Goal: Task Accomplishment & Management: Manage account settings

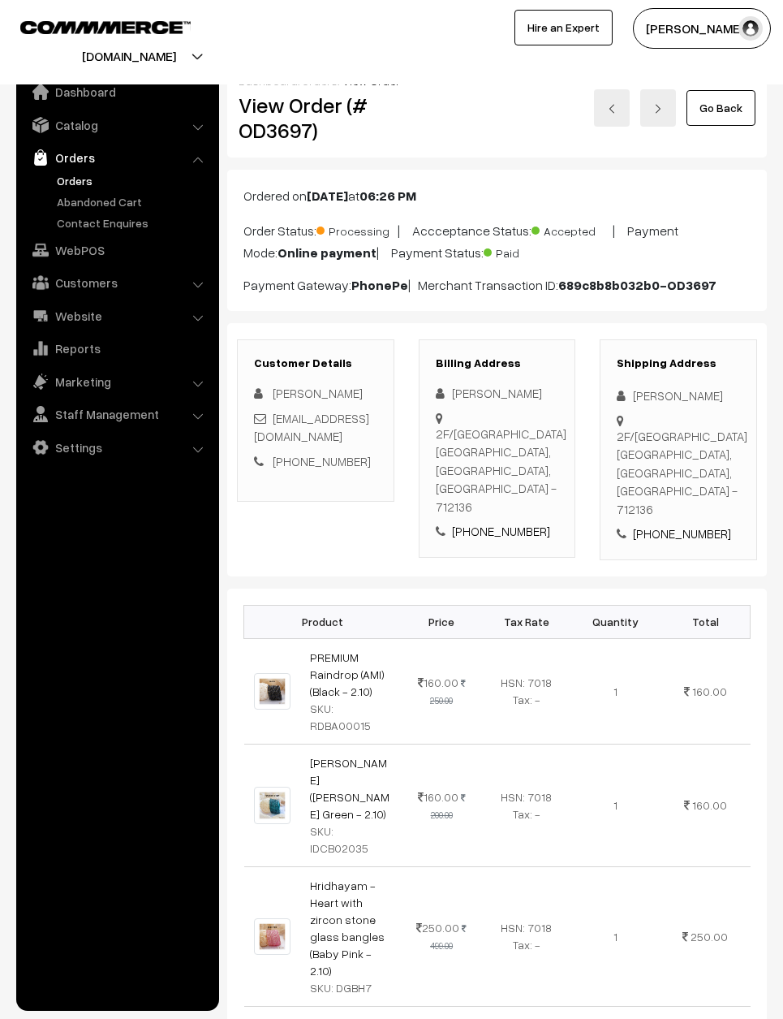
click at [722, 102] on link "Go Back" at bounding box center [721, 108] width 69 height 36
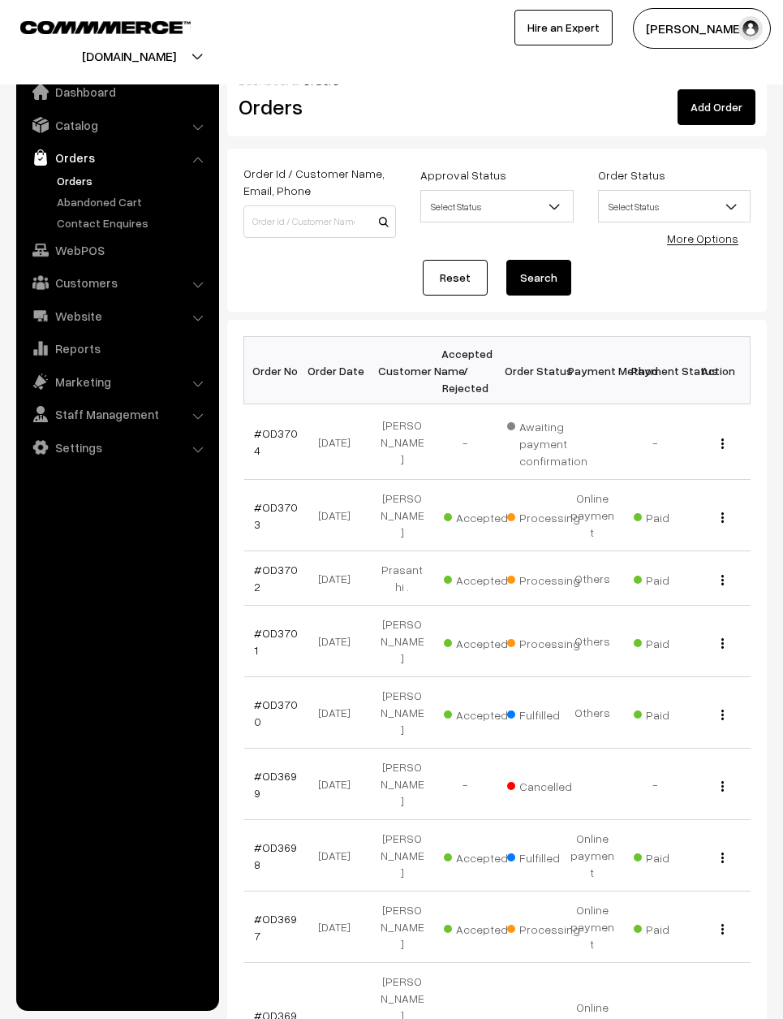
click at [464, 270] on link "Reset" at bounding box center [455, 278] width 65 height 36
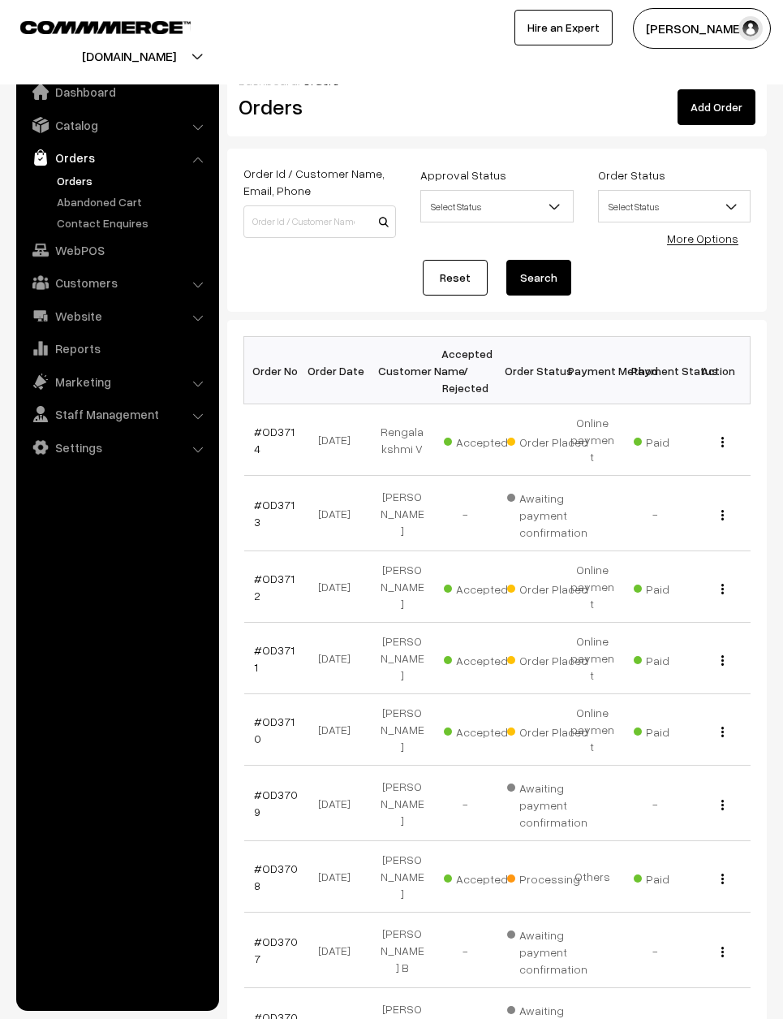
click at [283, 714] on link "#OD3710" at bounding box center [274, 729] width 41 height 31
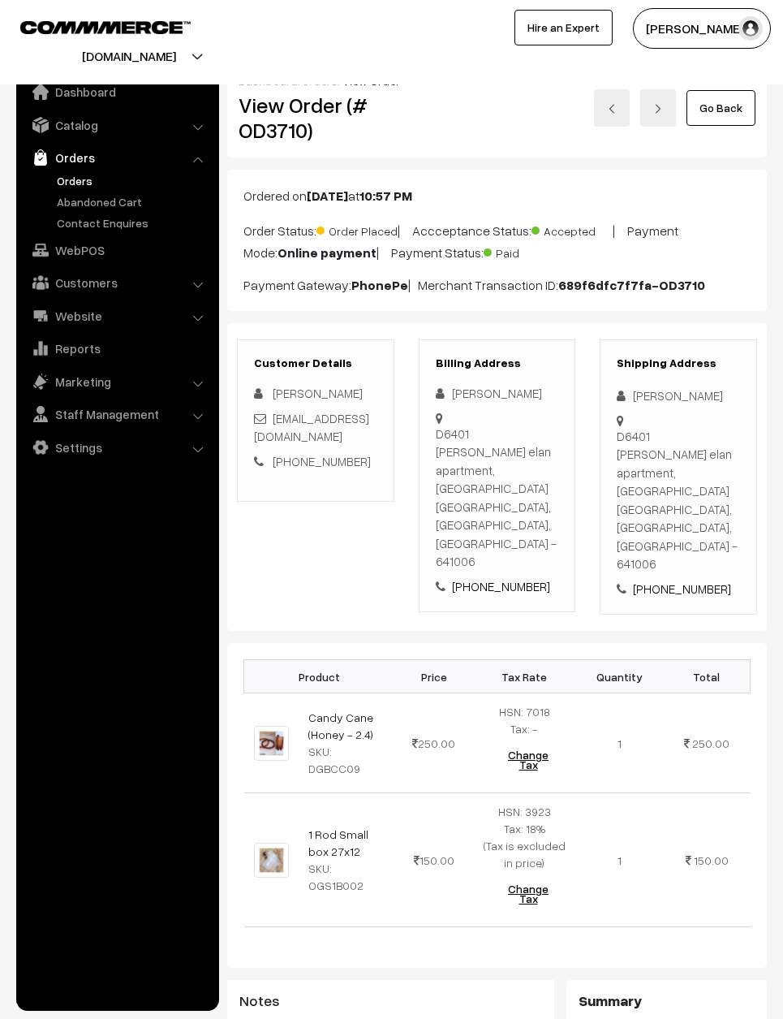
click at [734, 112] on link "Go Back" at bounding box center [721, 108] width 69 height 36
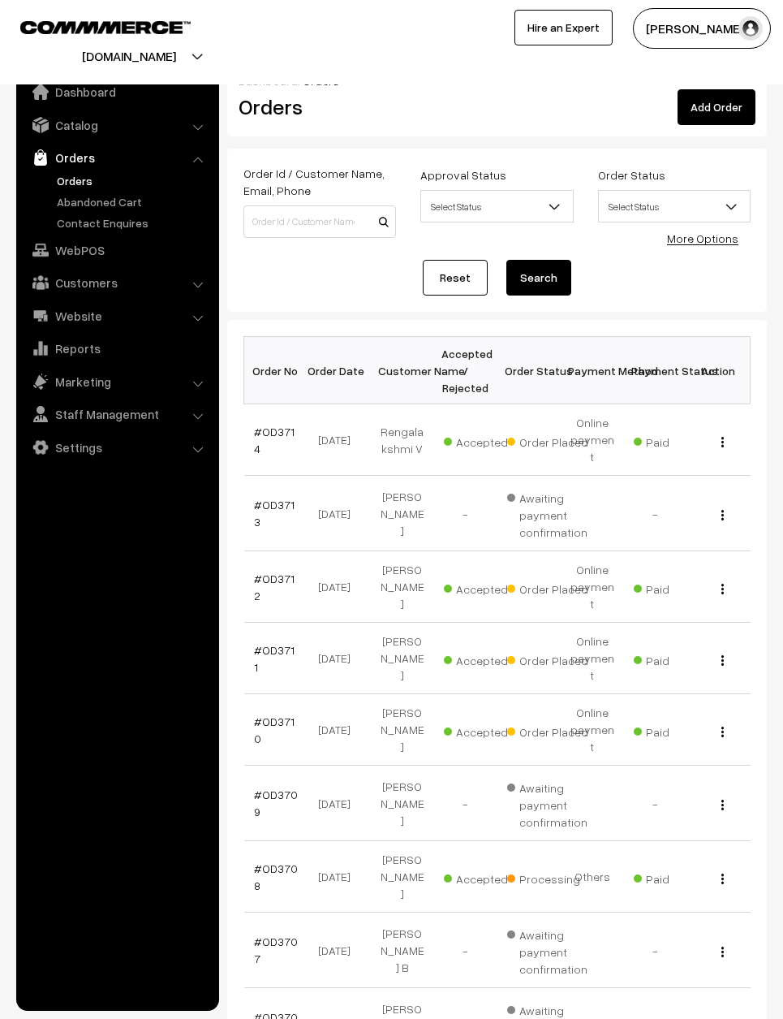
click at [269, 643] on link "#OD3711" at bounding box center [274, 658] width 41 height 31
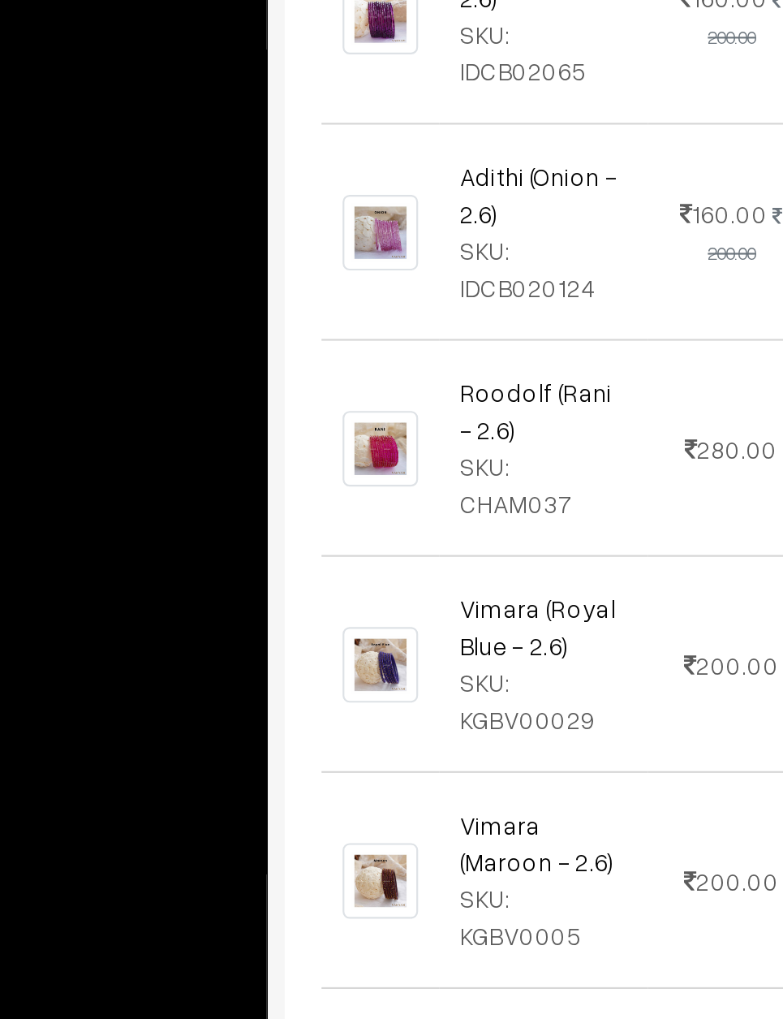
scroll to position [807, 0]
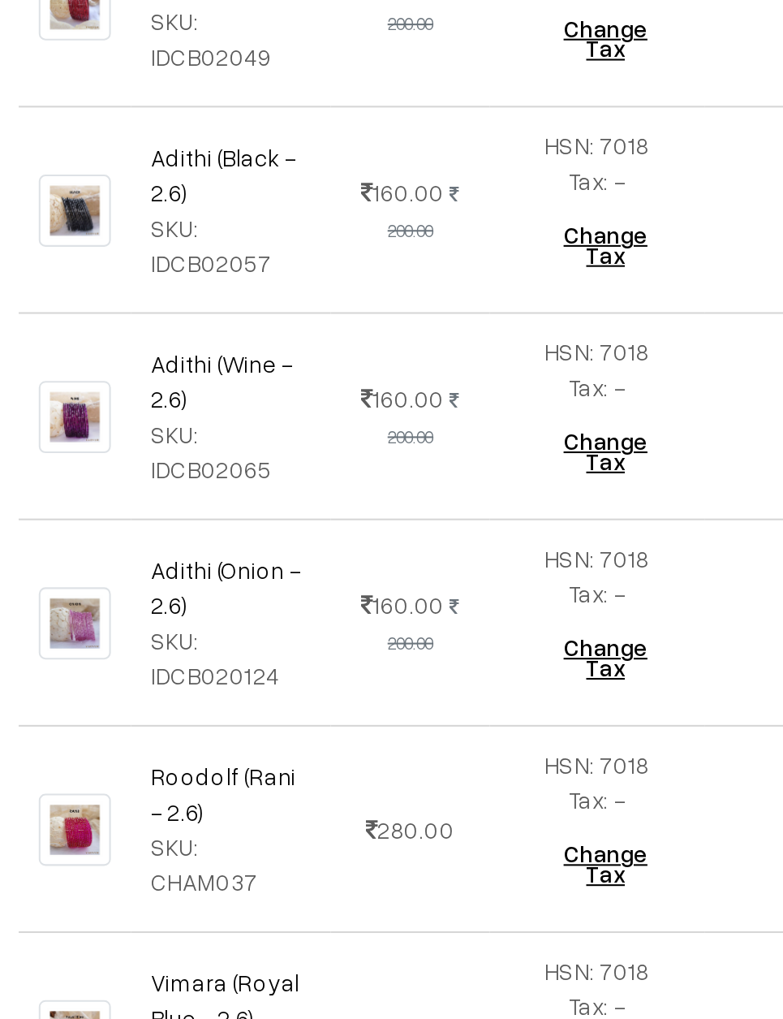
click at [395, 859] on td "200.00" at bounding box center [434, 909] width 78 height 100
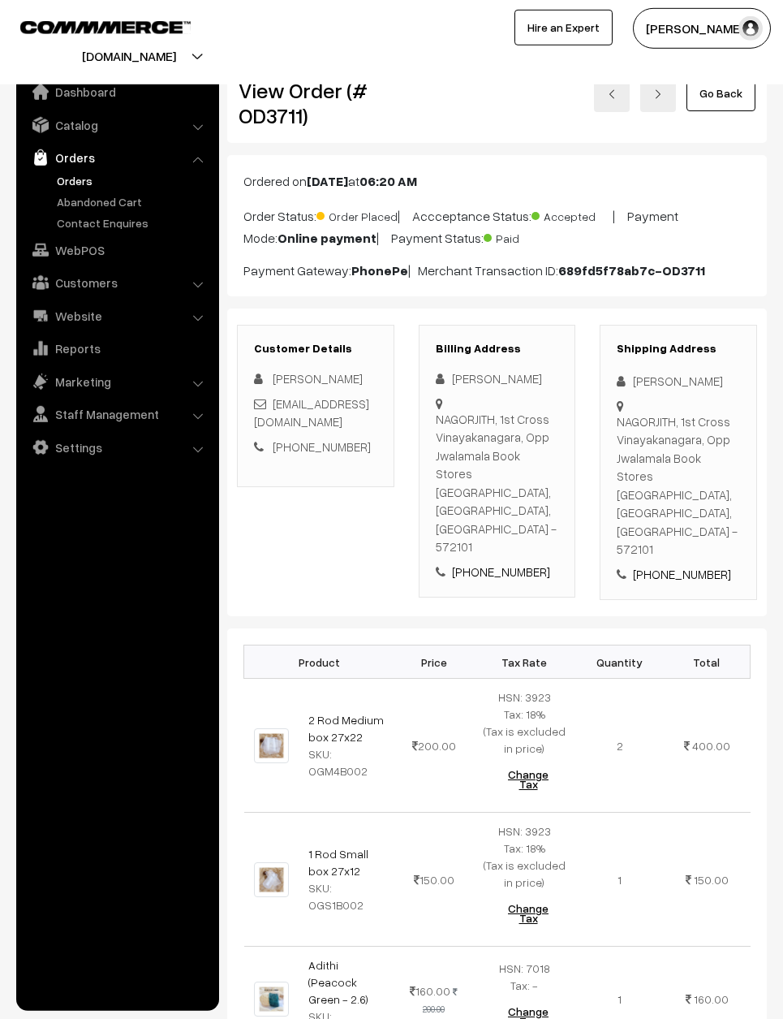
scroll to position [0, 0]
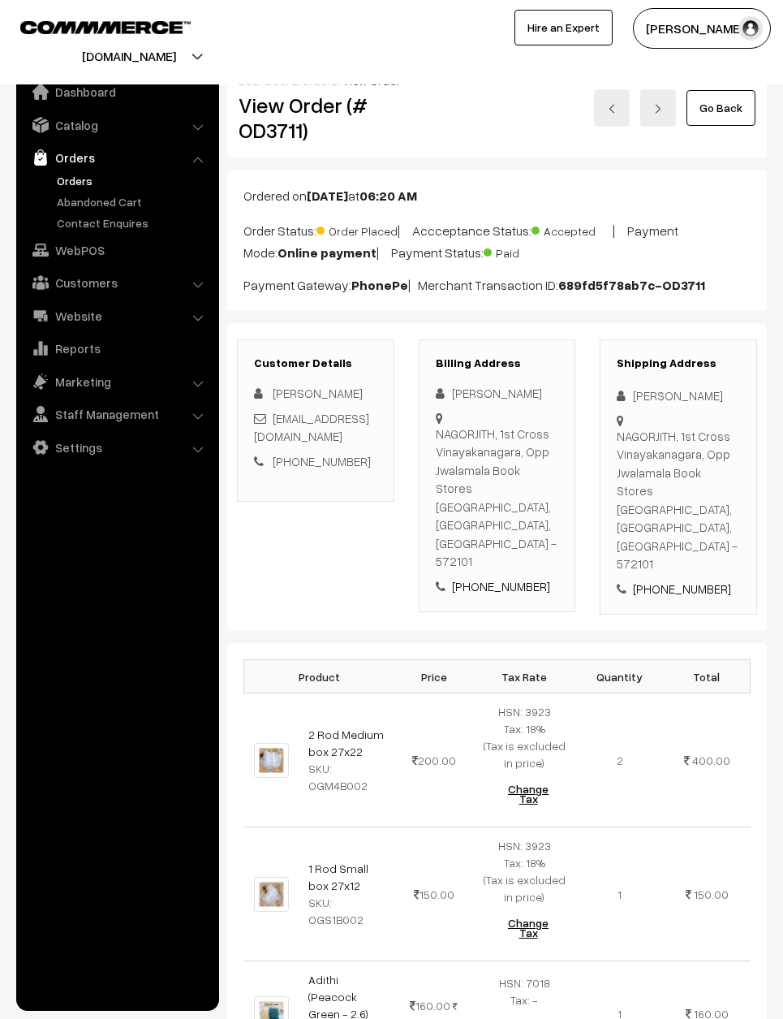
click at [734, 106] on link "Go Back" at bounding box center [721, 108] width 69 height 36
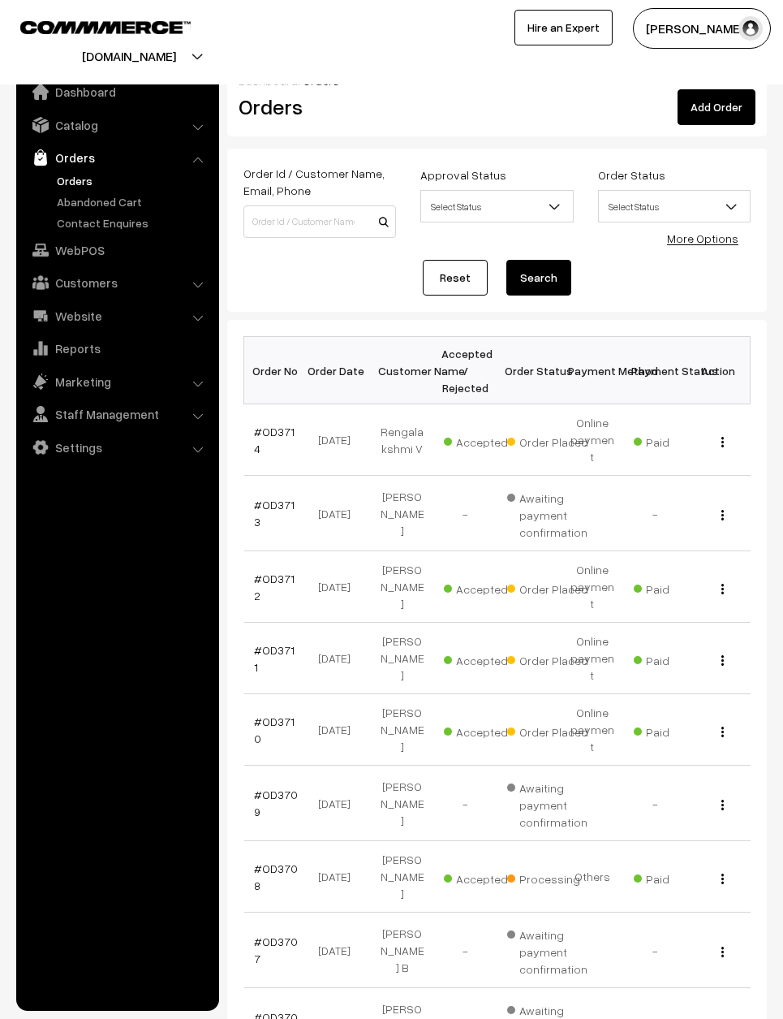
click at [274, 572] on link "#OD3712" at bounding box center [274, 587] width 41 height 31
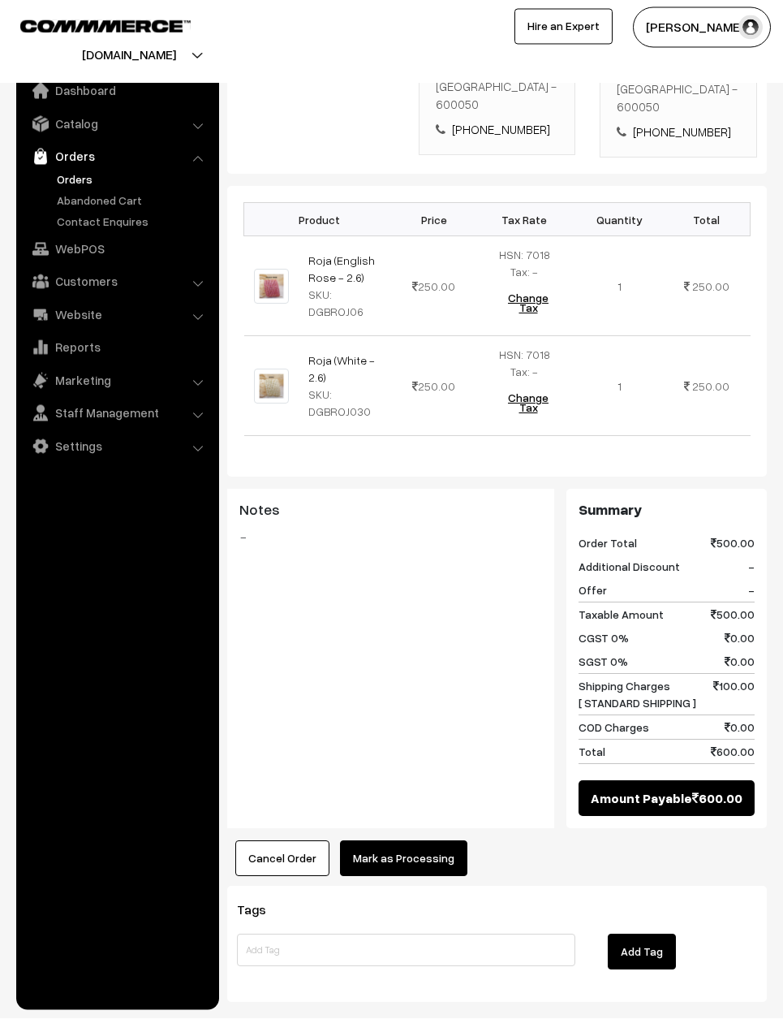
scroll to position [419, 0]
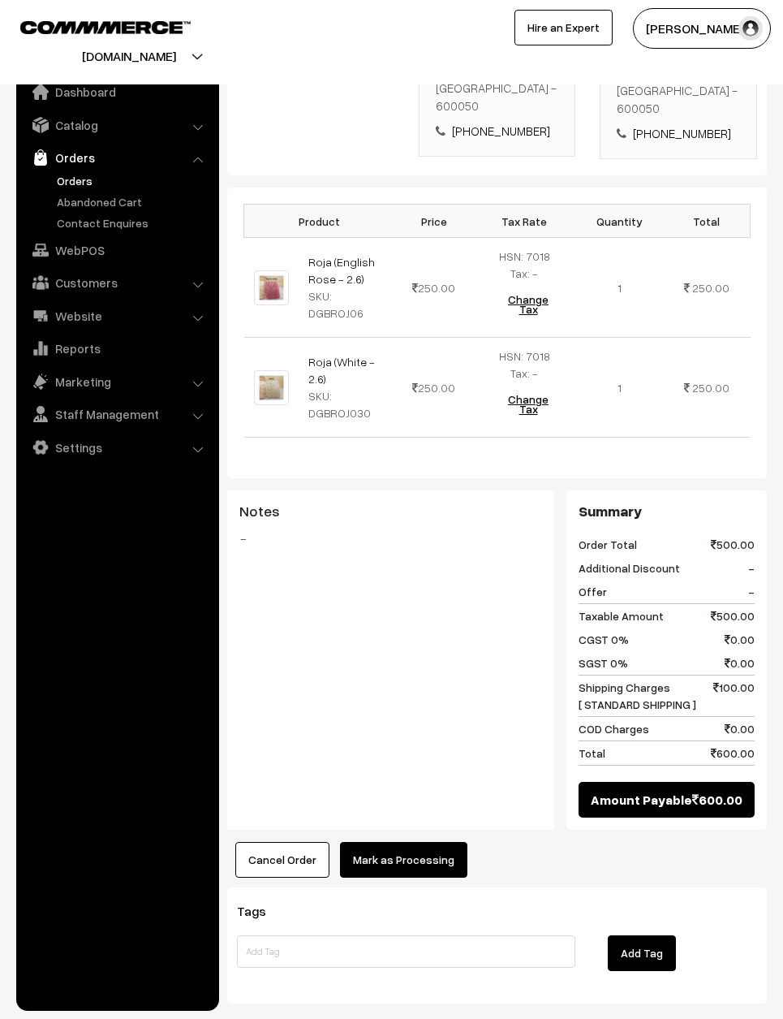
click at [390, 842] on button "Mark as Processing" at bounding box center [403, 860] width 127 height 36
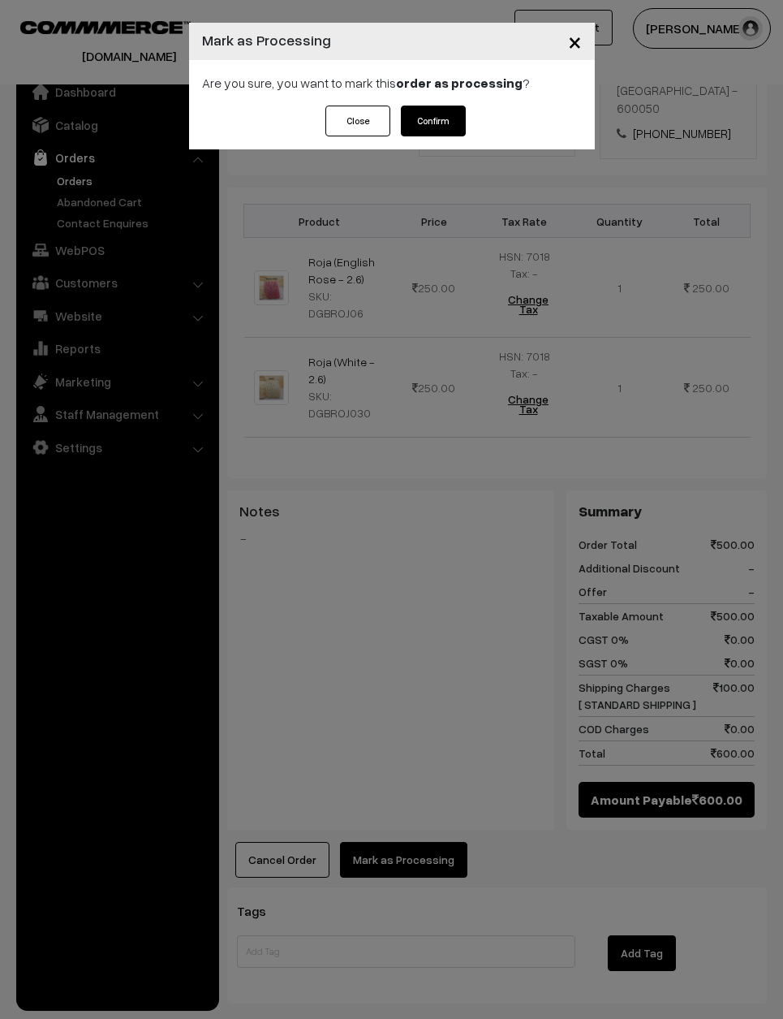
click at [436, 113] on button "Confirm" at bounding box center [433, 121] width 65 height 31
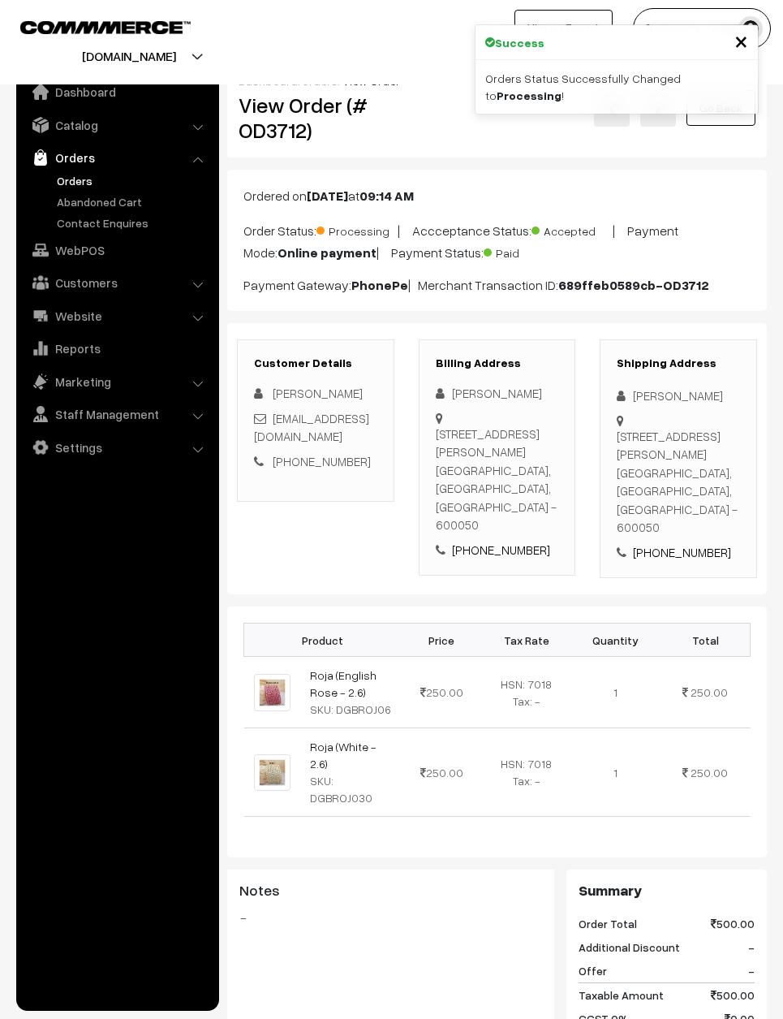
scroll to position [315, 0]
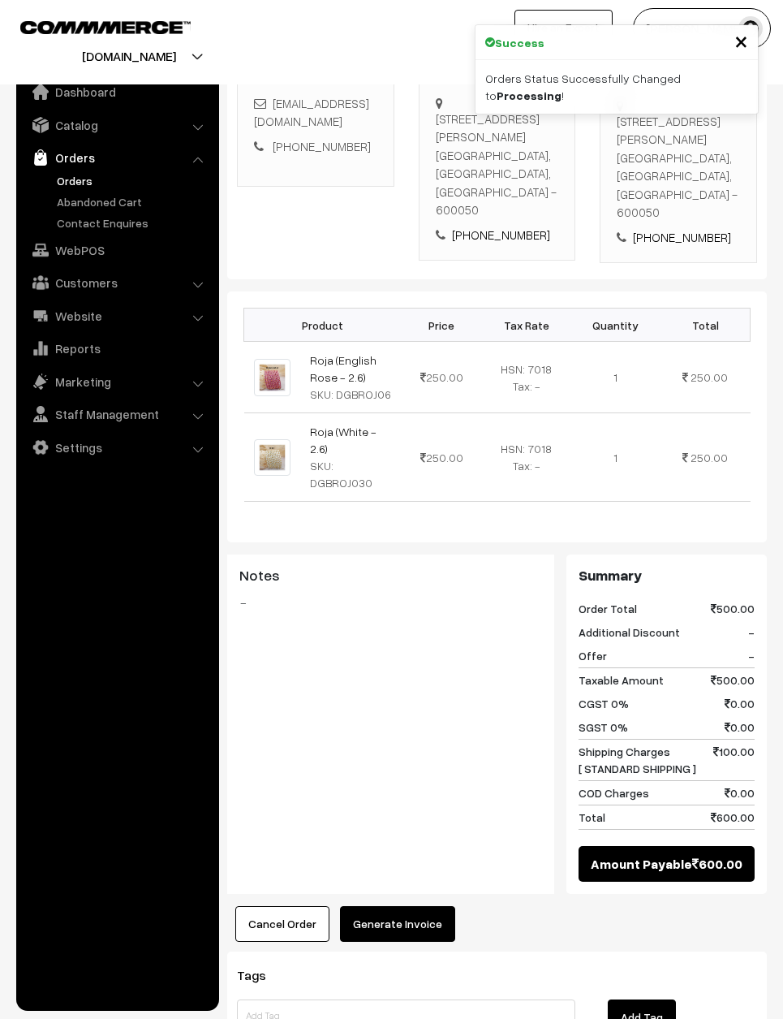
click at [394, 907] on button "Generate Invoice" at bounding box center [397, 924] width 115 height 36
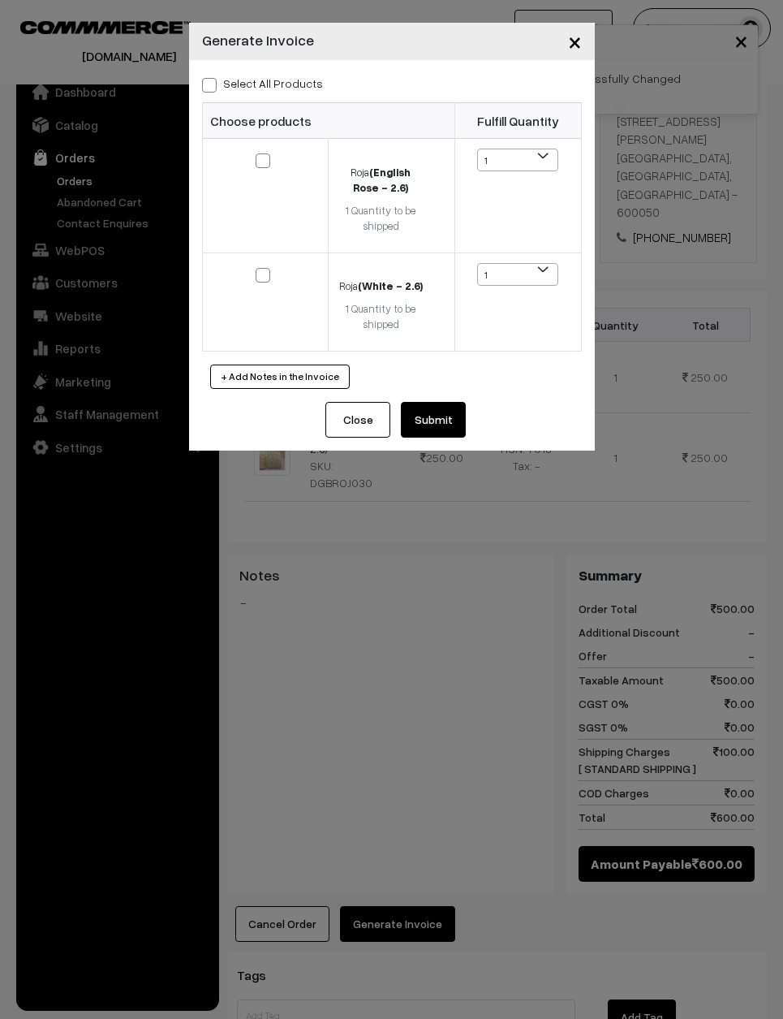
click at [270, 75] on label "Select All Products" at bounding box center [262, 83] width 121 height 17
click at [213, 77] on input "Select All Products" at bounding box center [207, 82] width 11 height 11
checkbox input "true"
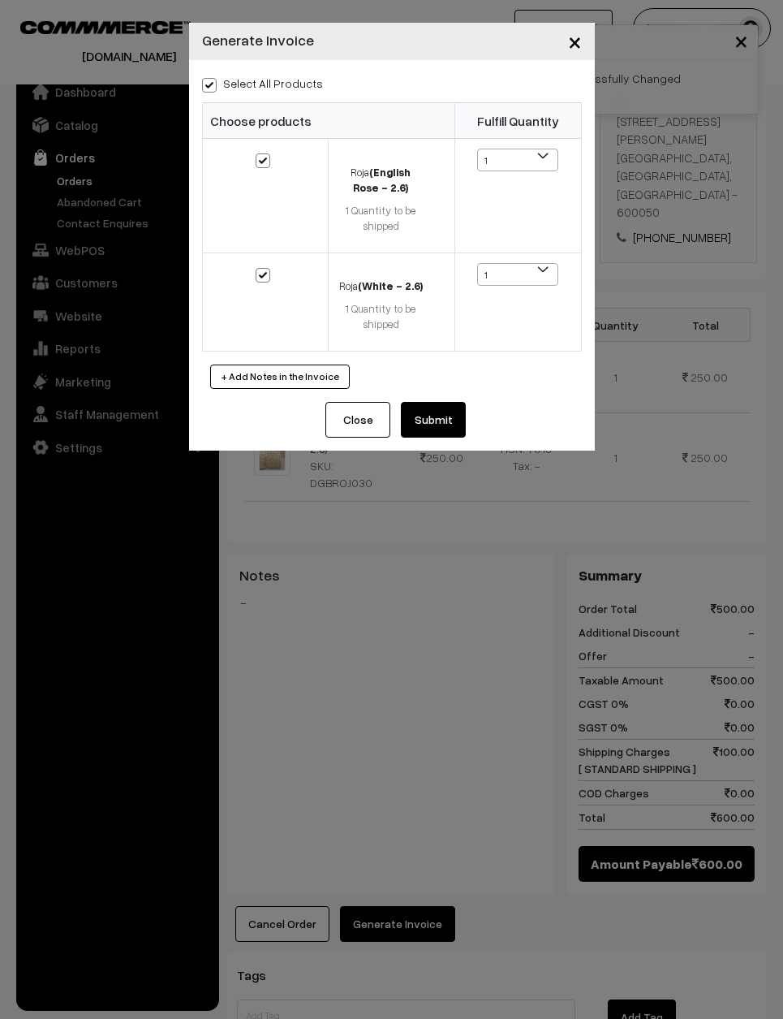
click at [427, 425] on button "Submit" at bounding box center [433, 420] width 65 height 36
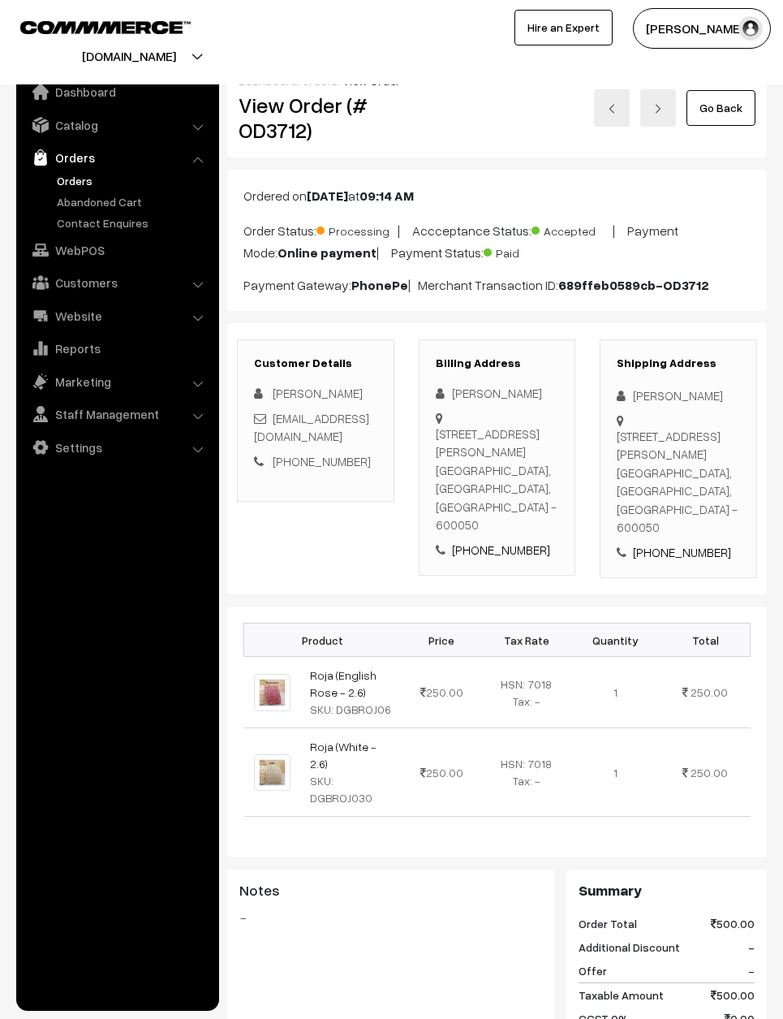
click at [742, 106] on link "Go Back" at bounding box center [721, 108] width 69 height 36
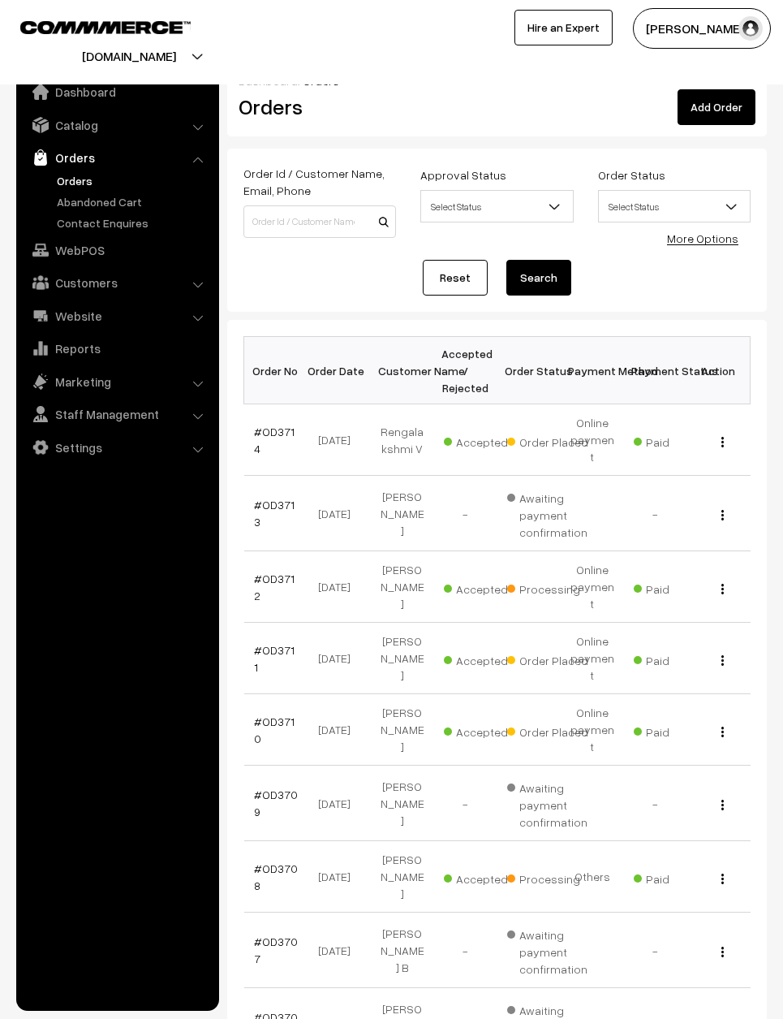
click at [274, 416] on td "#OD3714" at bounding box center [275, 439] width 63 height 71
click at [278, 431] on link "#OD3714" at bounding box center [274, 440] width 41 height 31
click at [287, 431] on link "#OD3714" at bounding box center [274, 440] width 41 height 31
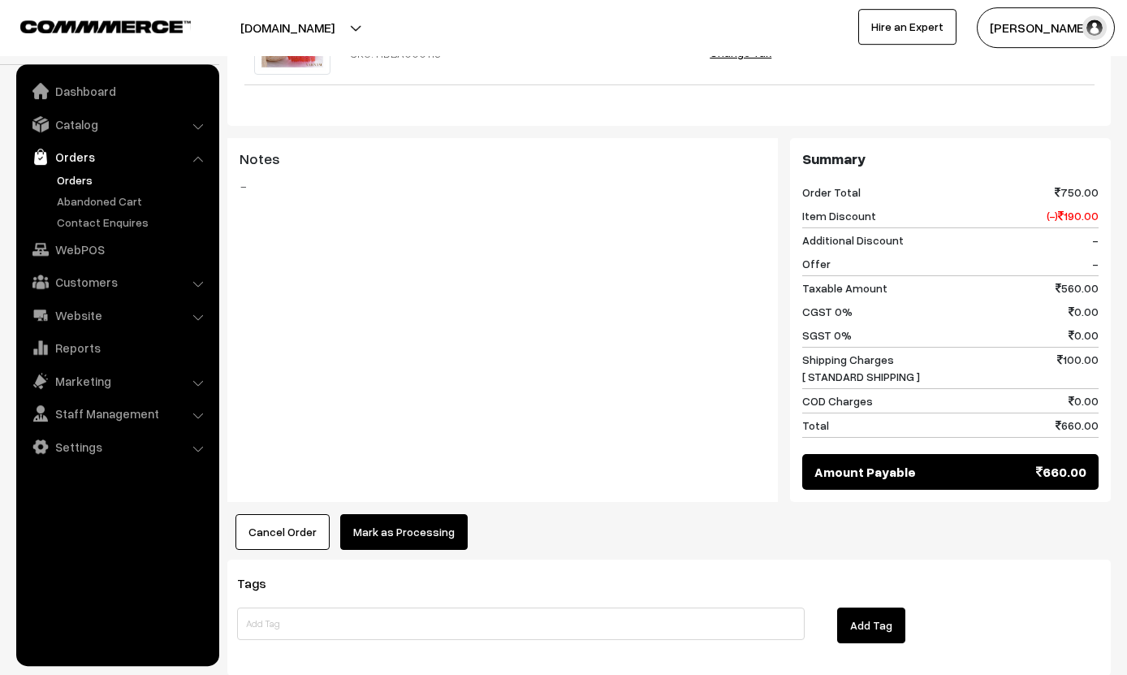
scroll to position [705, 0]
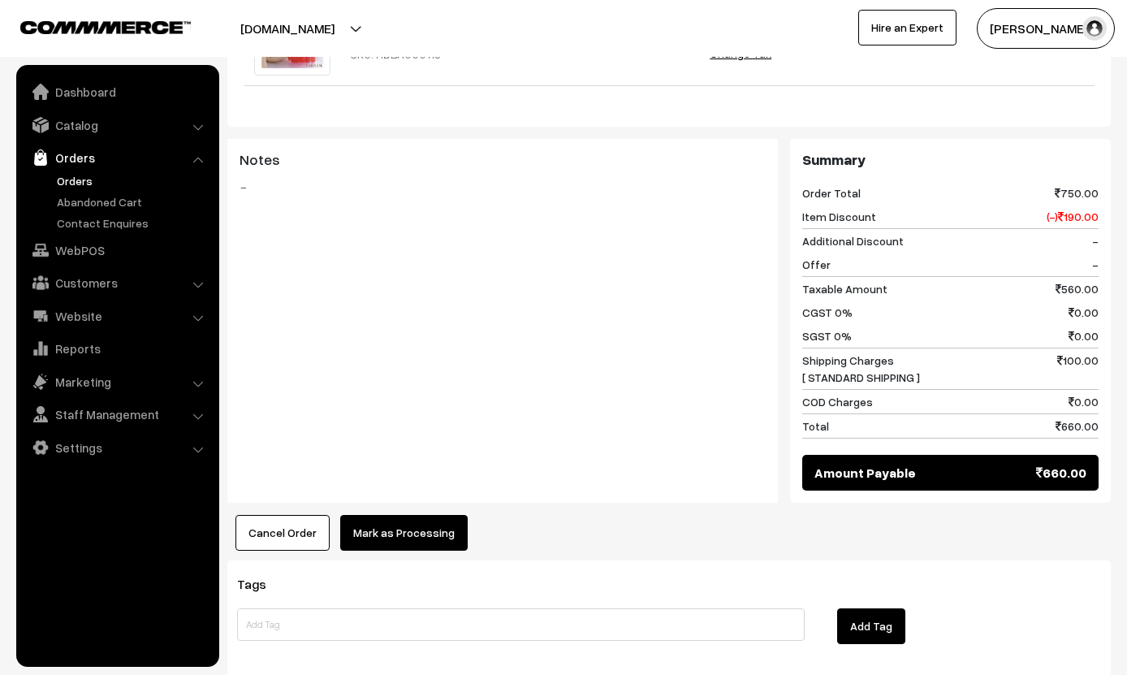
click at [384, 515] on button "Mark as Processing" at bounding box center [403, 533] width 127 height 36
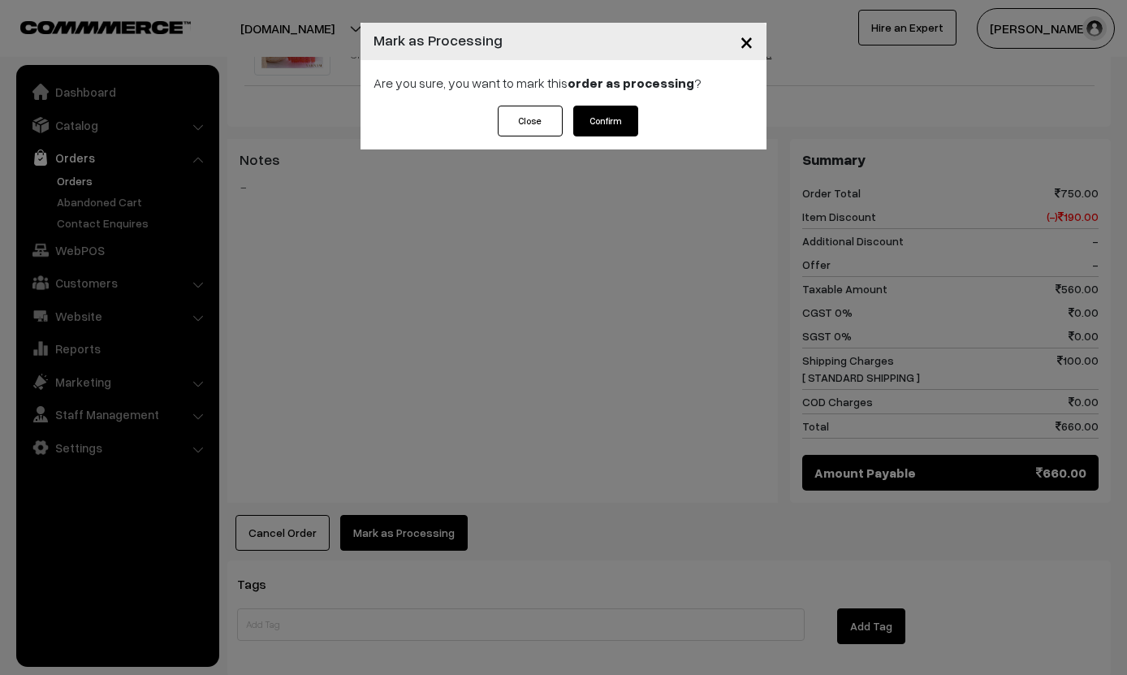
click at [610, 121] on button "Confirm" at bounding box center [605, 121] width 65 height 31
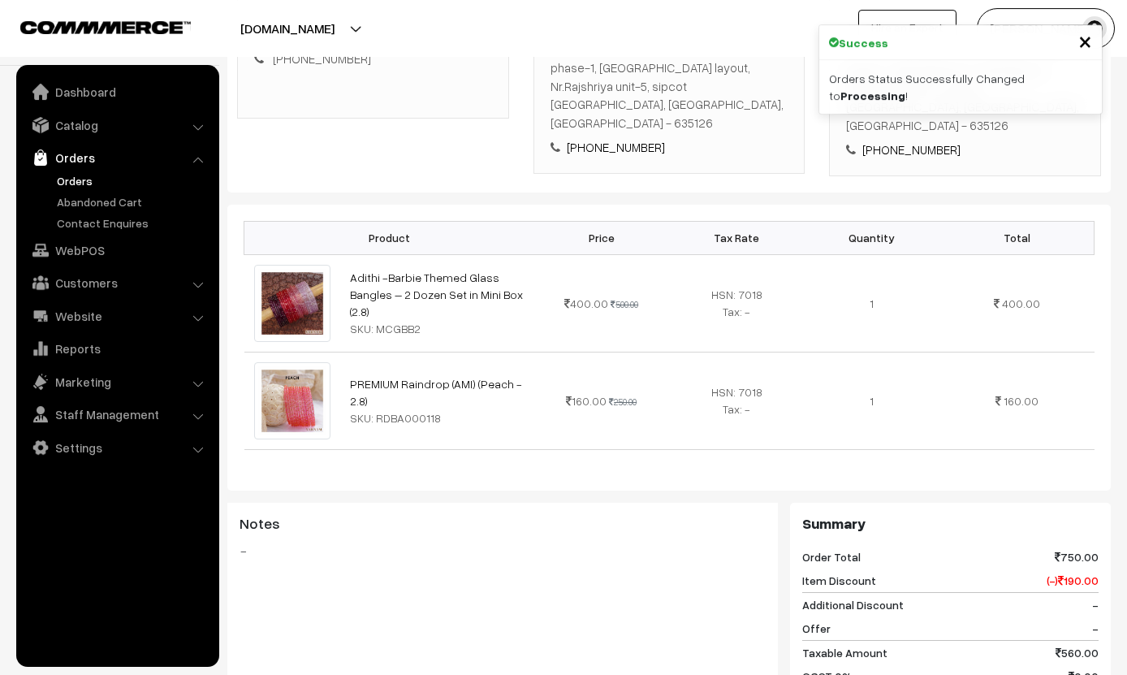
scroll to position [340, 0]
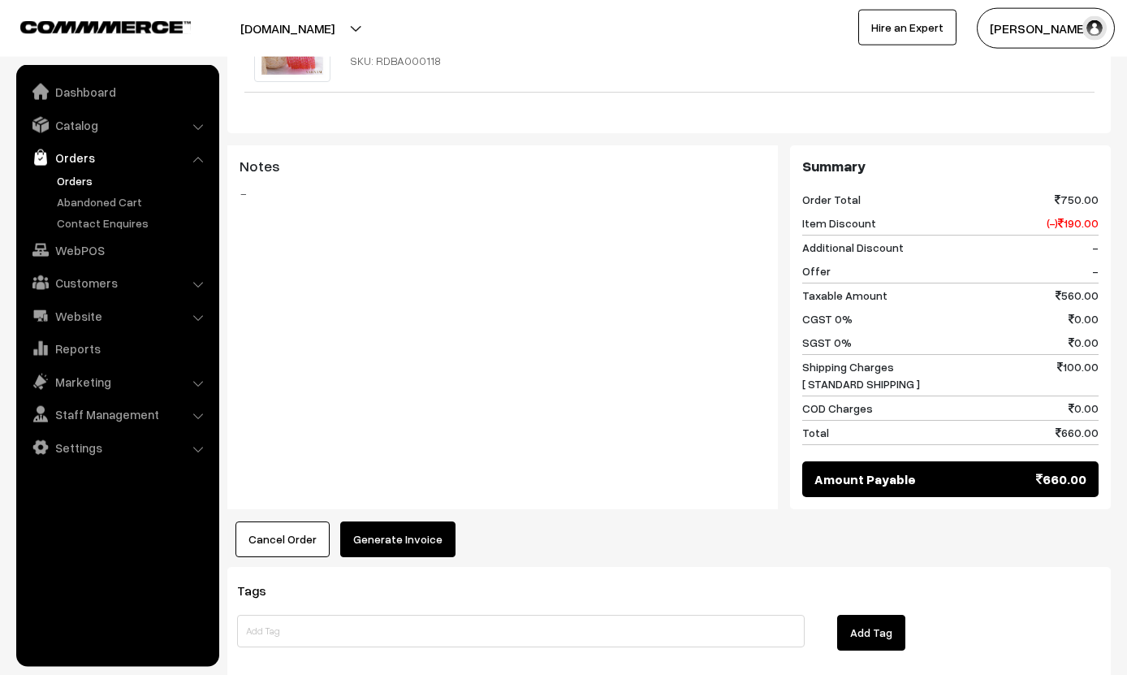
click at [438, 521] on button "Generate Invoice" at bounding box center [397, 539] width 115 height 36
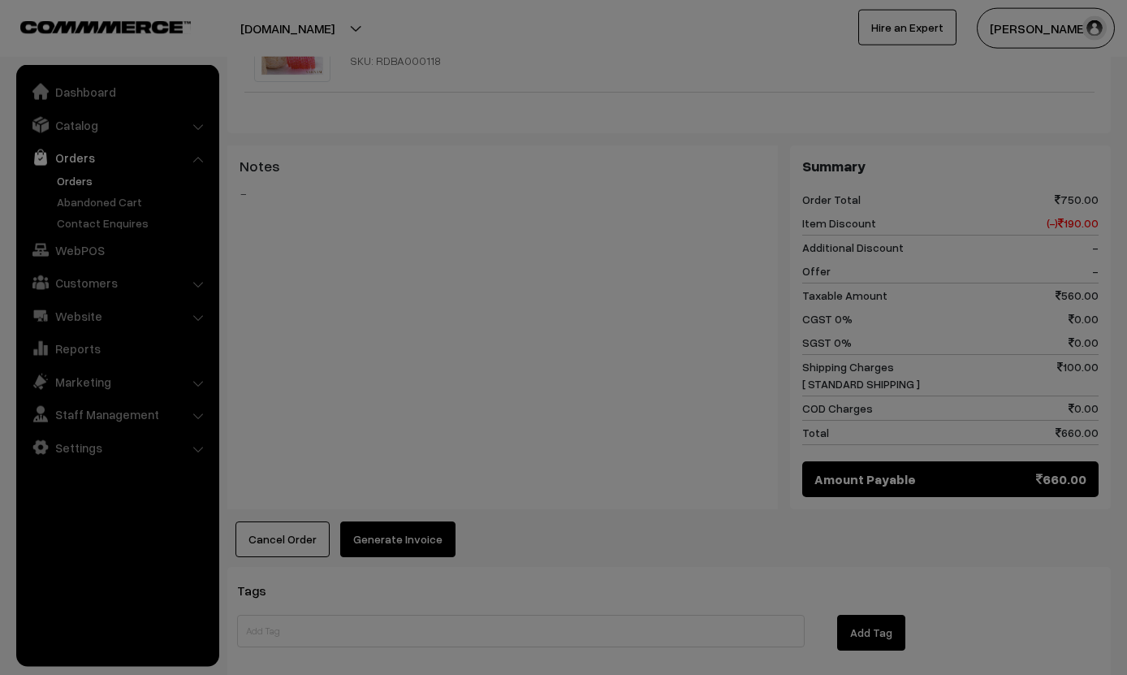
scroll to position [700, 0]
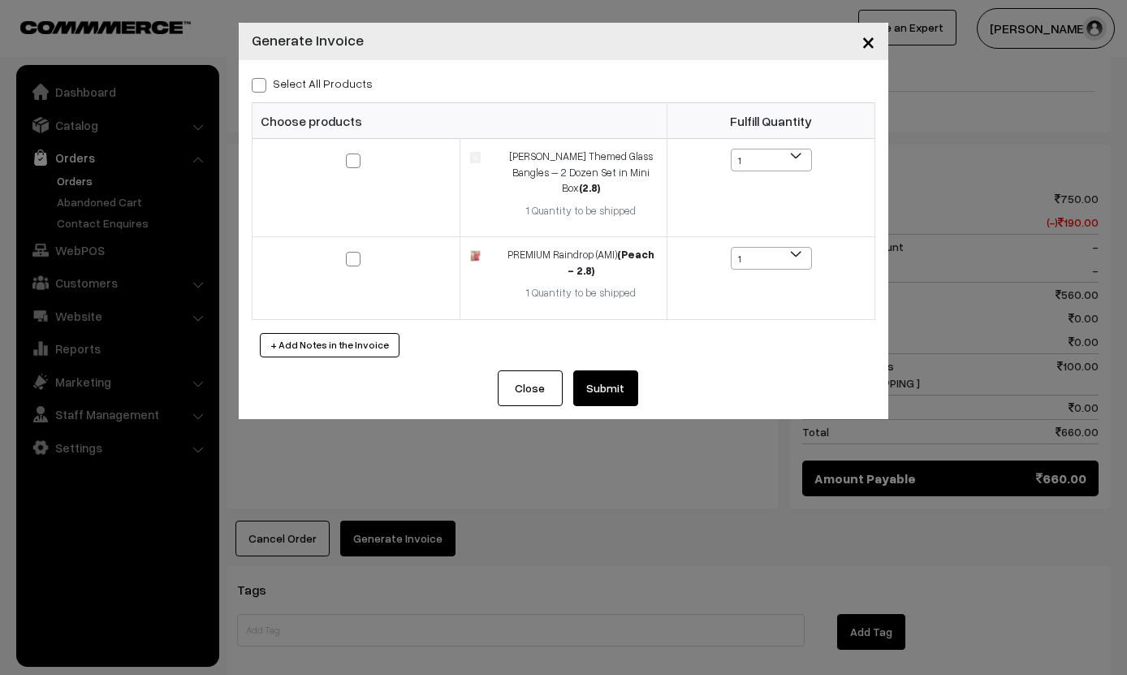
click at [336, 89] on label "Select All Products" at bounding box center [312, 83] width 121 height 17
click at [262, 88] on input "Select All Products" at bounding box center [257, 82] width 11 height 11
checkbox input "true"
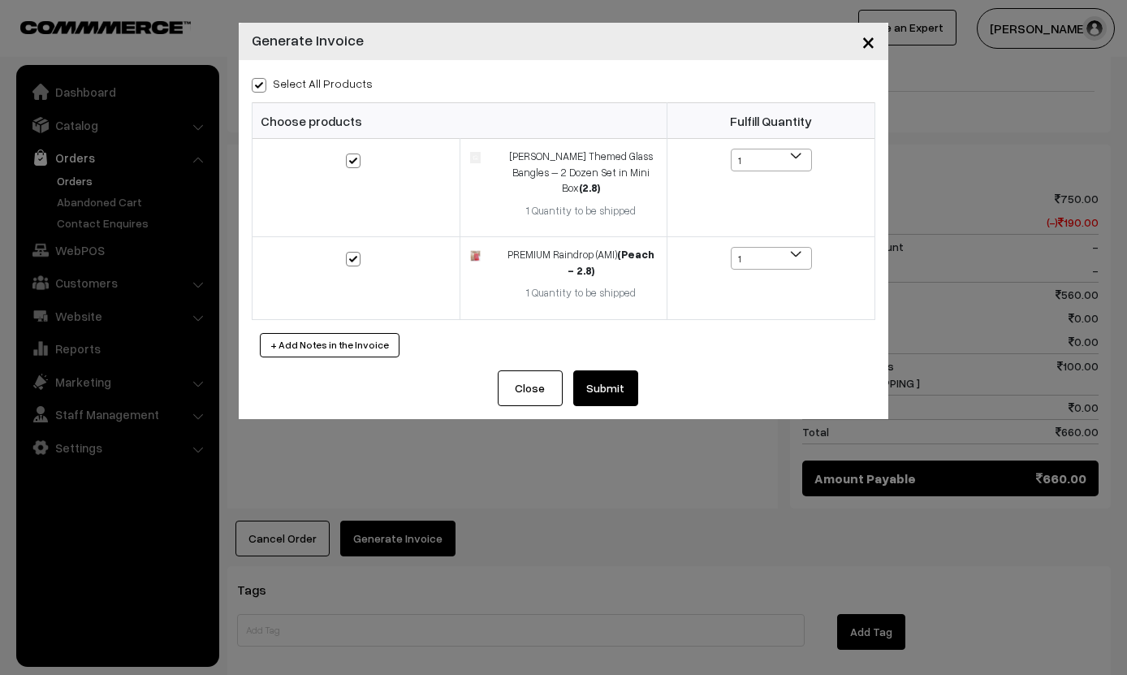
click at [613, 382] on button "Submit" at bounding box center [605, 388] width 65 height 36
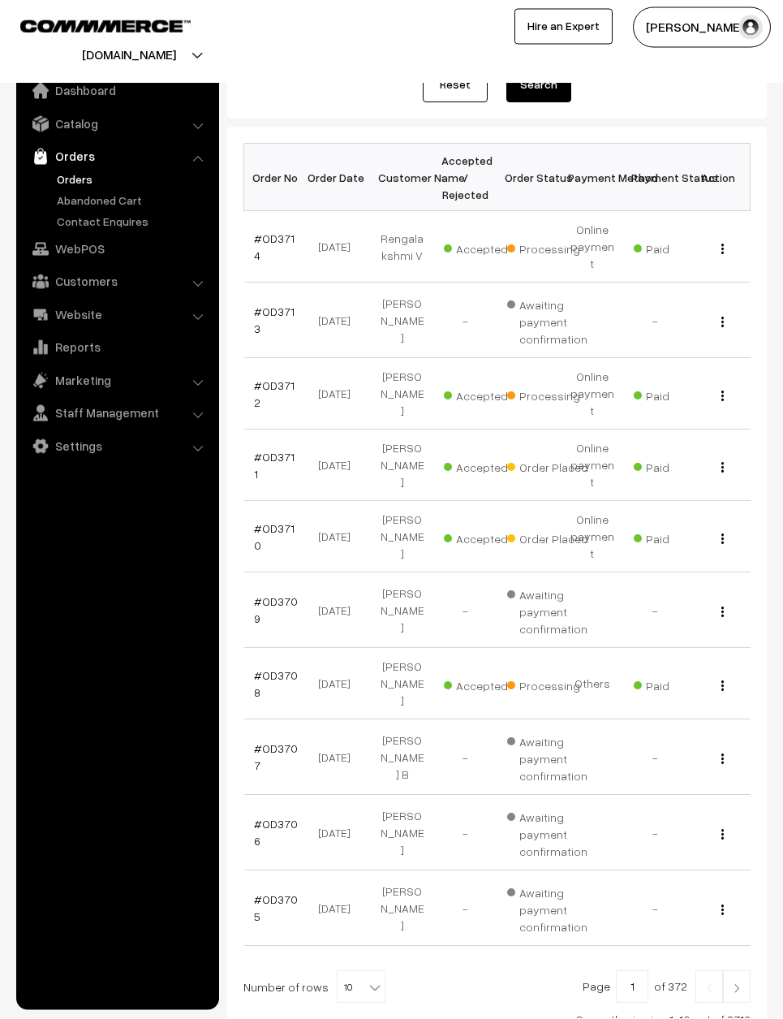
scroll to position [192, 0]
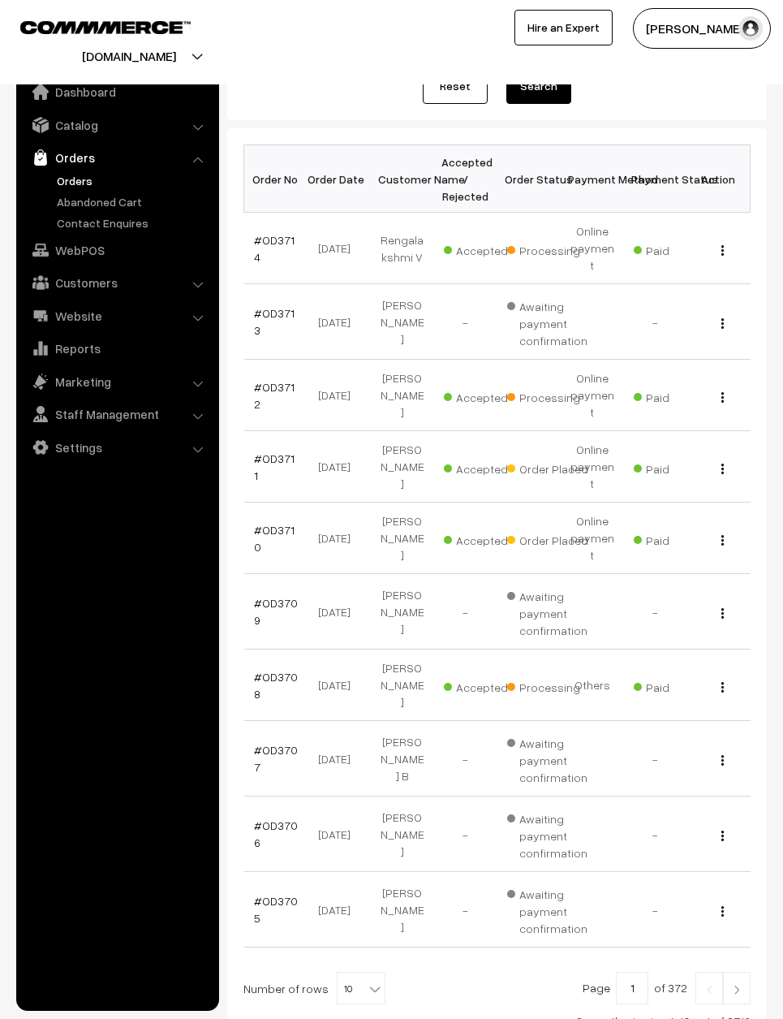
click at [743, 674] on link at bounding box center [737, 988] width 28 height 32
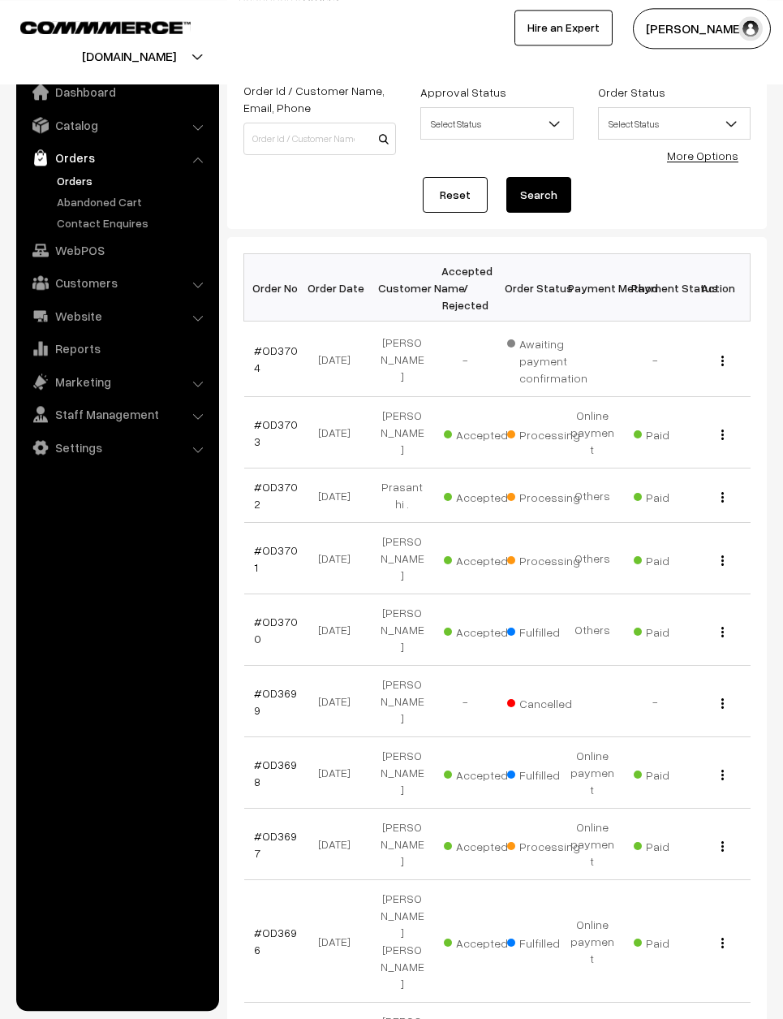
scroll to position [96, 0]
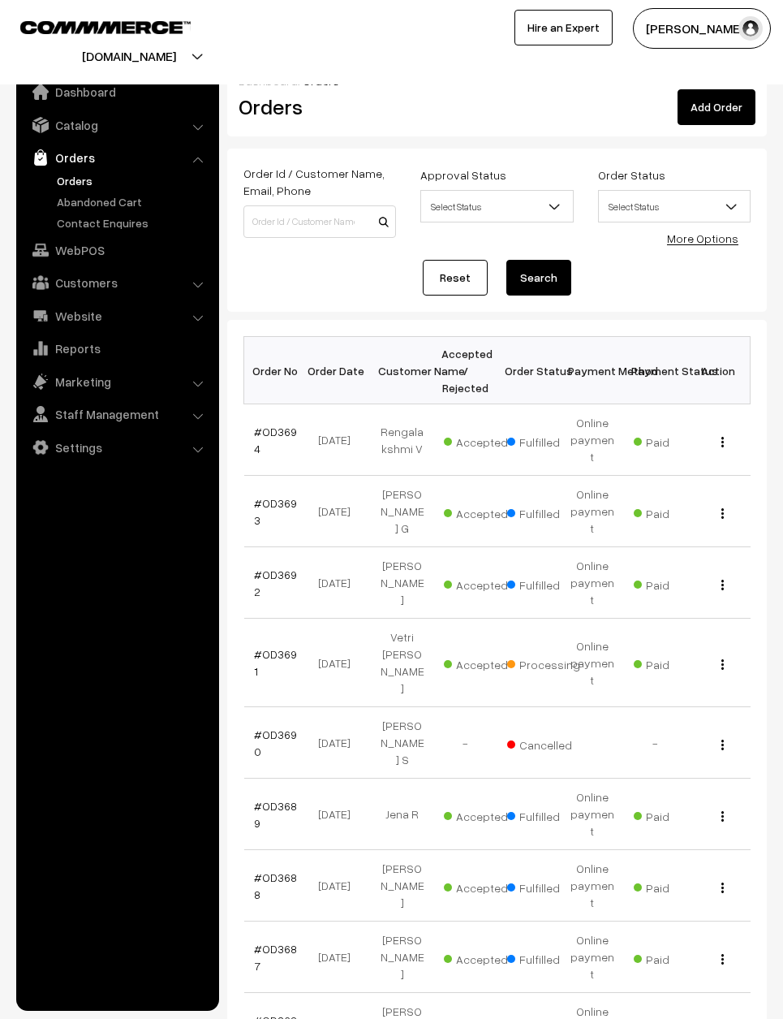
scroll to position [6, 0]
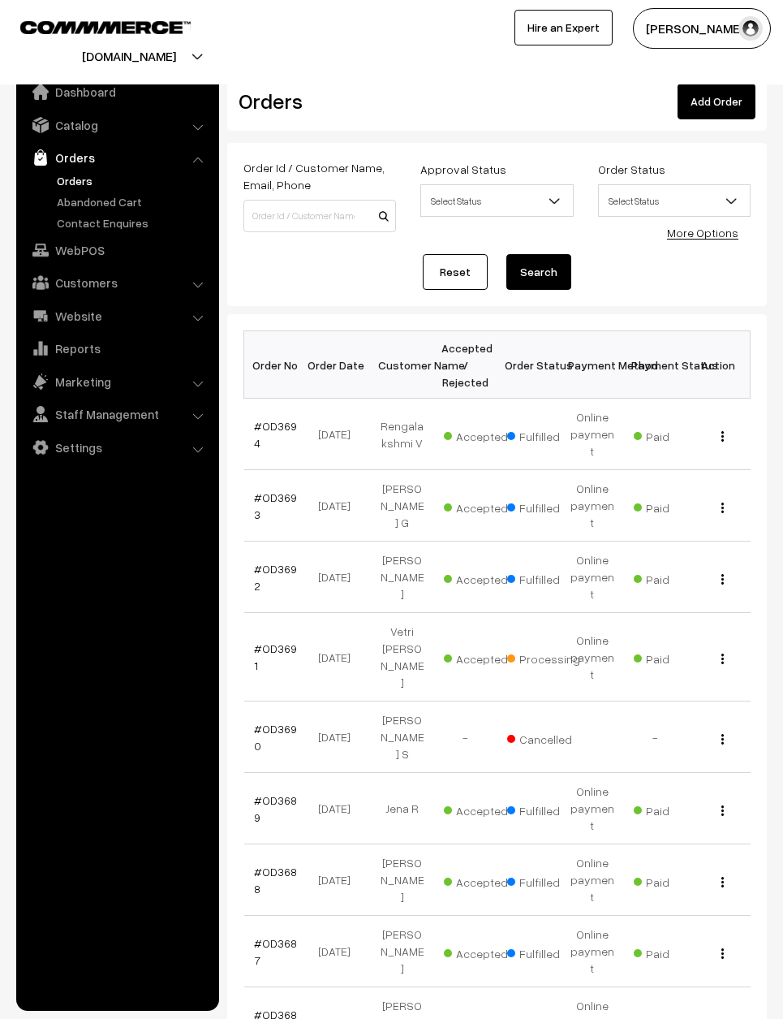
click at [269, 641] on link "#OD3691" at bounding box center [275, 656] width 43 height 31
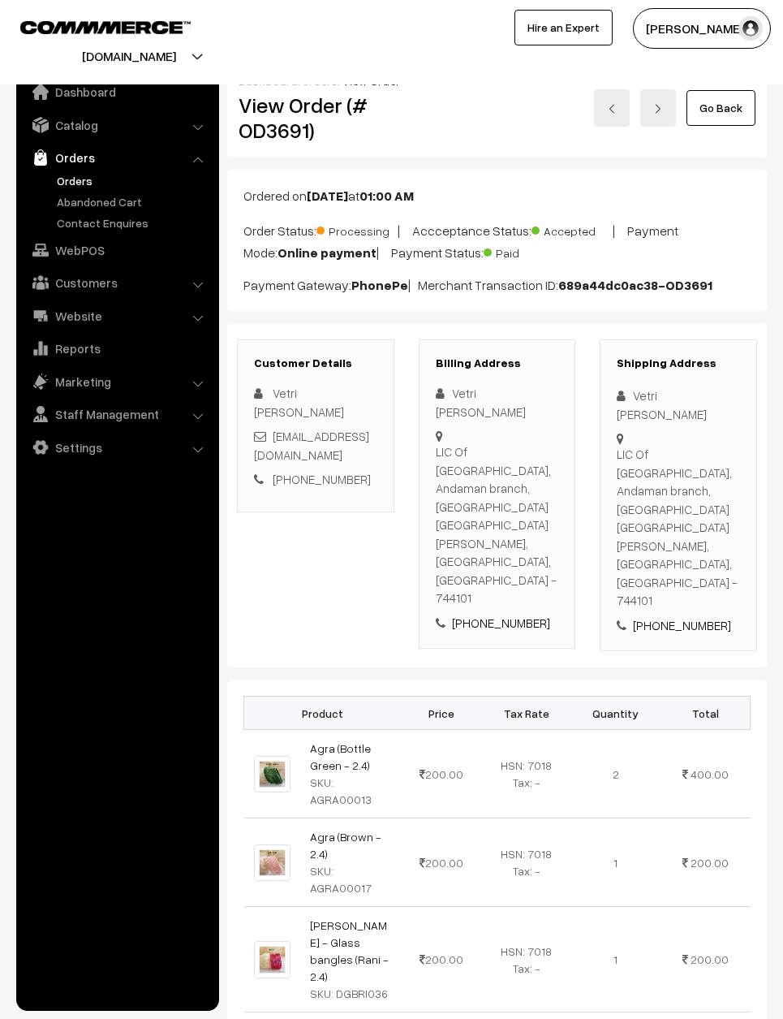
click at [736, 112] on link "Go Back" at bounding box center [721, 108] width 69 height 36
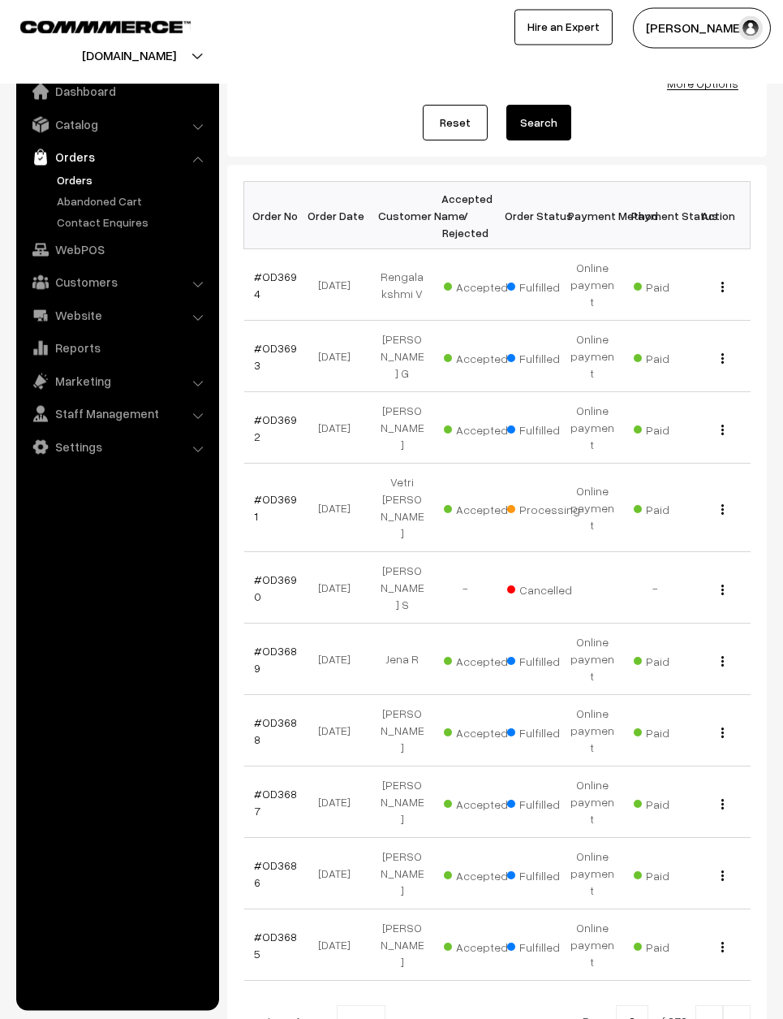
scroll to position [154, 0]
click at [740, 1018] on img at bounding box center [737, 1024] width 15 height 10
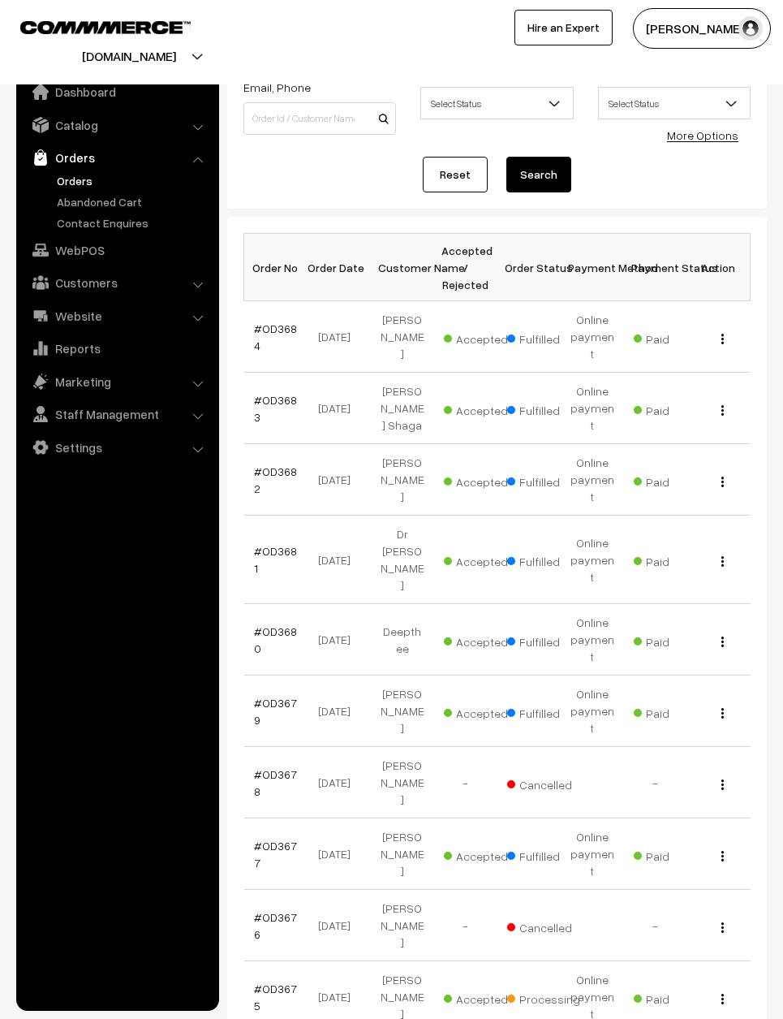
scroll to position [103, 0]
click at [504, 986] on span "Accepted" at bounding box center [484, 996] width 81 height 21
click at [394, 961] on td "[PERSON_NAME]" at bounding box center [402, 996] width 63 height 71
click at [398, 961] on td "[PERSON_NAME]" at bounding box center [402, 996] width 63 height 71
click at [278, 982] on link "#OD3675" at bounding box center [275, 997] width 43 height 31
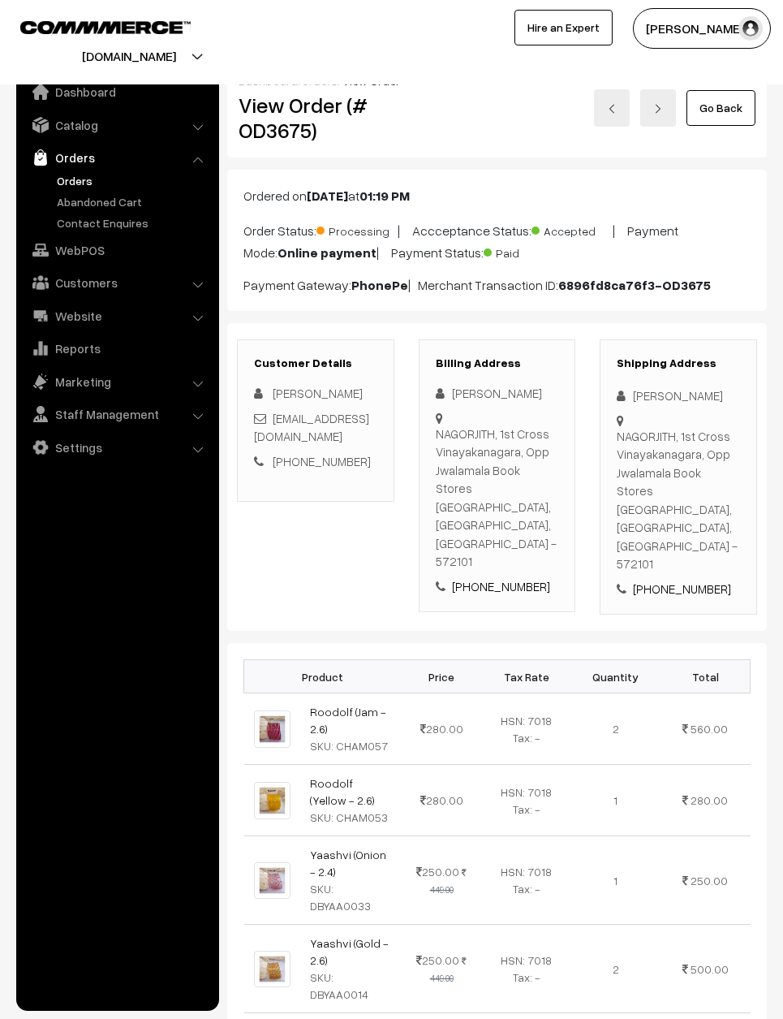
click at [723, 107] on link "Go Back" at bounding box center [721, 108] width 69 height 36
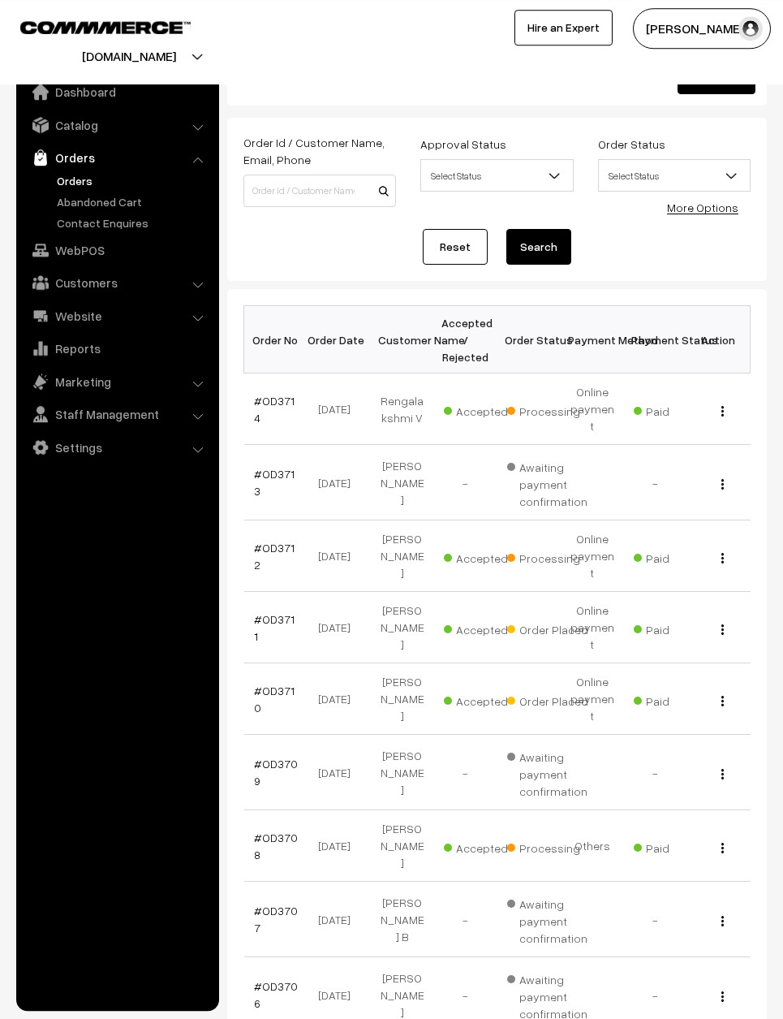
scroll to position [32, 0]
click at [291, 539] on link "#OD3712" at bounding box center [274, 554] width 41 height 31
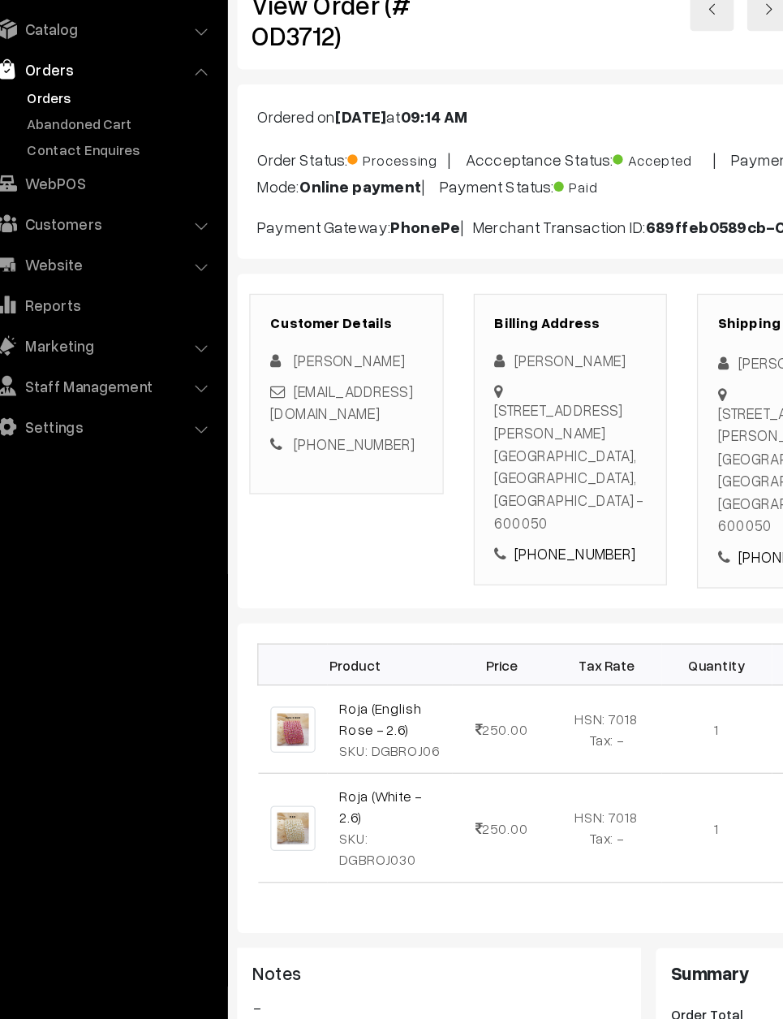
scroll to position [19, 0]
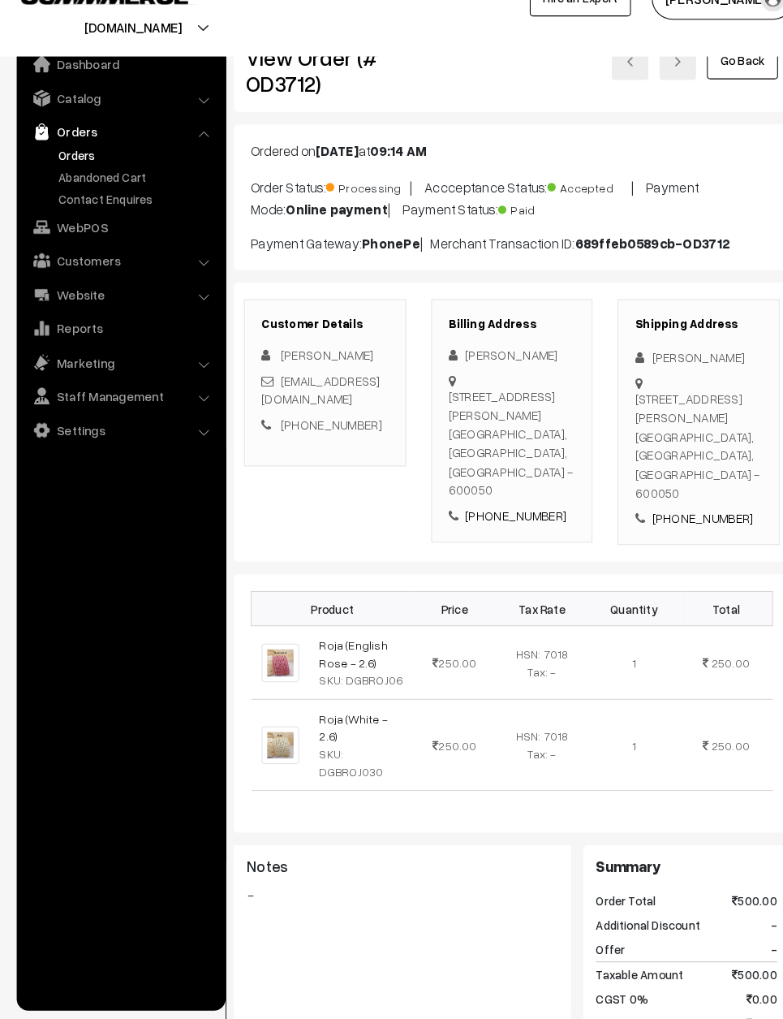
click at [735, 71] on link "Go Back" at bounding box center [721, 89] width 69 height 36
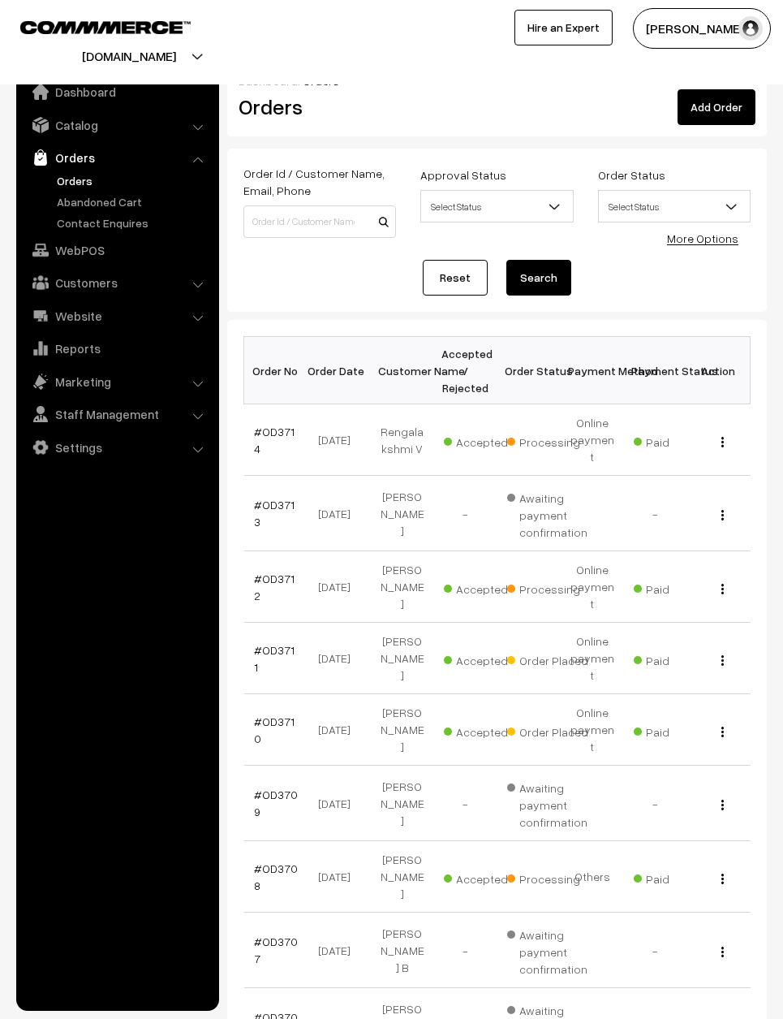
click at [277, 643] on link "#OD3711" at bounding box center [274, 658] width 41 height 31
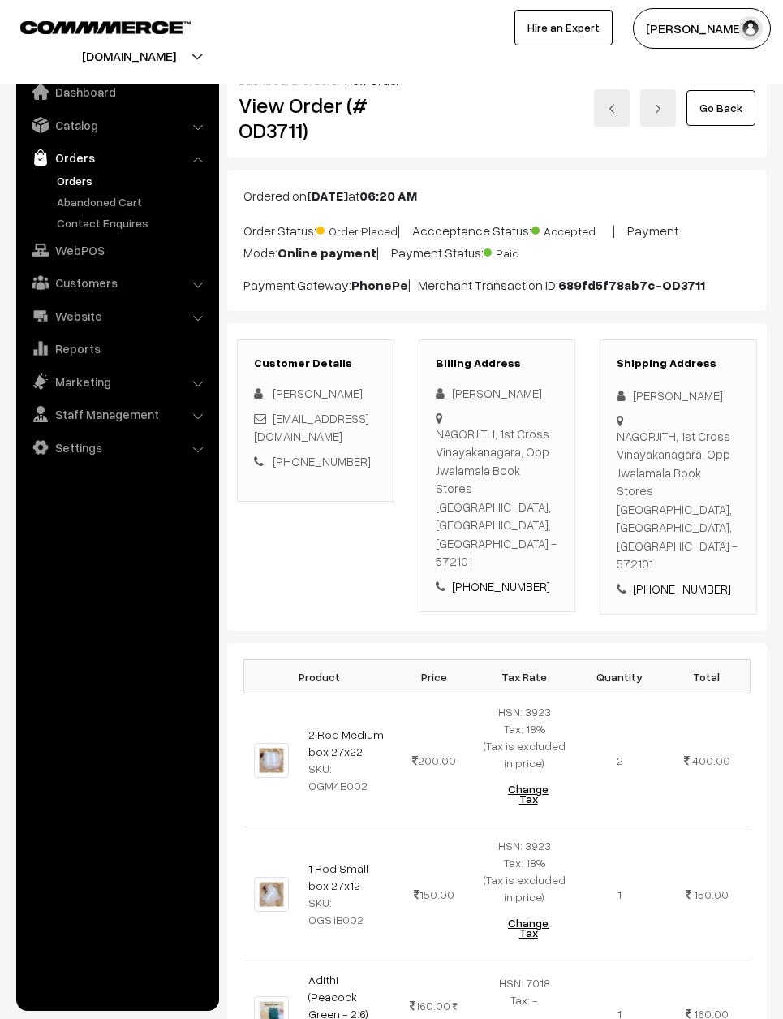
click at [730, 101] on link "Go Back" at bounding box center [721, 108] width 69 height 36
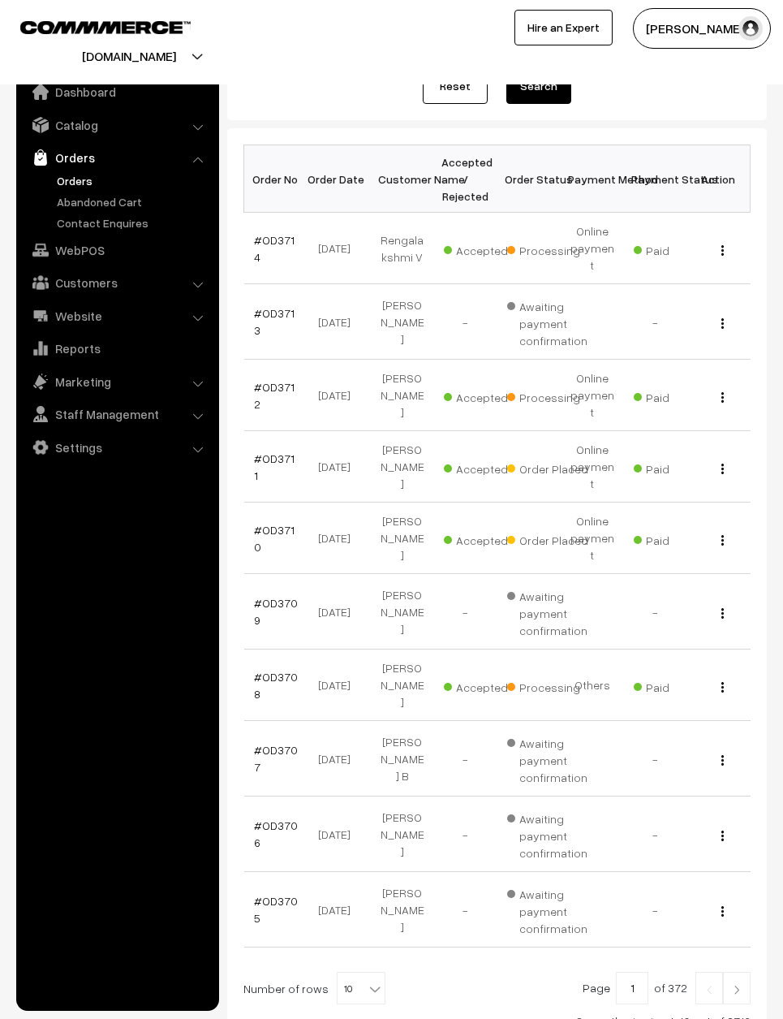
scroll to position [192, 0]
click at [304, 503] on td "#OD3710" at bounding box center [275, 538] width 63 height 71
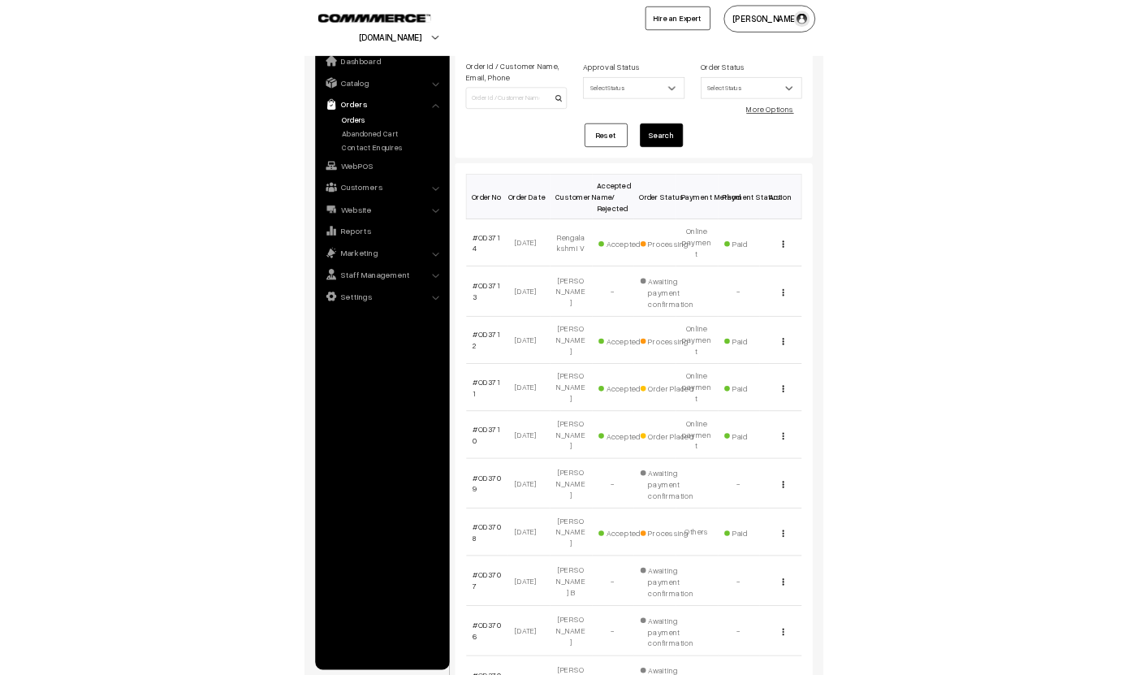
scroll to position [0, 0]
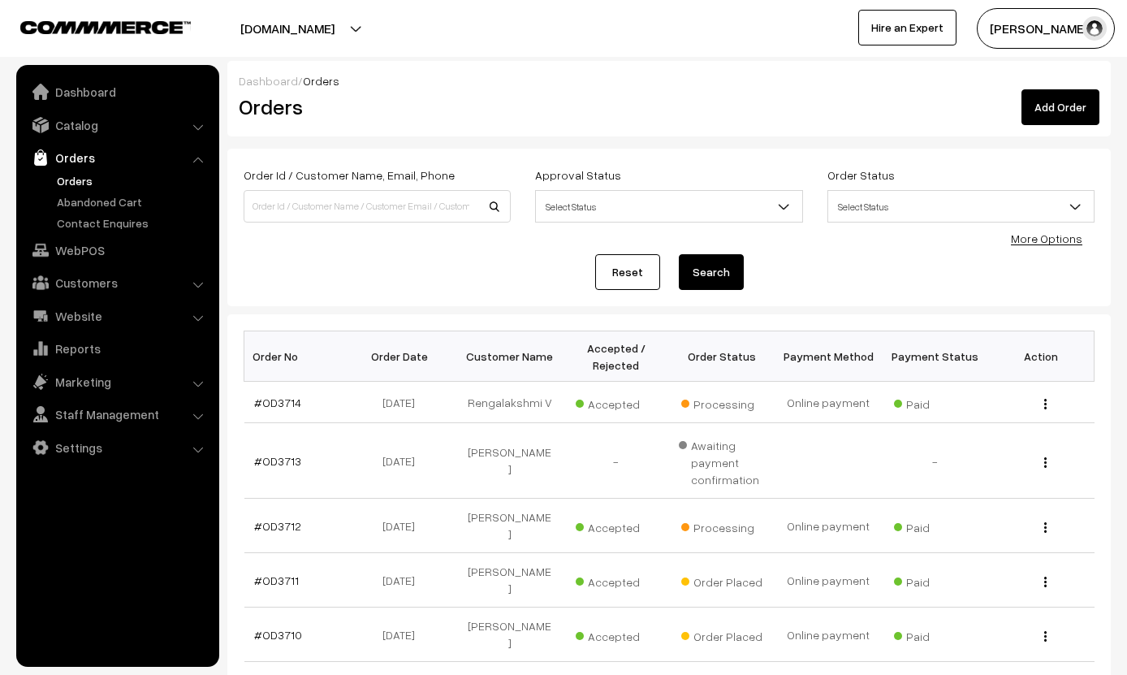
click at [719, 12] on div "Varnam Aadhira My Profile Refer & Earn Support Sign Out Hire an Expert" at bounding box center [849, 28] width 572 height 41
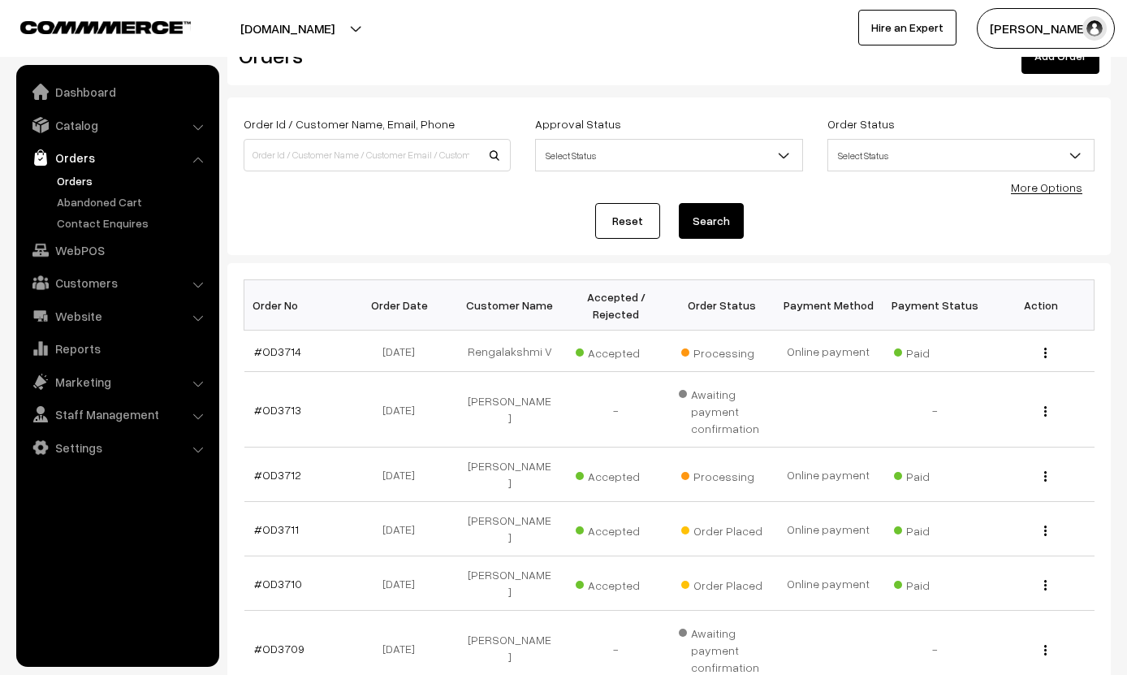
scroll to position [54, 0]
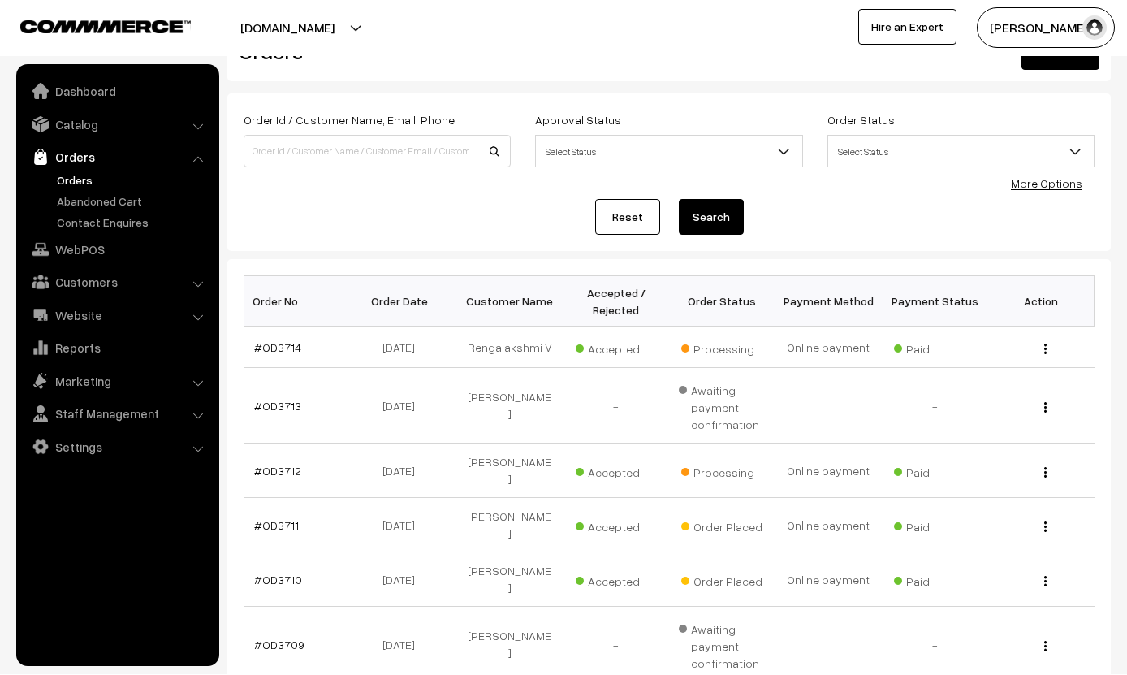
click at [267, 573] on link "#OD3710" at bounding box center [278, 580] width 48 height 14
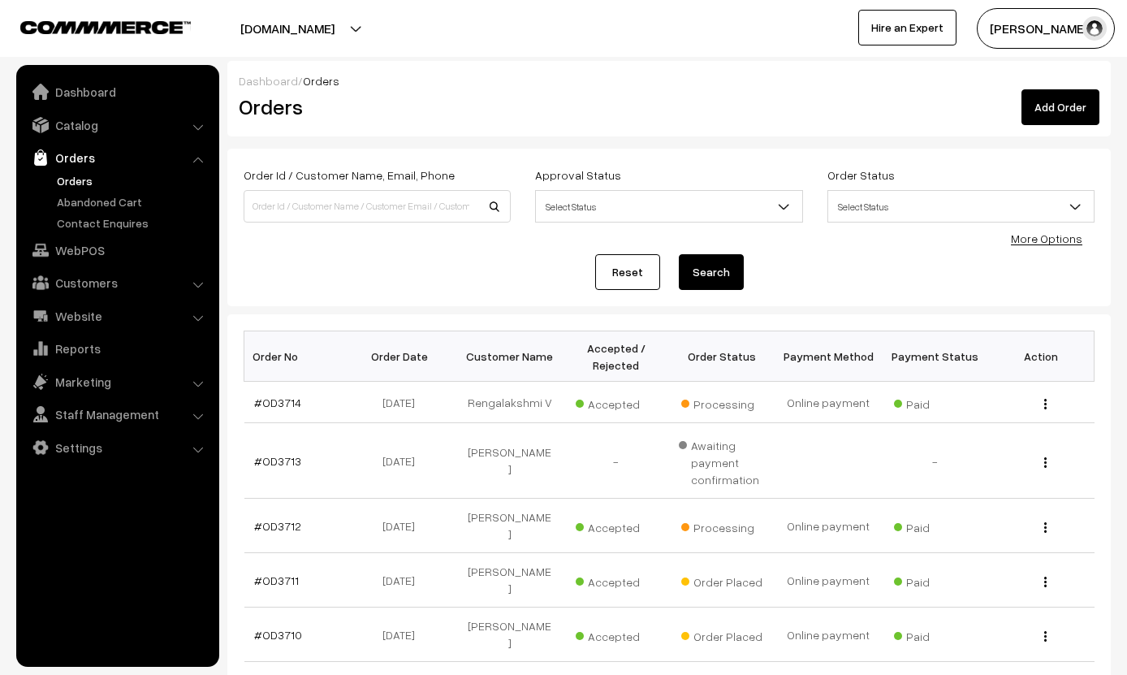
click at [275, 573] on link "#OD3711" at bounding box center [276, 580] width 45 height 14
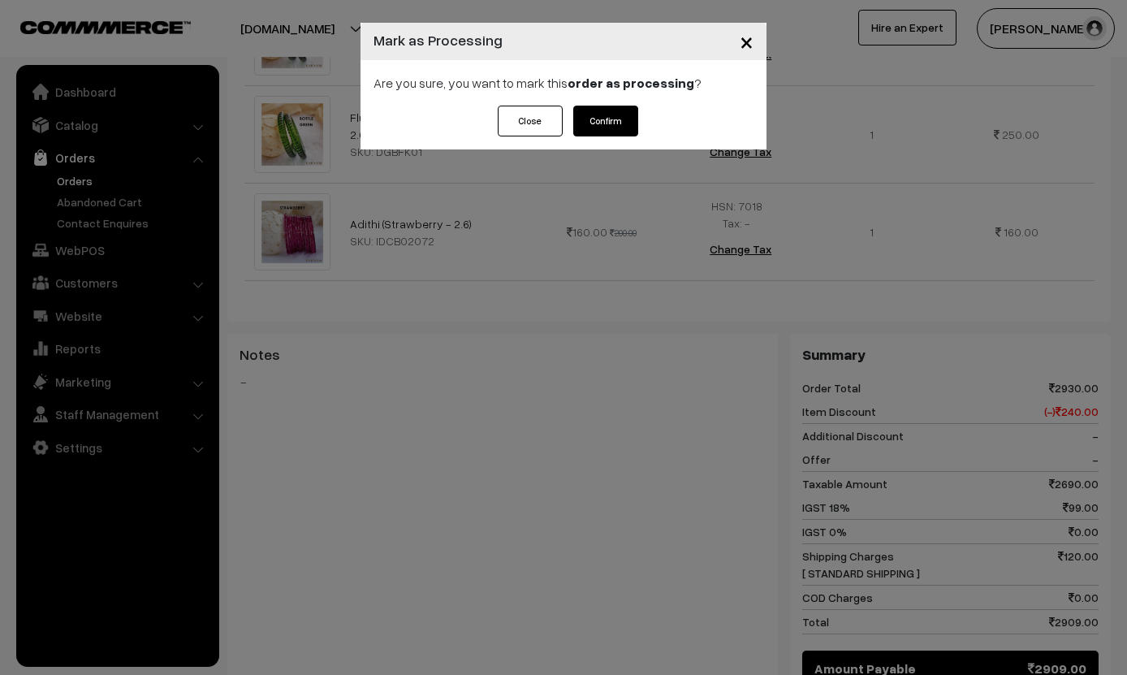
click at [610, 121] on button "Confirm" at bounding box center [605, 121] width 65 height 31
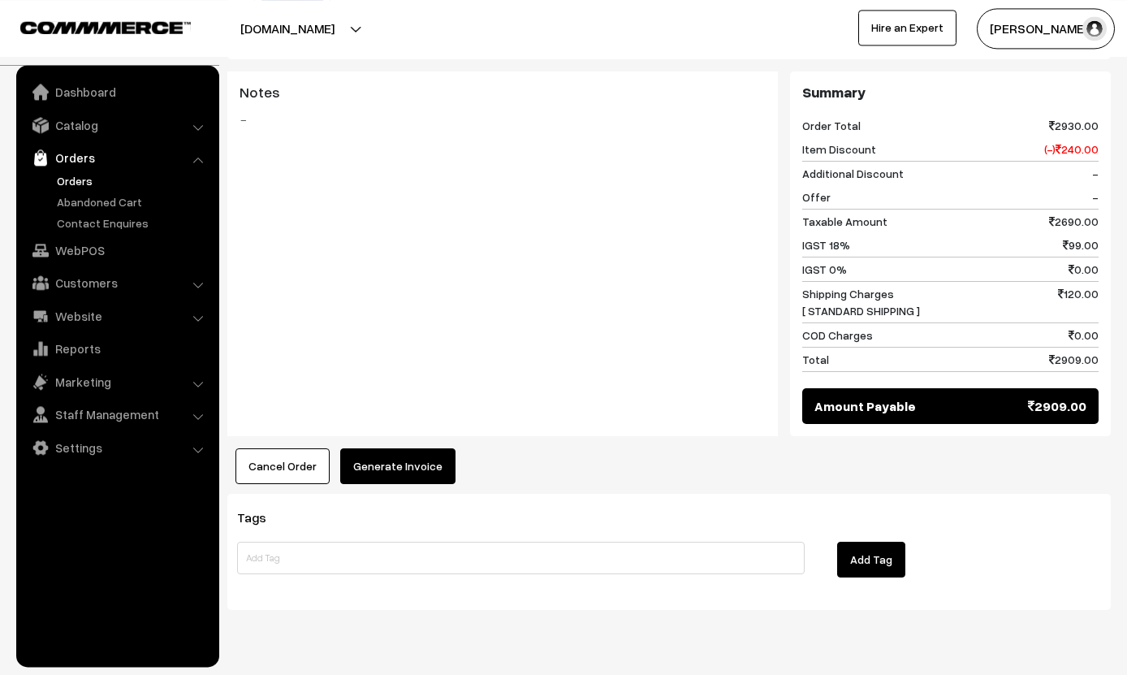
click at [412, 448] on button "Generate Invoice" at bounding box center [397, 466] width 115 height 36
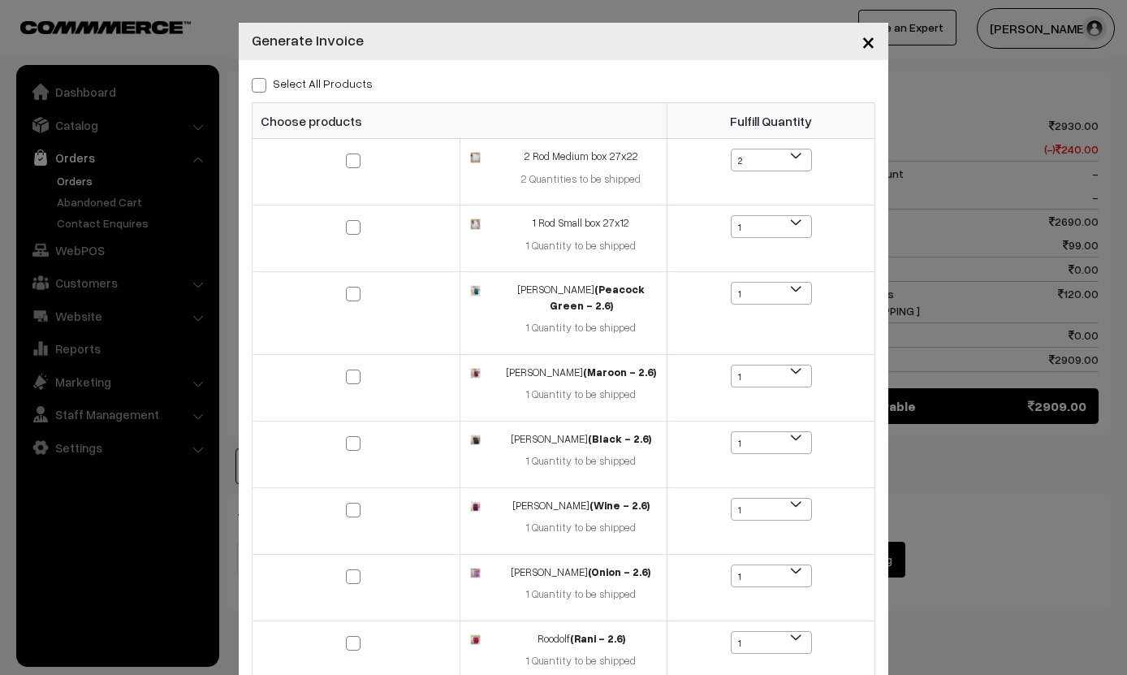
click at [289, 70] on div "Select All Products Choose products Fulfill Quantity 2 1 2 1 1" at bounding box center [563, 581] width 649 height 1042
click at [285, 75] on label "Select All Products" at bounding box center [312, 83] width 121 height 17
click at [262, 77] on input "Select All Products" at bounding box center [257, 82] width 11 height 11
checkbox input "true"
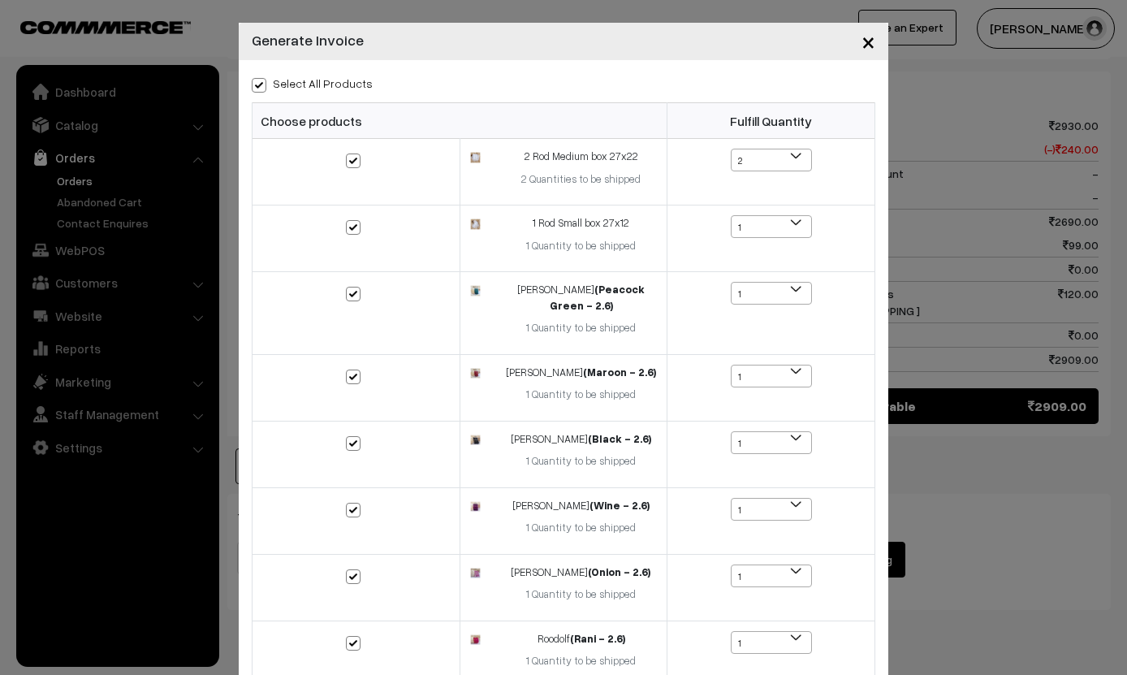
checkbox input "true"
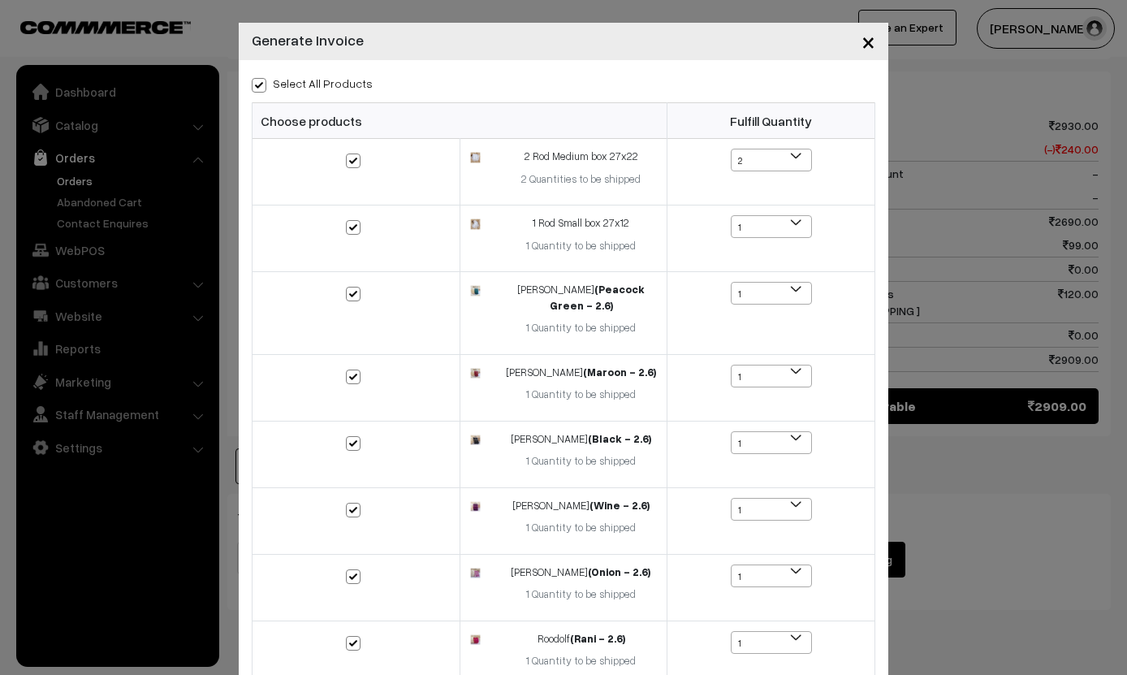
checkbox input "true"
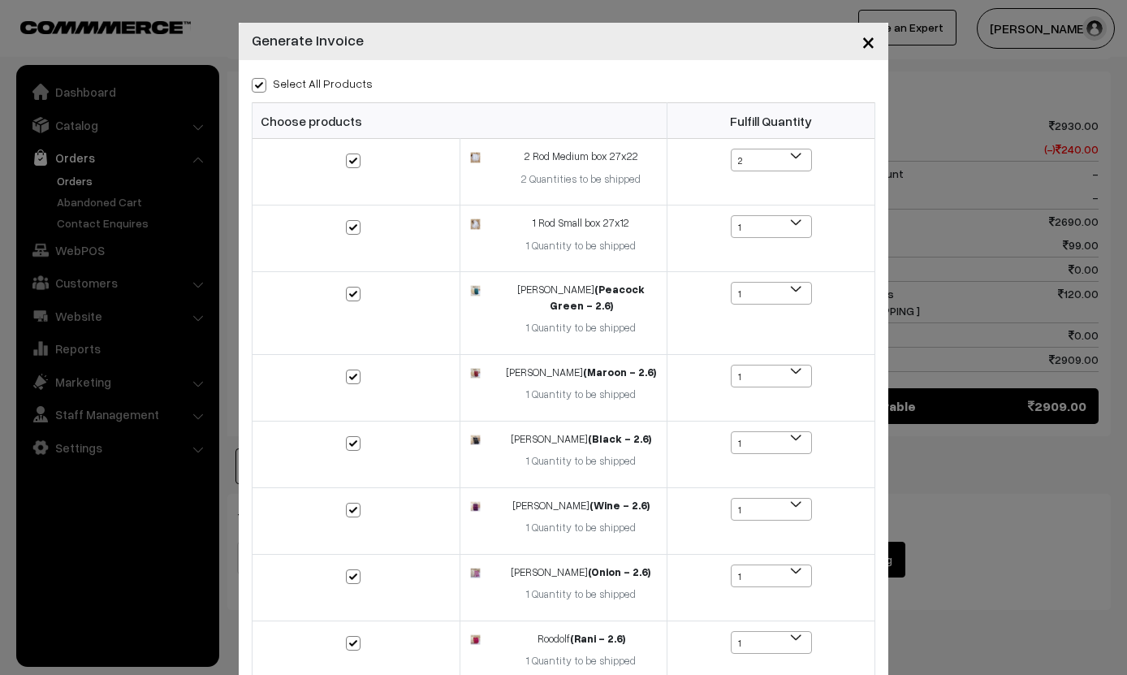
checkbox input "true"
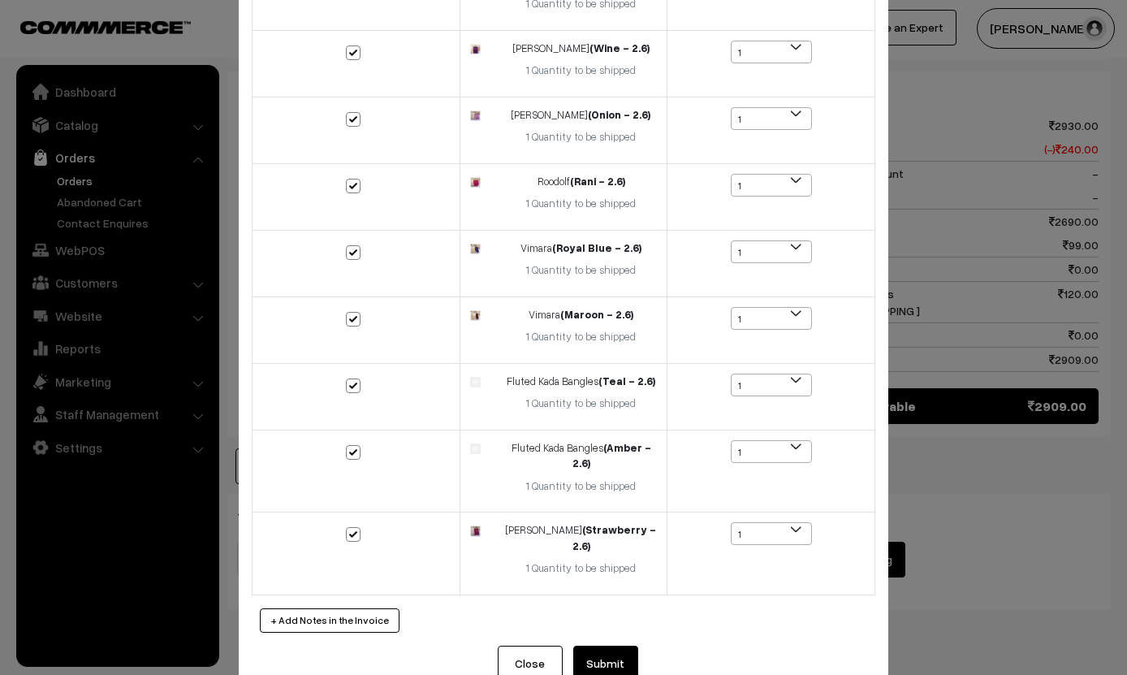
scroll to position [456, 0]
click at [610, 646] on button "Submit" at bounding box center [605, 664] width 65 height 36
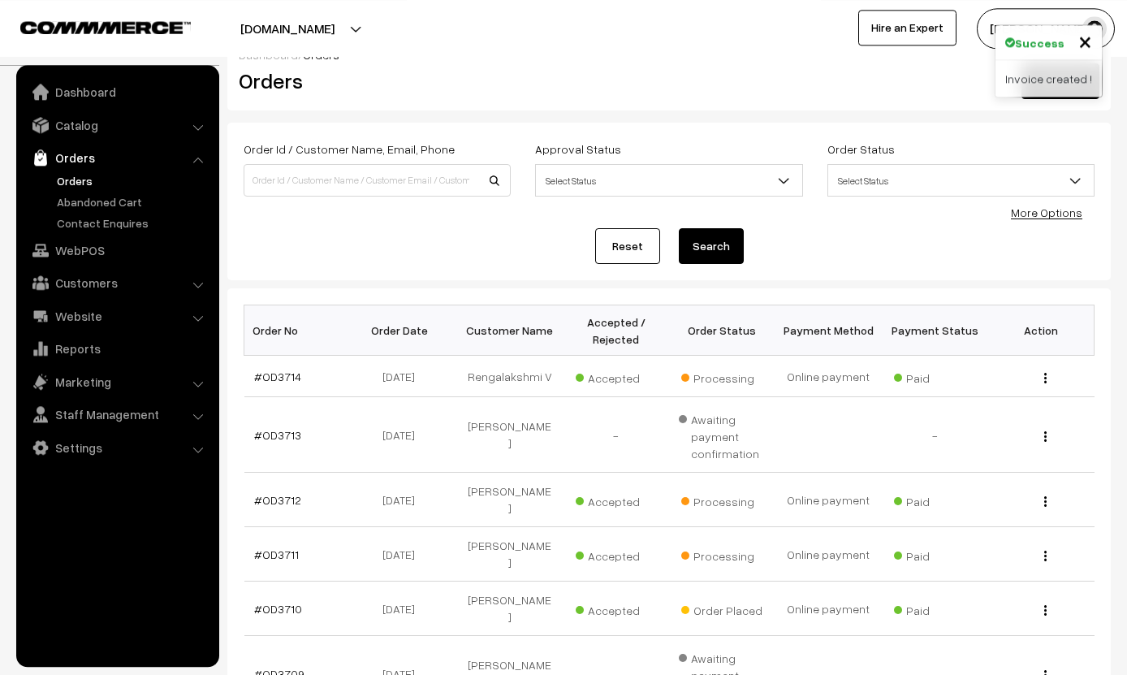
scroll to position [26, 0]
click at [275, 602] on link "#OD3710" at bounding box center [278, 609] width 48 height 14
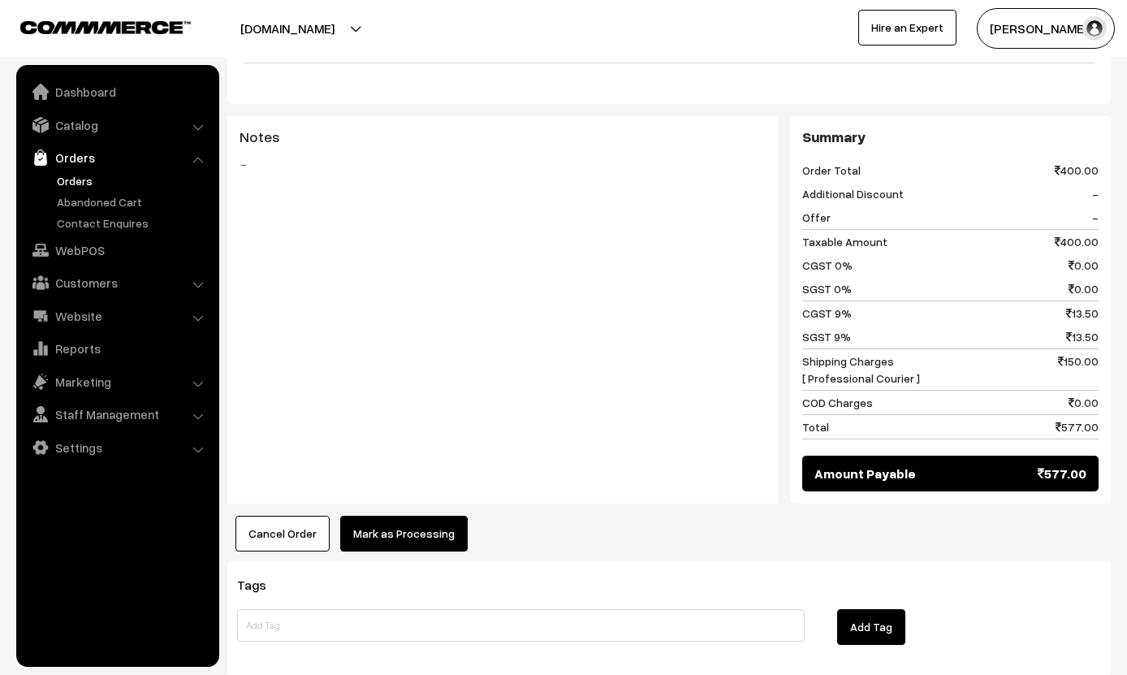
scroll to position [736, 0]
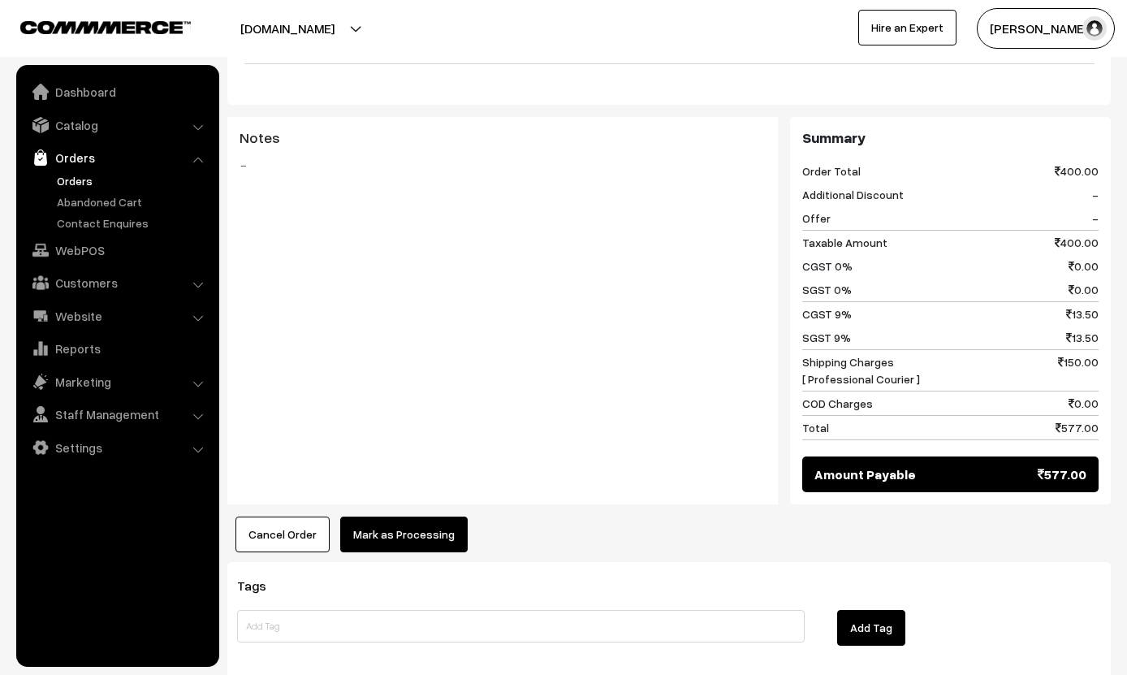
click at [401, 516] on button "Mark as Processing" at bounding box center [403, 534] width 127 height 36
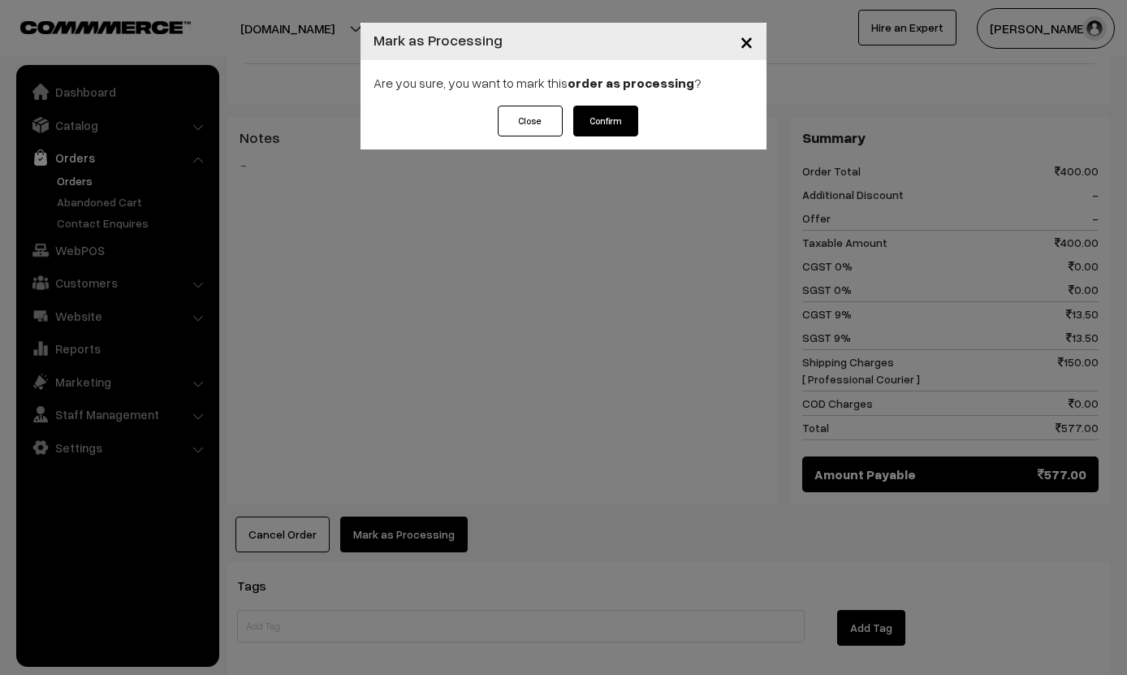
click at [597, 124] on button "Confirm" at bounding box center [605, 121] width 65 height 31
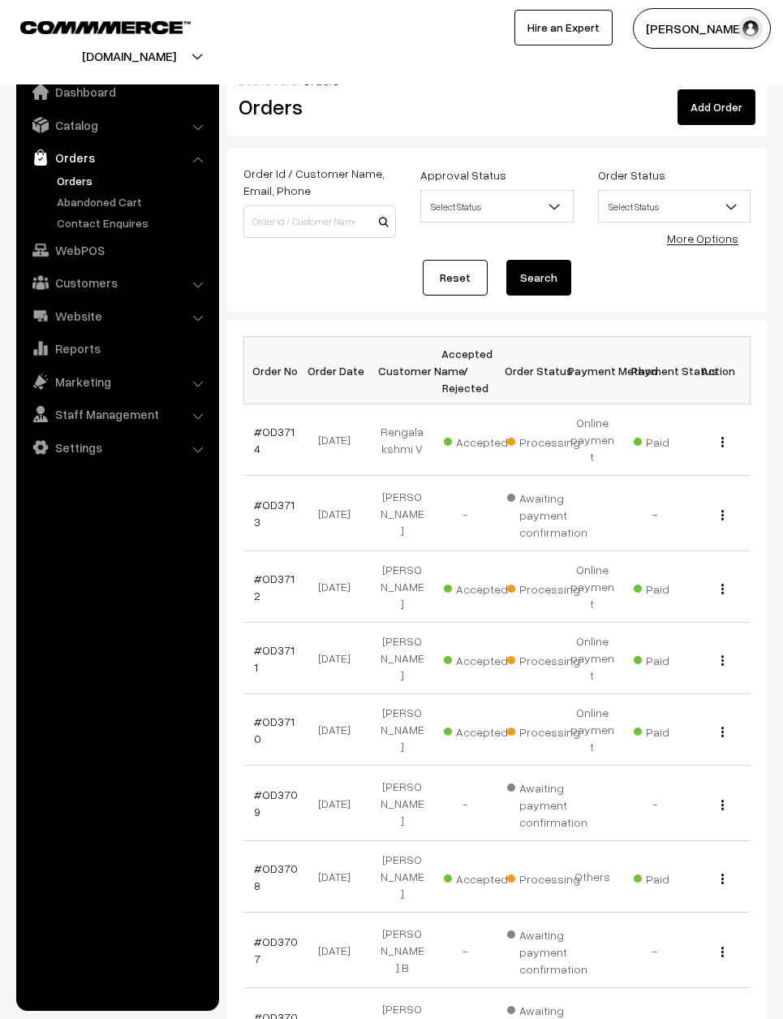
click at [312, 196] on label "Order Id / Customer Name, Email, Phone" at bounding box center [320, 182] width 153 height 34
click at [291, 198] on label "Order Id / Customer Name, Email, Phone" at bounding box center [320, 182] width 153 height 34
click at [286, 205] on input at bounding box center [320, 221] width 153 height 32
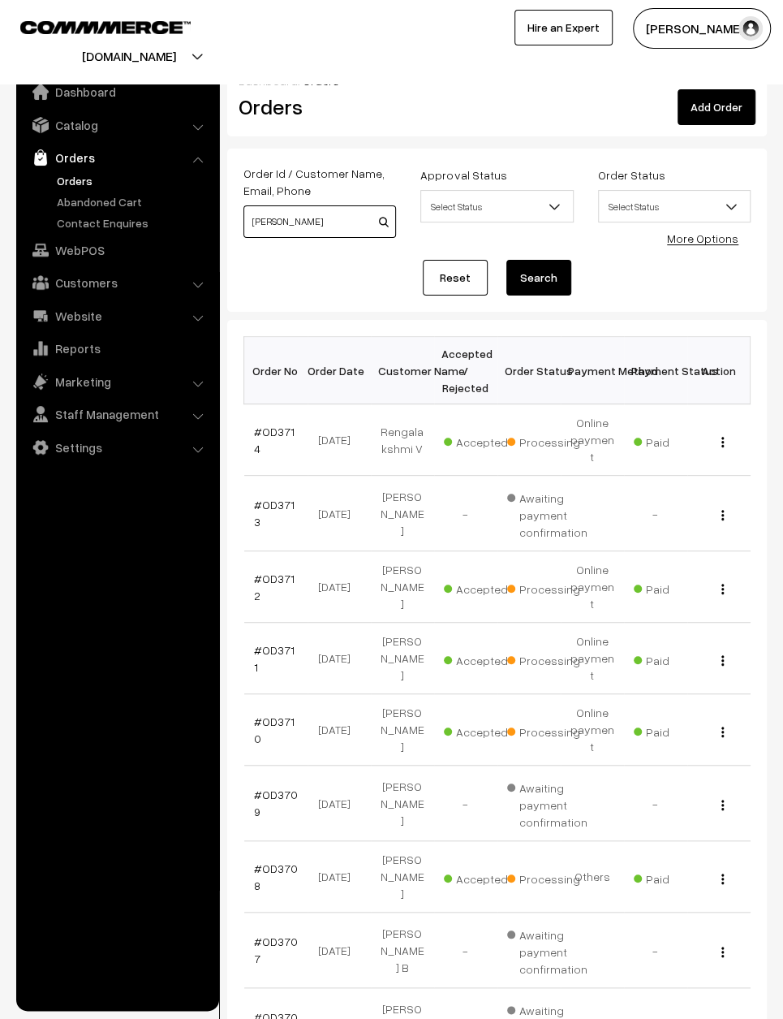
type input "[PERSON_NAME]"
click at [539, 278] on button "Search" at bounding box center [539, 278] width 65 height 36
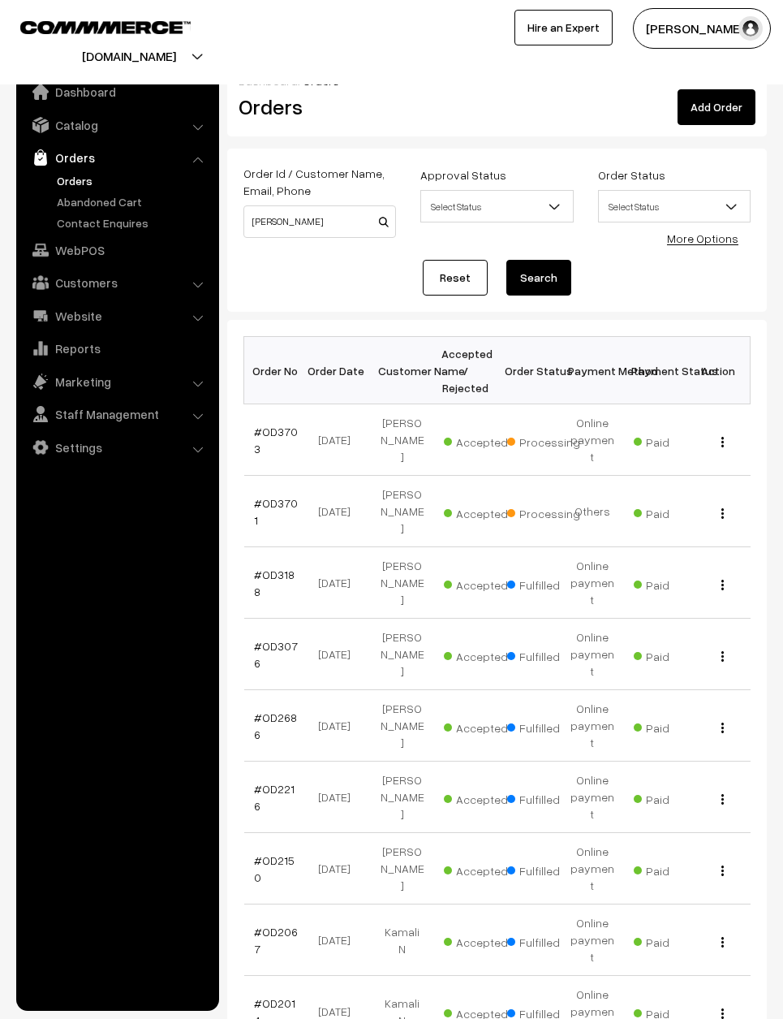
click at [733, 421] on td "View" at bounding box center [719, 439] width 63 height 71
click at [718, 418] on td "View" at bounding box center [719, 439] width 63 height 71
click at [724, 419] on td "View" at bounding box center [719, 439] width 63 height 71
click at [727, 419] on td "View" at bounding box center [719, 439] width 63 height 71
click at [726, 431] on div "View" at bounding box center [719, 439] width 44 height 17
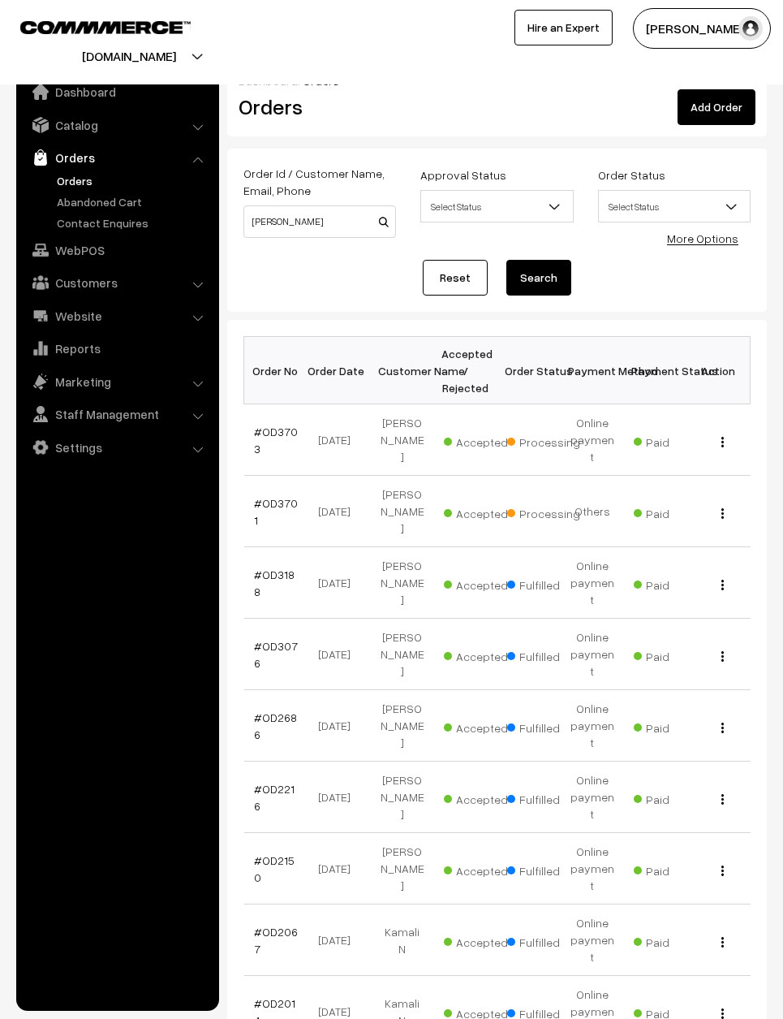
click at [722, 437] on img "button" at bounding box center [723, 442] width 2 height 11
click at [737, 420] on td "View" at bounding box center [719, 439] width 63 height 71
click at [723, 419] on td "View" at bounding box center [719, 439] width 63 height 71
click at [727, 421] on td "View" at bounding box center [719, 439] width 63 height 71
click at [721, 419] on td "View" at bounding box center [719, 439] width 63 height 71
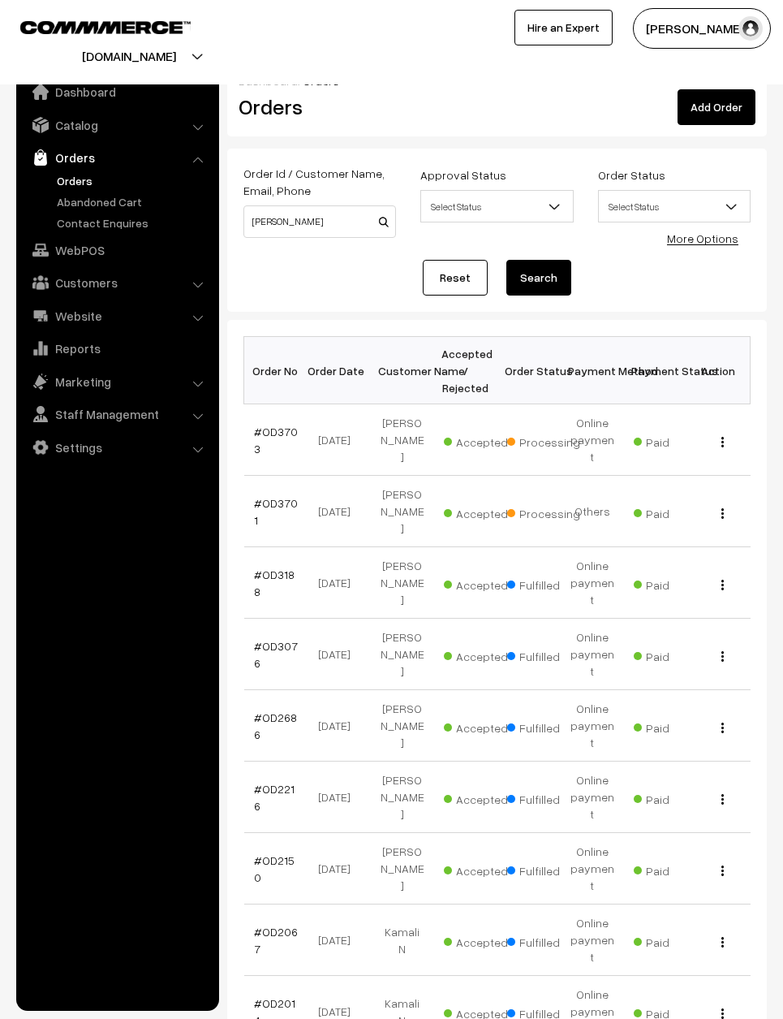
click at [738, 416] on td "View" at bounding box center [719, 439] width 63 height 71
click at [728, 431] on div "View" at bounding box center [719, 439] width 44 height 17
click at [732, 431] on div "View" at bounding box center [719, 439] width 44 height 17
click at [731, 431] on div "View" at bounding box center [719, 439] width 44 height 17
click at [736, 421] on td "View" at bounding box center [719, 439] width 63 height 71
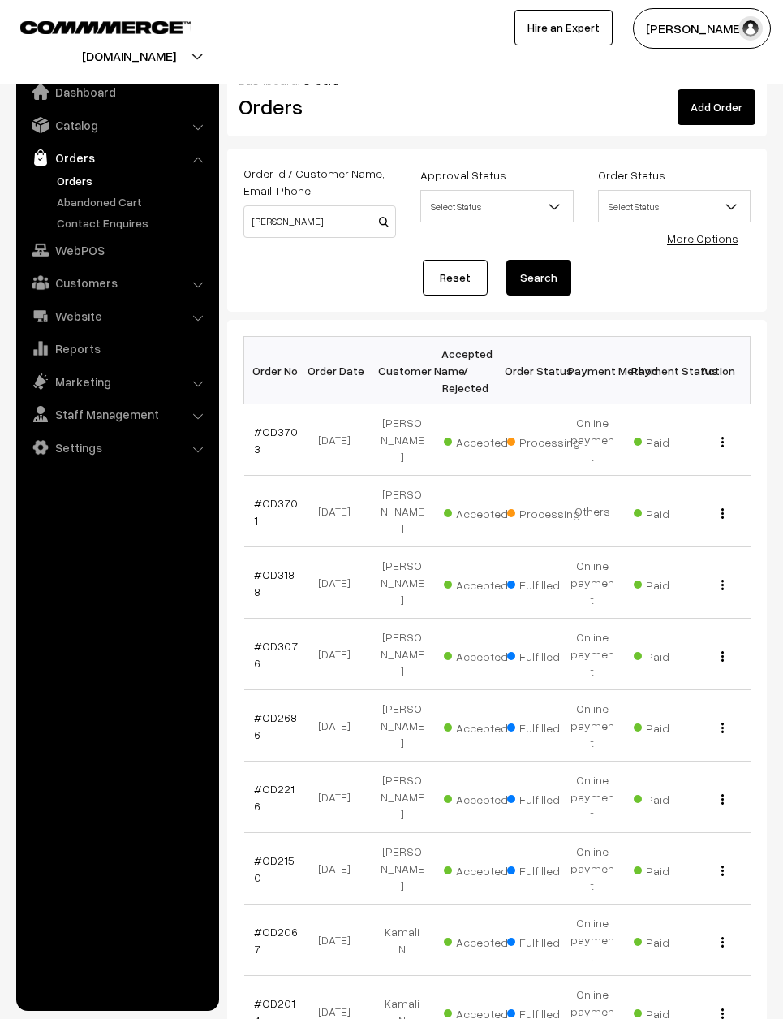
click at [723, 419] on td "View" at bounding box center [719, 439] width 63 height 71
click at [721, 419] on td "View" at bounding box center [719, 439] width 63 height 71
click at [723, 414] on td "View" at bounding box center [719, 439] width 63 height 71
click at [744, 420] on td "View" at bounding box center [719, 439] width 63 height 71
click at [723, 419] on td "View" at bounding box center [719, 439] width 63 height 71
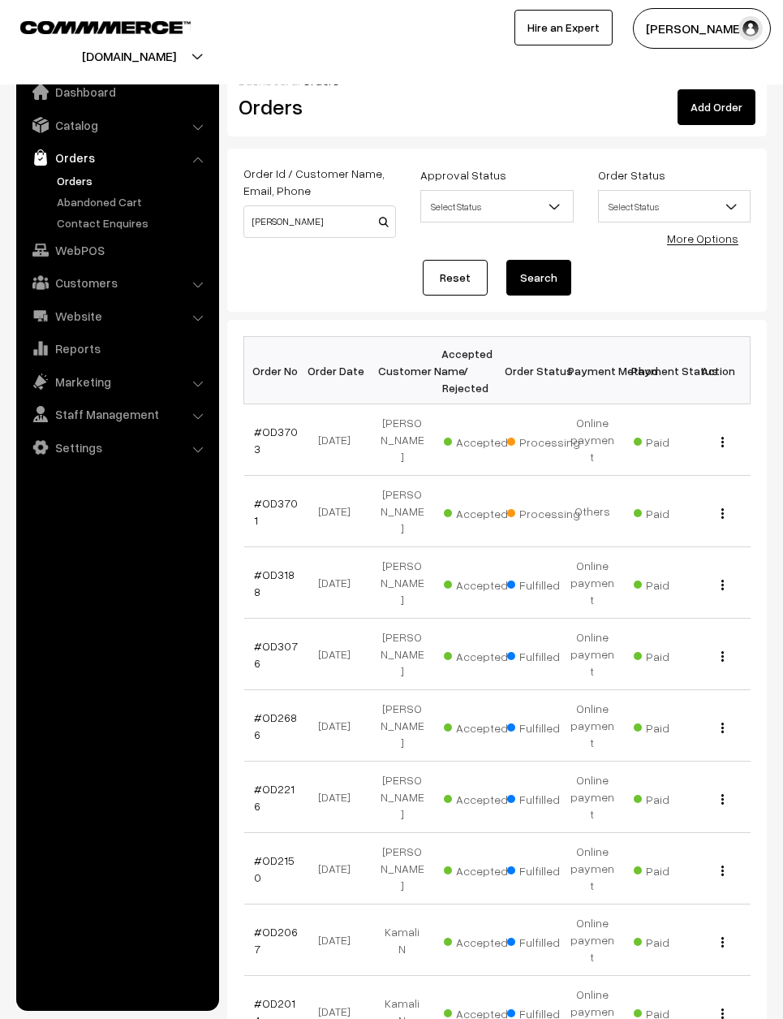
click at [724, 412] on td "View" at bounding box center [719, 439] width 63 height 71
click at [744, 414] on td "View" at bounding box center [719, 439] width 63 height 71
click at [735, 412] on td "View" at bounding box center [719, 439] width 63 height 71
click at [737, 431] on div "View" at bounding box center [719, 439] width 44 height 17
click at [723, 437] on img "button" at bounding box center [723, 442] width 2 height 11
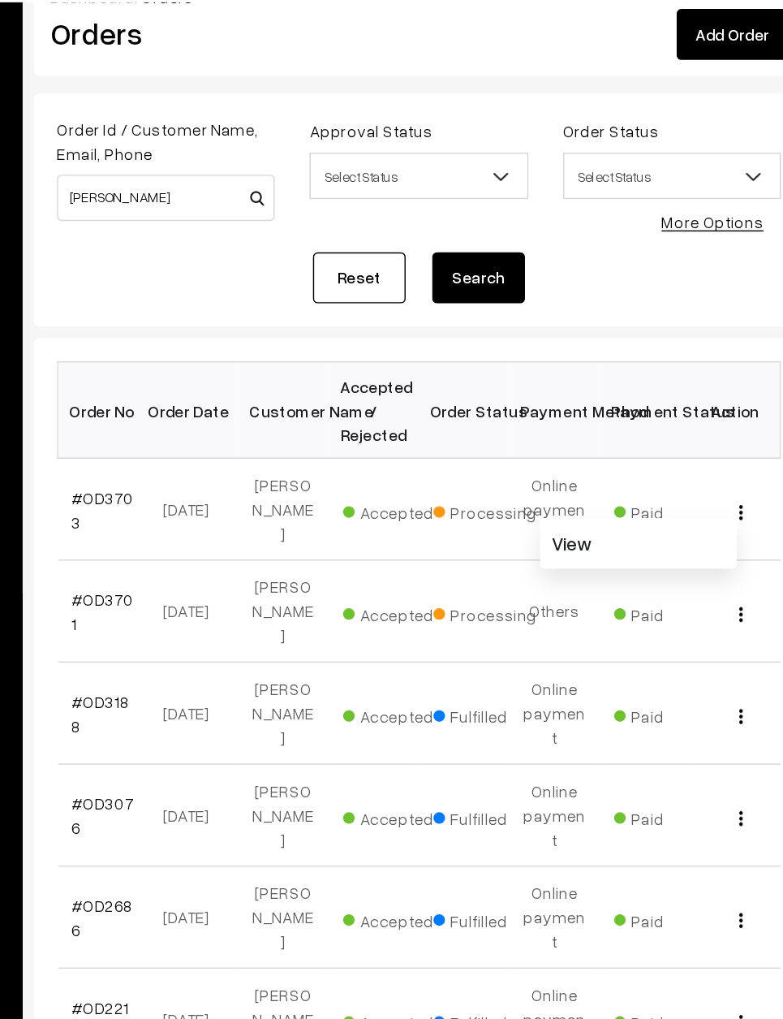
click at [582, 446] on link "View" at bounding box center [651, 464] width 138 height 36
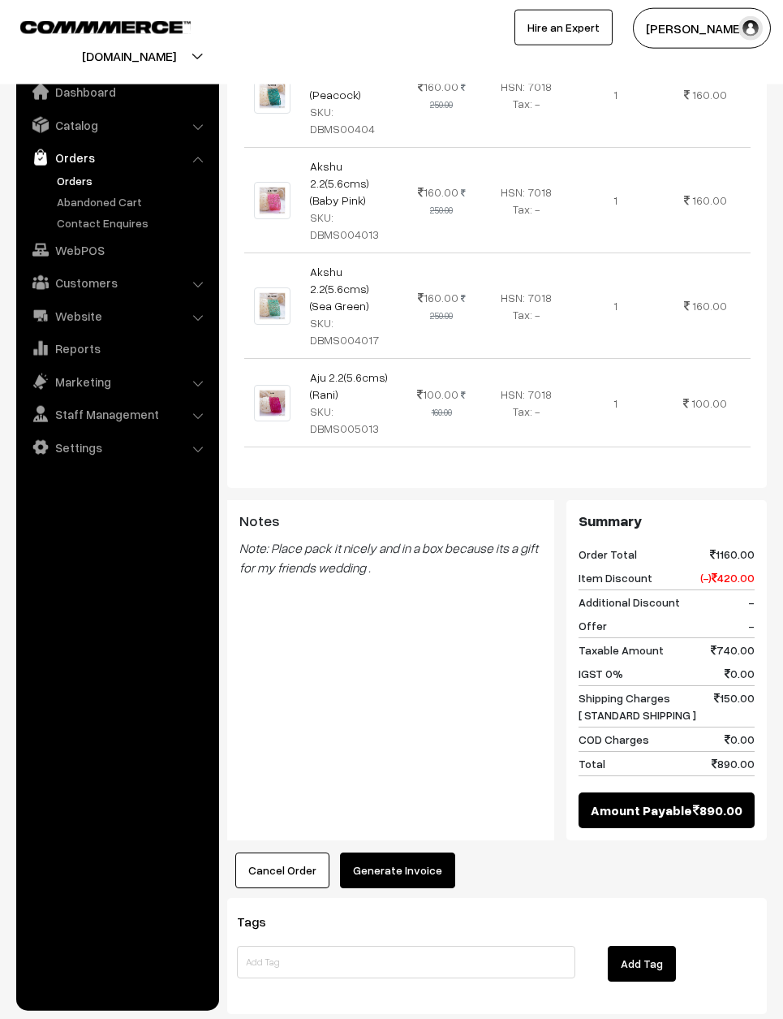
scroll to position [740, 0]
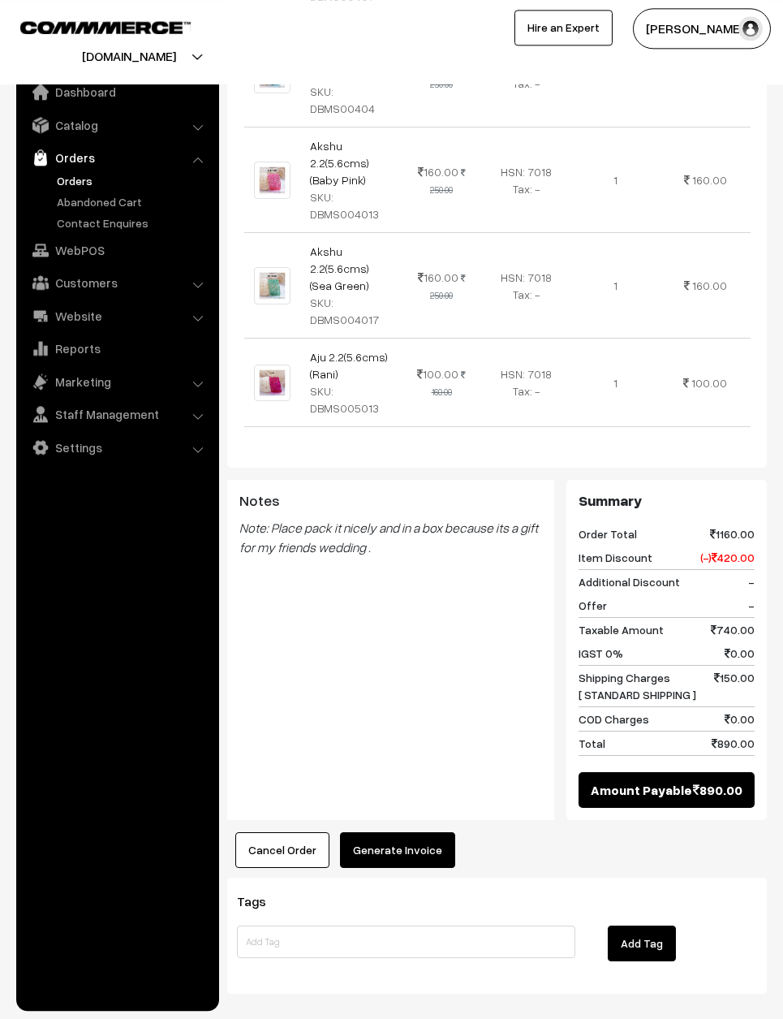
click at [420, 833] on button "Generate Invoice" at bounding box center [397, 850] width 115 height 36
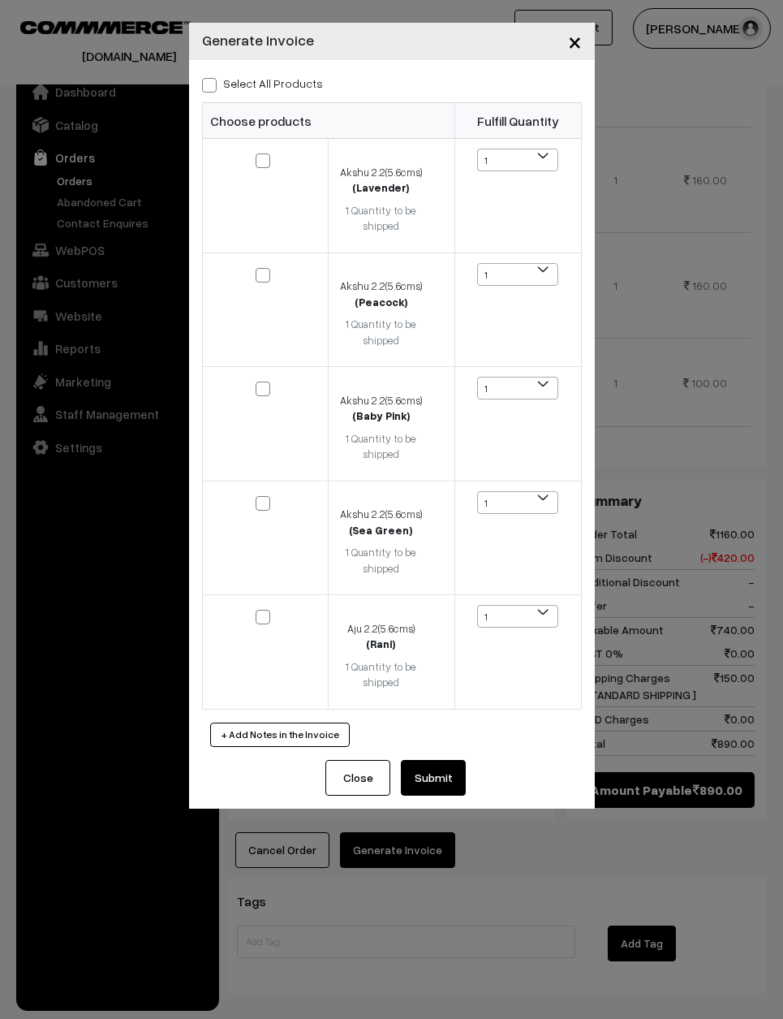
click at [704, 850] on div "× Generate Invoice Select All Products Choose products Fulfill Quantity (Lavend…" at bounding box center [391, 509] width 783 height 1019
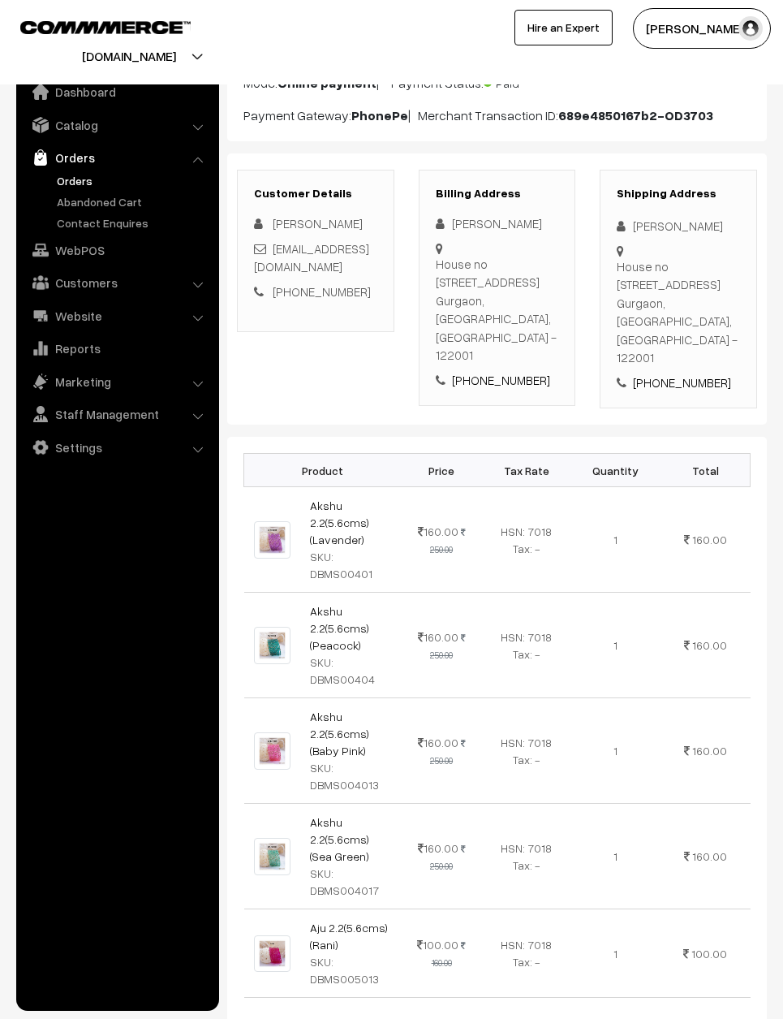
scroll to position [0, 0]
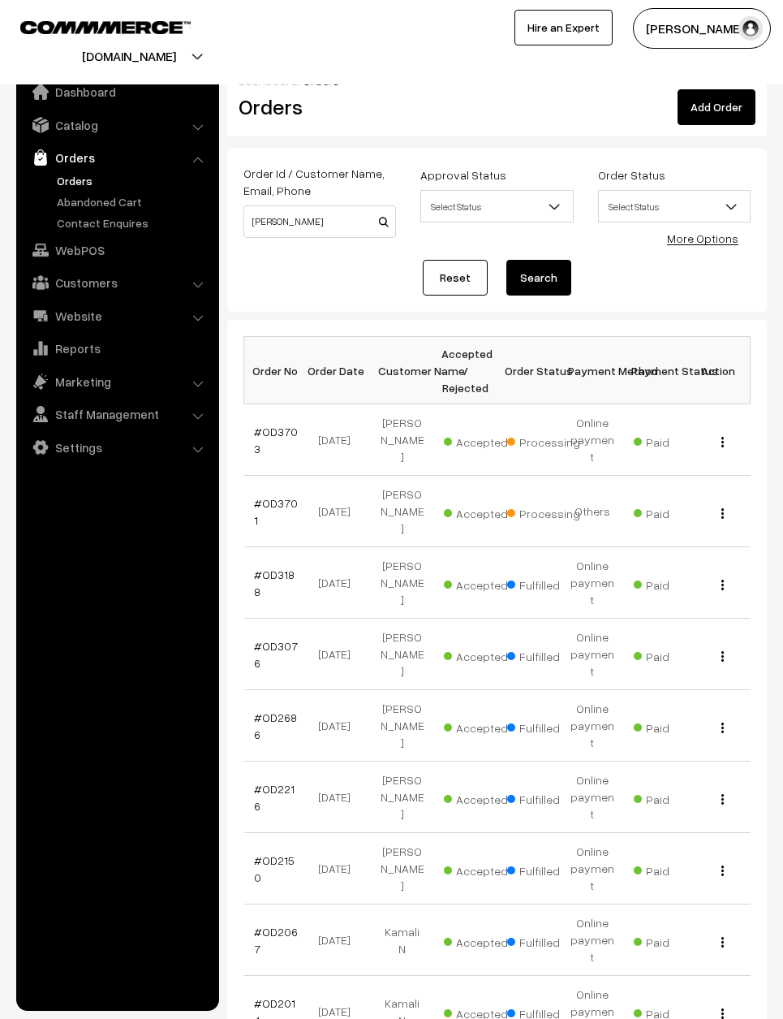
scroll to position [127, 204]
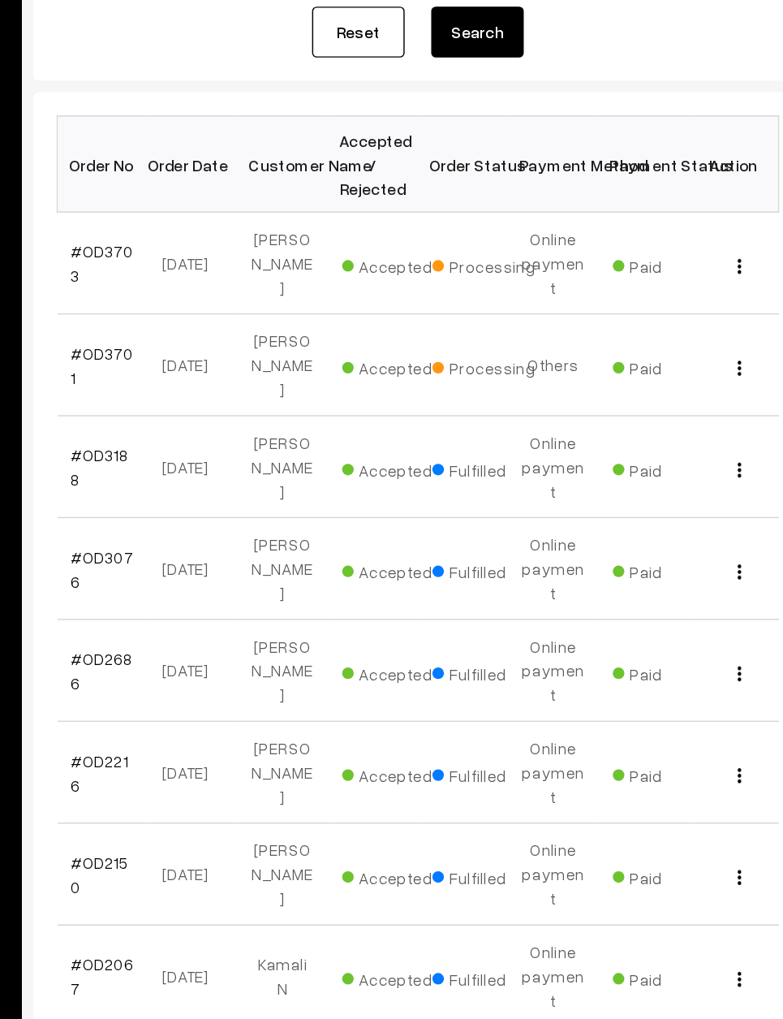
click at [244, 97] on input "[PERSON_NAME]" at bounding box center [320, 94] width 153 height 32
type input "K"
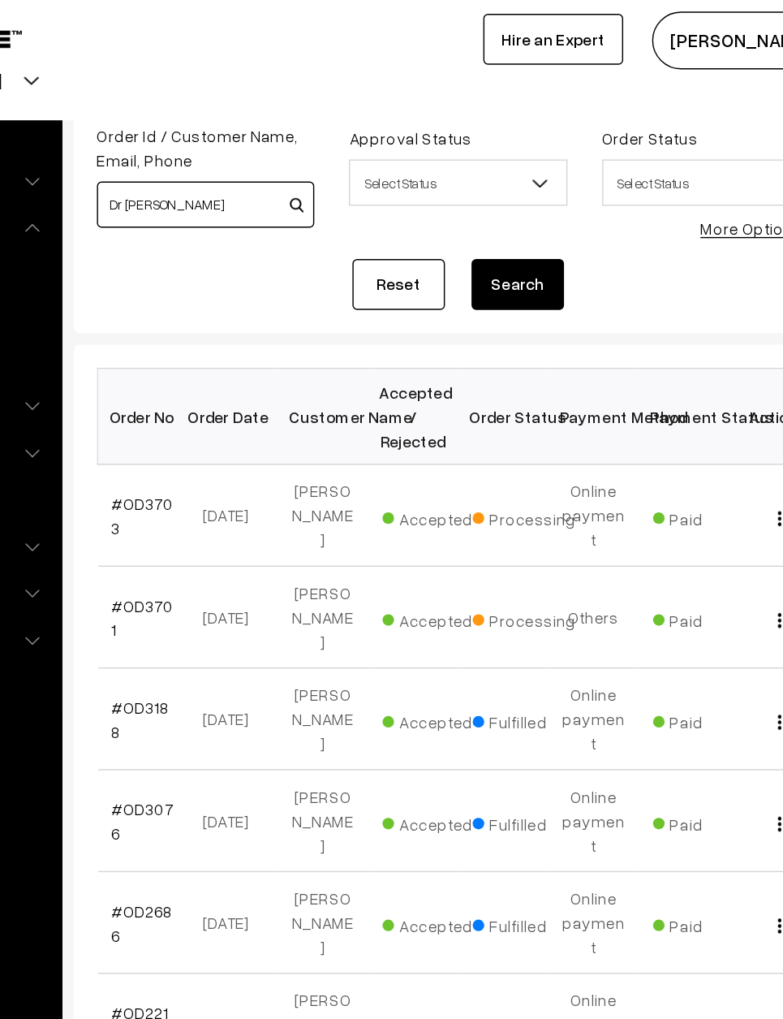
scroll to position [77, 0]
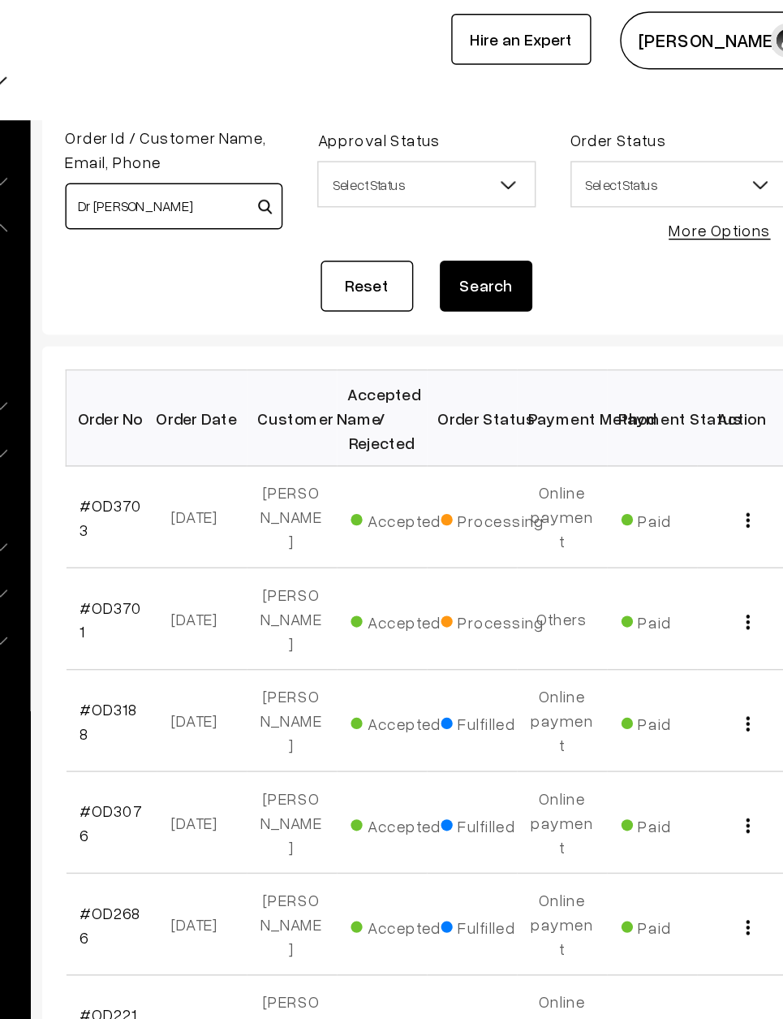
type input "Dr [PERSON_NAME]"
click at [697, 425] on div "View" at bounding box center [719, 433] width 44 height 17
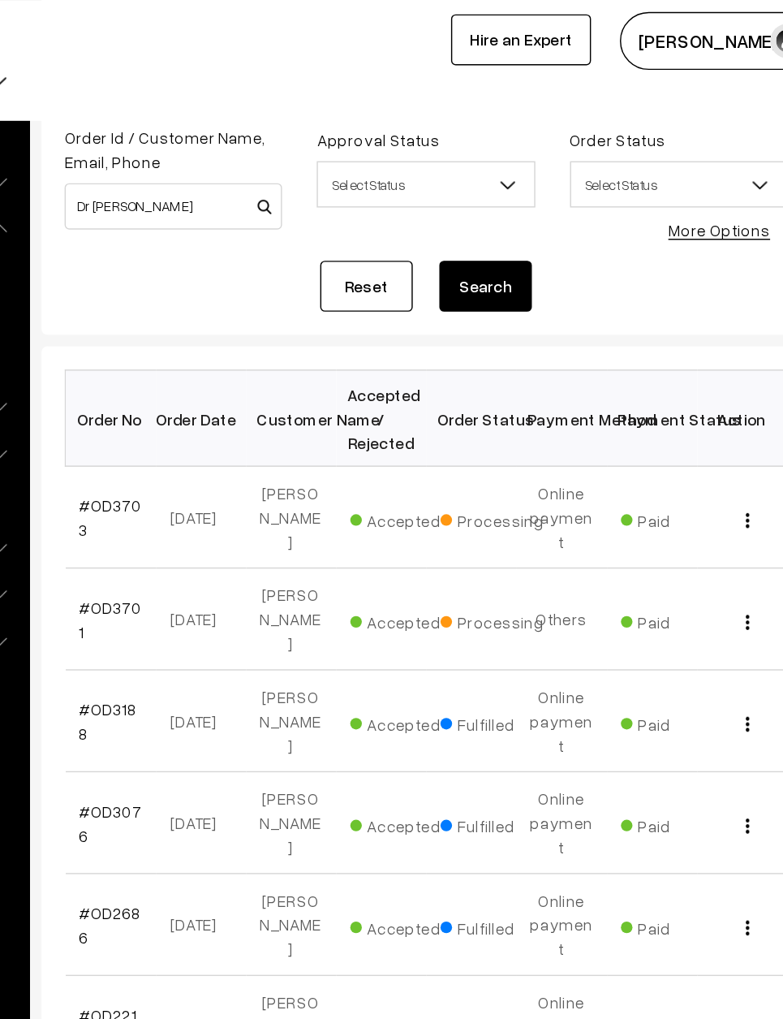
click at [688, 404] on td "View" at bounding box center [719, 434] width 63 height 71
click at [722, 431] on img "button" at bounding box center [723, 436] width 2 height 11
click at [721, 429] on button "button" at bounding box center [723, 435] width 4 height 13
click at [697, 425] on div "View" at bounding box center [719, 433] width 44 height 17
click at [721, 429] on button "button" at bounding box center [723, 435] width 4 height 13
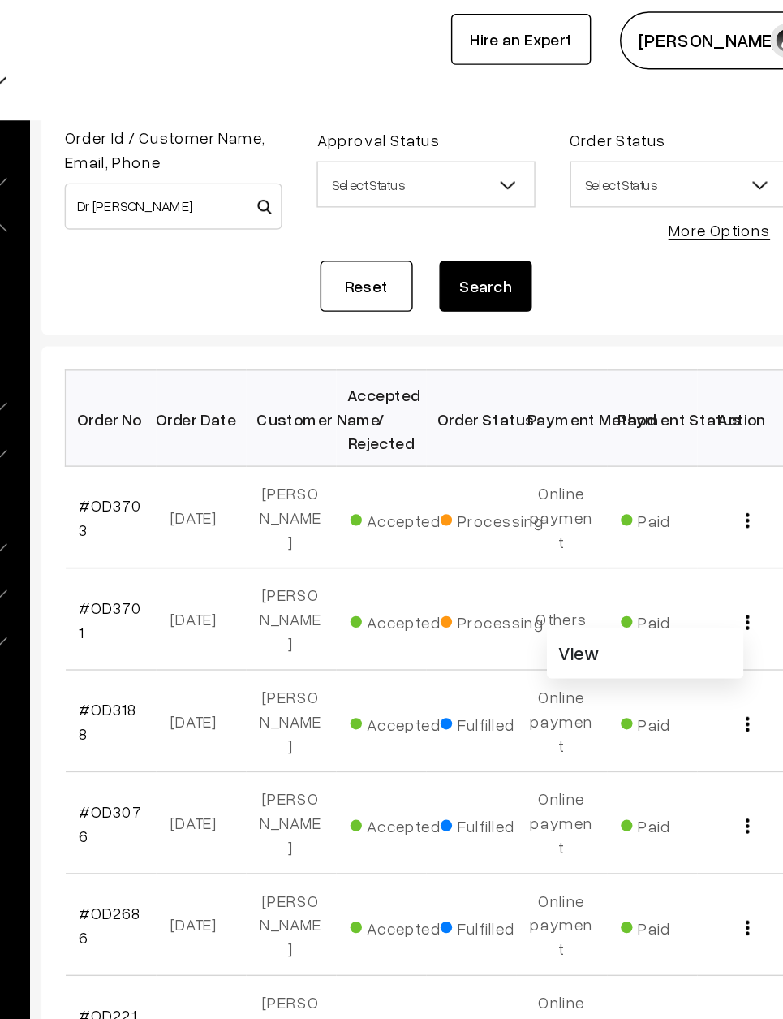
click at [582, 440] on link "View" at bounding box center [651, 458] width 138 height 36
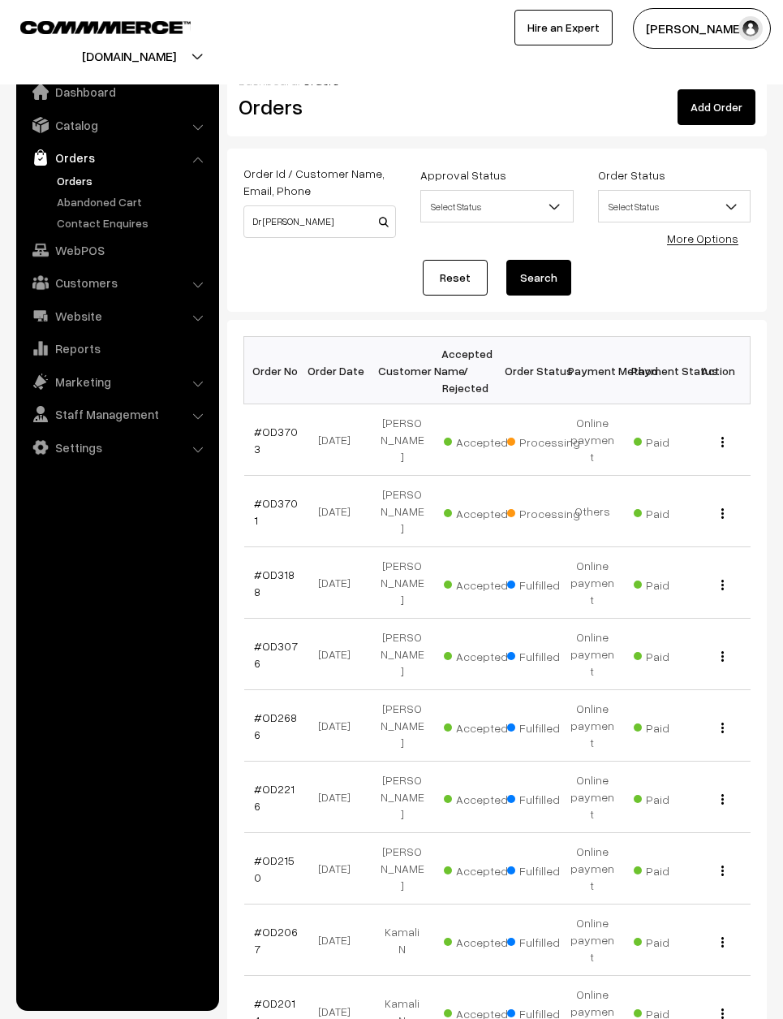
scroll to position [123, 198]
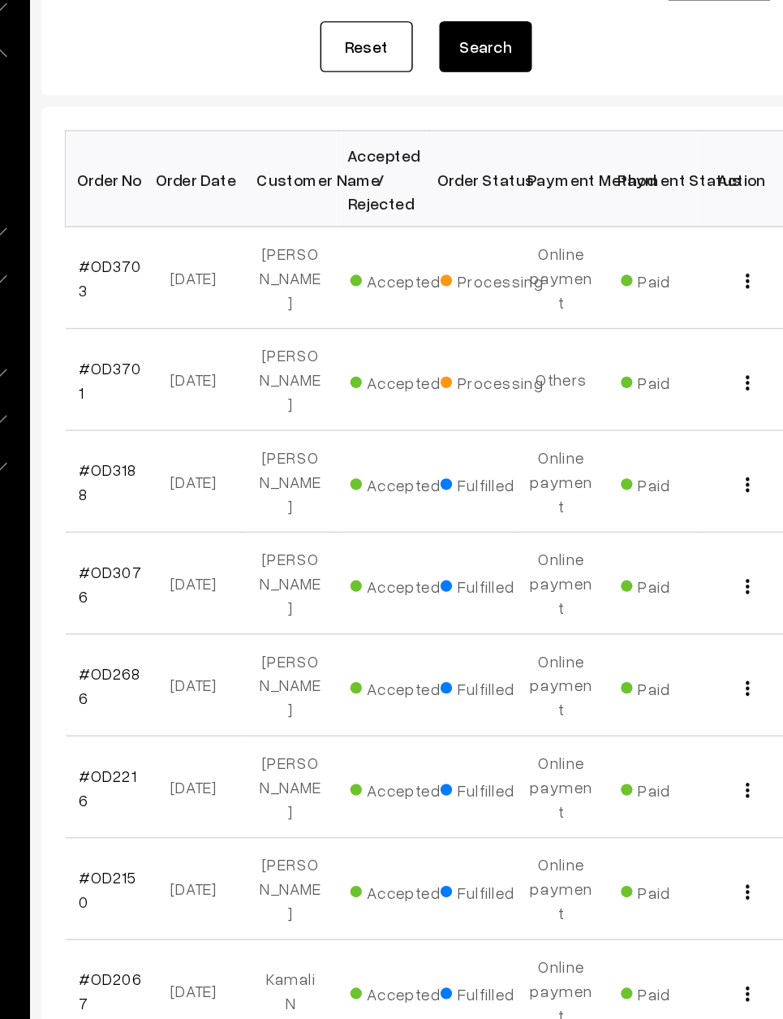
click at [244, 93] on input "Dr [PERSON_NAME]" at bounding box center [320, 99] width 153 height 32
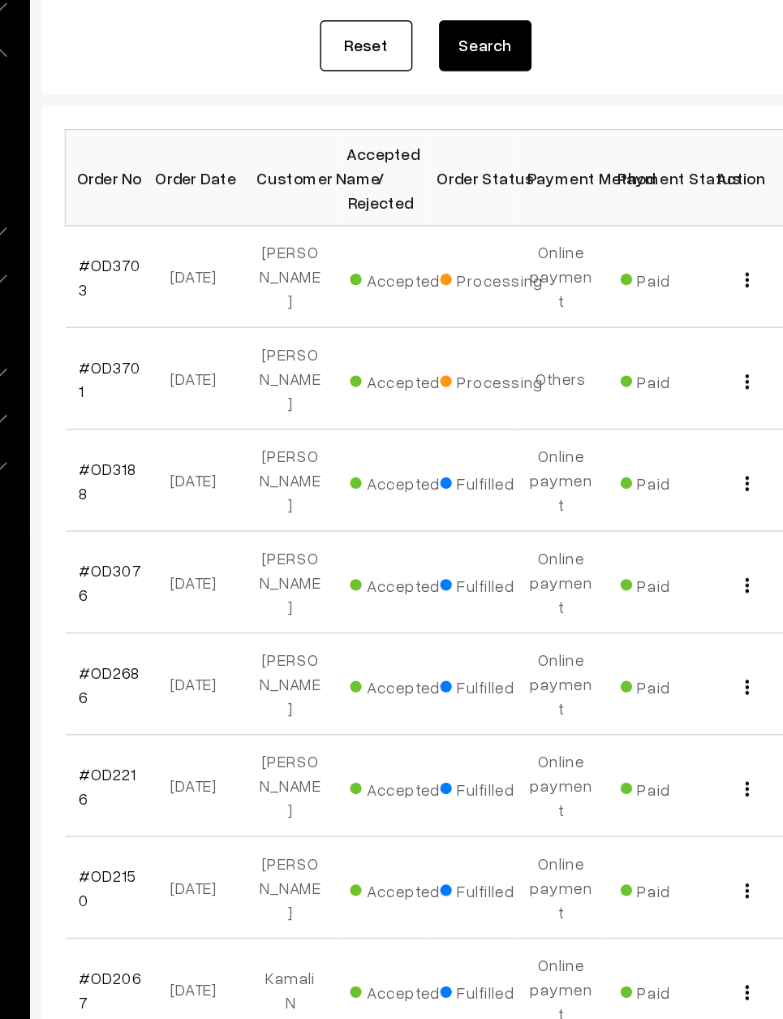
type input "D"
type input "Prasanth’s I"
click at [507, 155] on button "Search" at bounding box center [539, 155] width 65 height 36
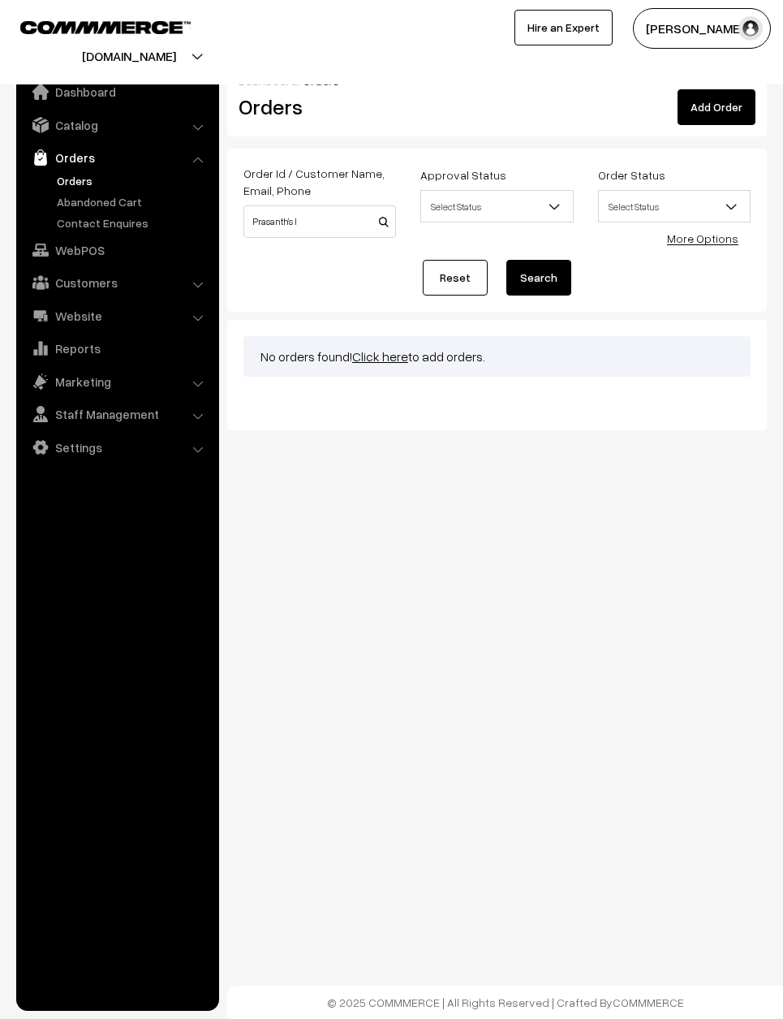
click at [327, 201] on div "Order Id / Customer Name, Email, Phone Prasanth’s I" at bounding box center [320, 201] width 153 height 73
click at [318, 226] on input "Prasanth’s I" at bounding box center [320, 221] width 153 height 32
type input "P"
click at [282, 218] on input at bounding box center [320, 221] width 153 height 32
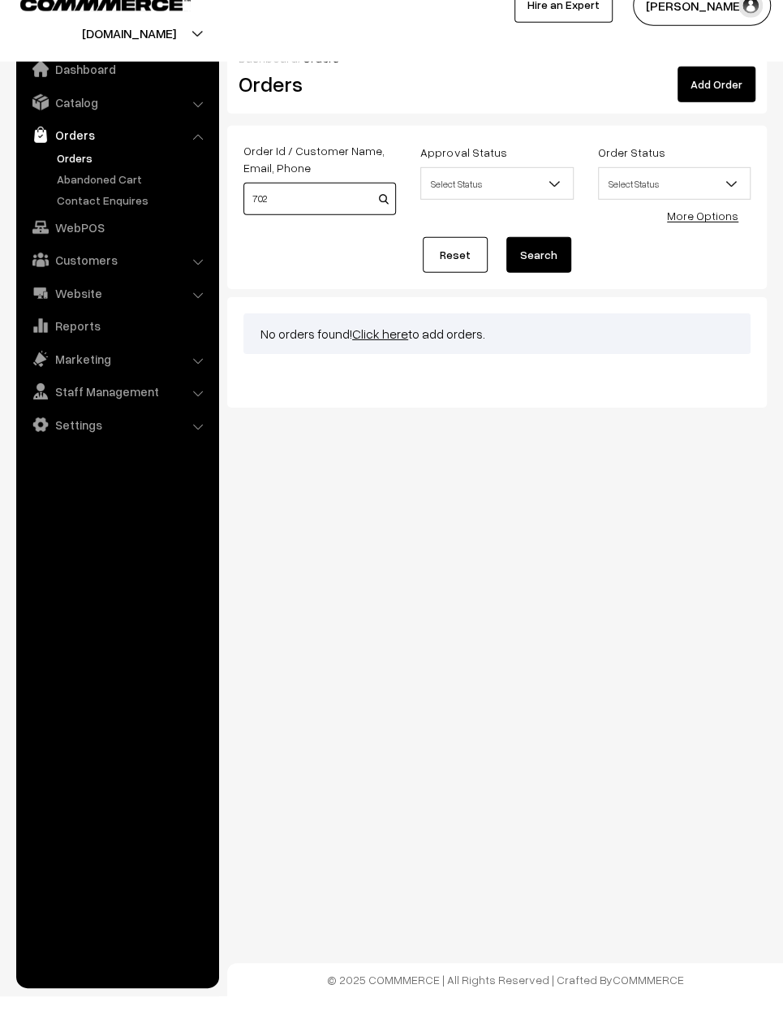
type input "702"
click at [543, 260] on button "Search" at bounding box center [539, 278] width 65 height 36
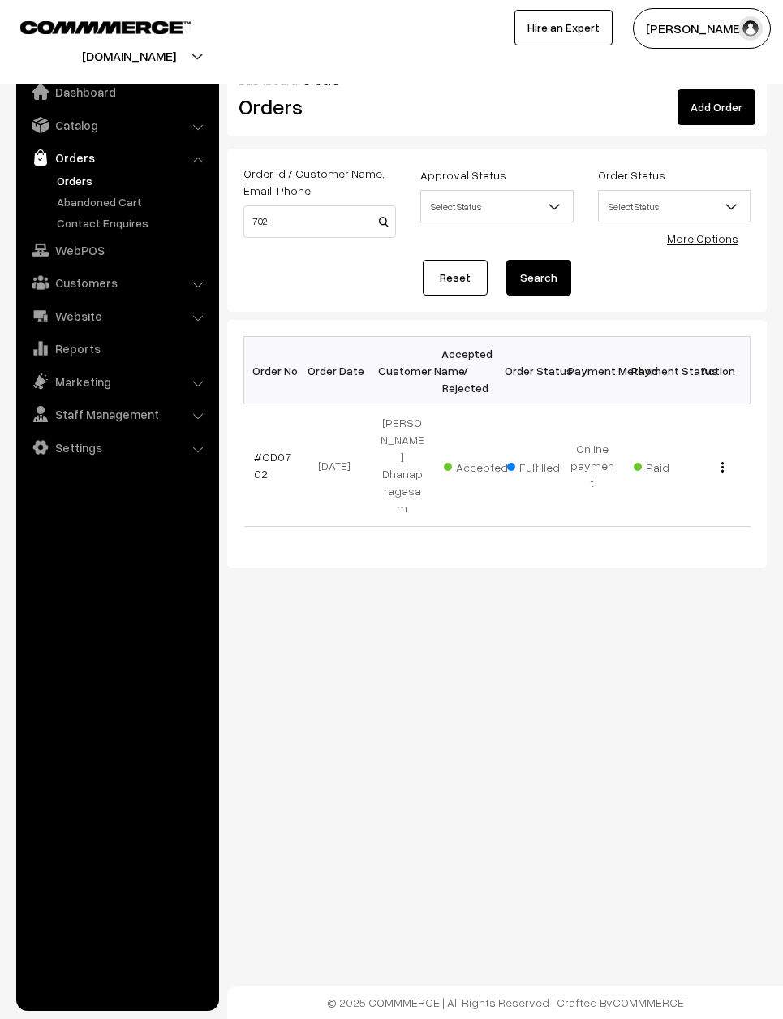
click at [708, 442] on td "View" at bounding box center [719, 465] width 63 height 123
click at [700, 445] on td "View" at bounding box center [719, 465] width 63 height 123
click at [711, 455] on span "Paid" at bounding box center [674, 465] width 81 height 21
click at [727, 457] on div "View" at bounding box center [719, 465] width 44 height 17
click at [715, 457] on div "View" at bounding box center [719, 465] width 44 height 17
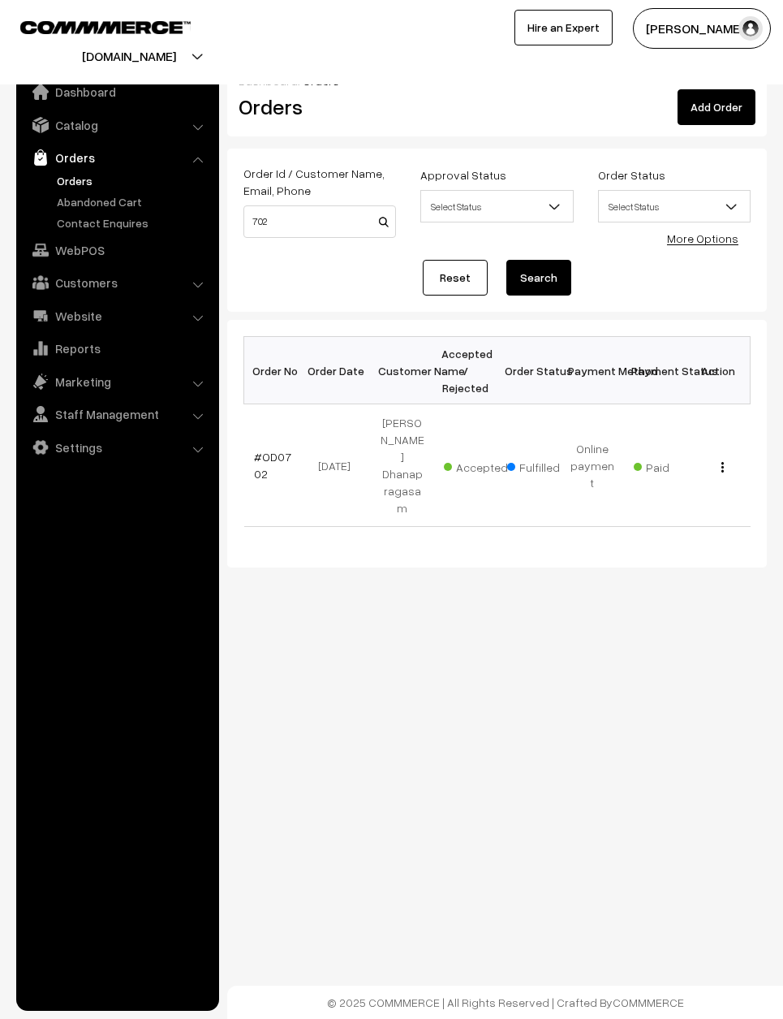
click at [710, 455] on span "Paid" at bounding box center [674, 465] width 81 height 21
click at [723, 460] on button "button" at bounding box center [723, 466] width 4 height 13
click at [658, 482] on link "View" at bounding box center [651, 490] width 138 height 36
click at [714, 457] on div "View" at bounding box center [719, 465] width 44 height 17
click at [723, 462] on img "button" at bounding box center [723, 467] width 2 height 11
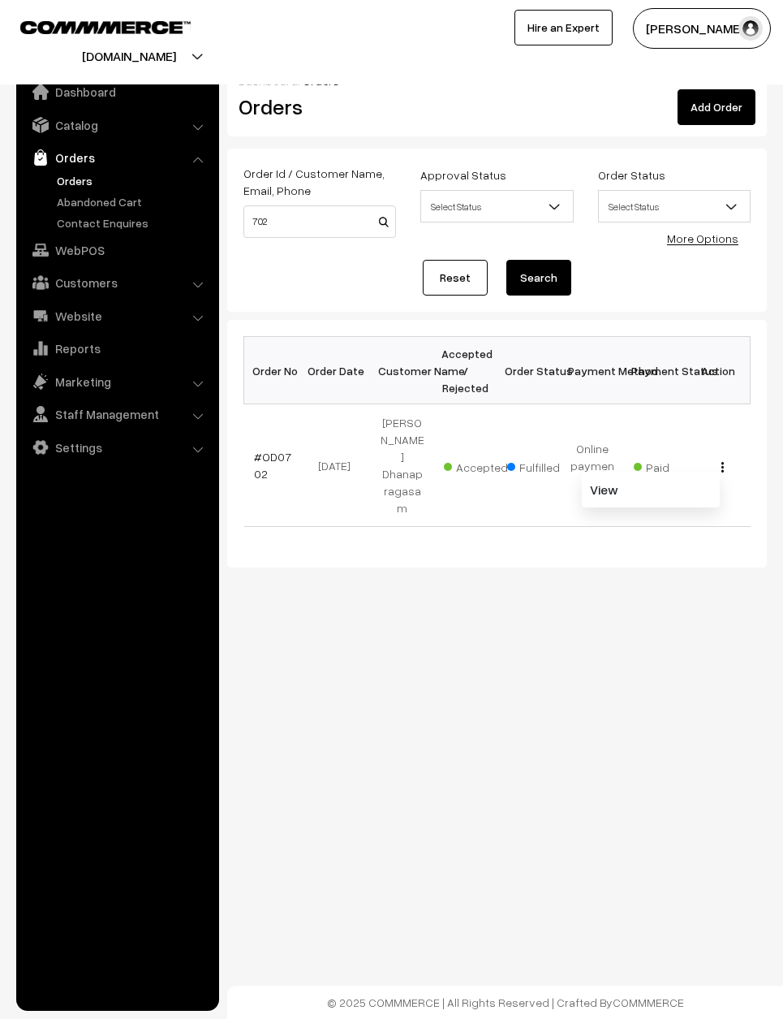
click at [684, 472] on link "View" at bounding box center [651, 490] width 138 height 36
click at [470, 203] on span "Select Status" at bounding box center [496, 206] width 151 height 28
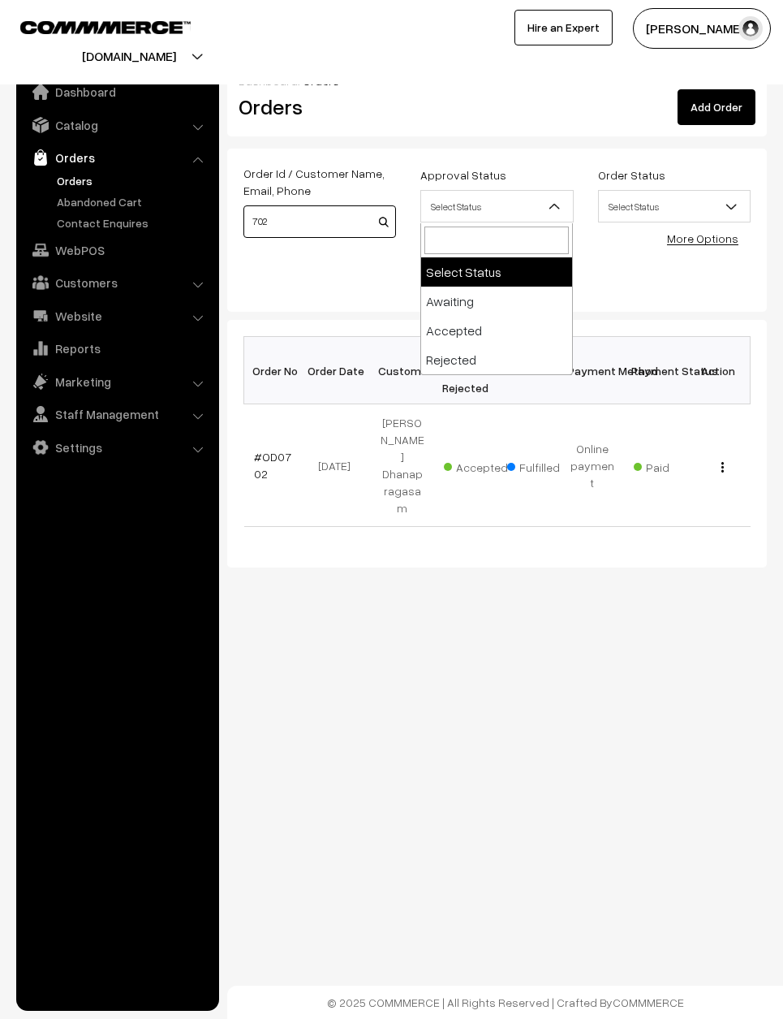
click at [308, 225] on input "702" at bounding box center [320, 221] width 153 height 32
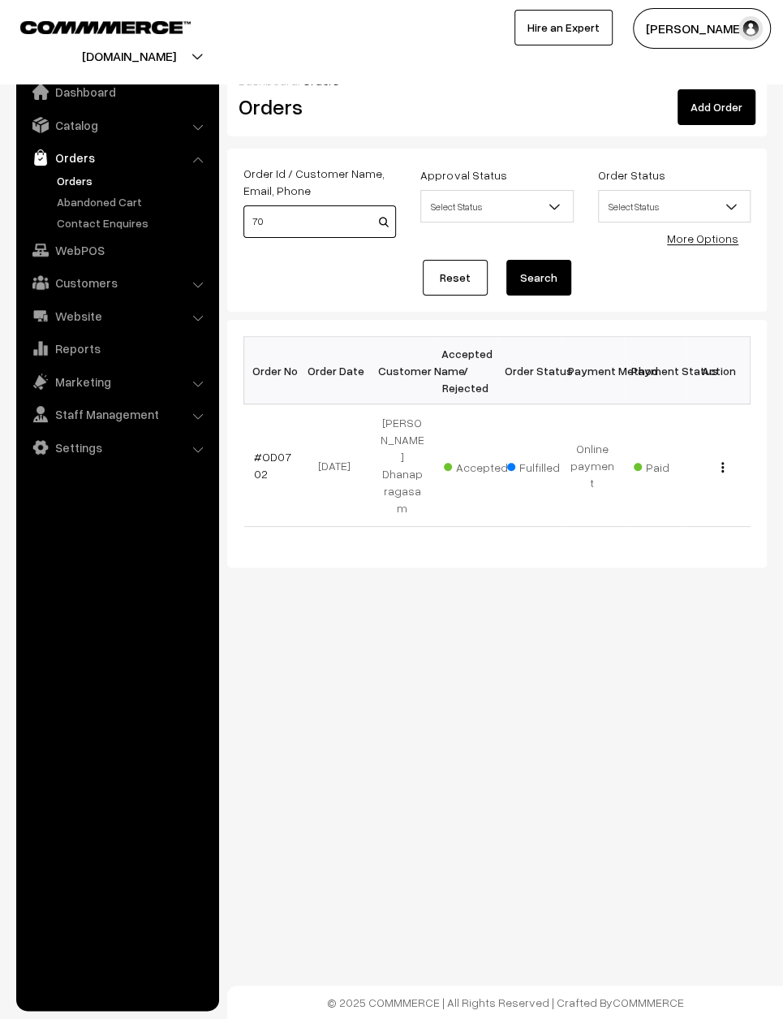
type input "7"
type input "Prasanthi"
click at [539, 278] on button "Search" at bounding box center [539, 278] width 65 height 36
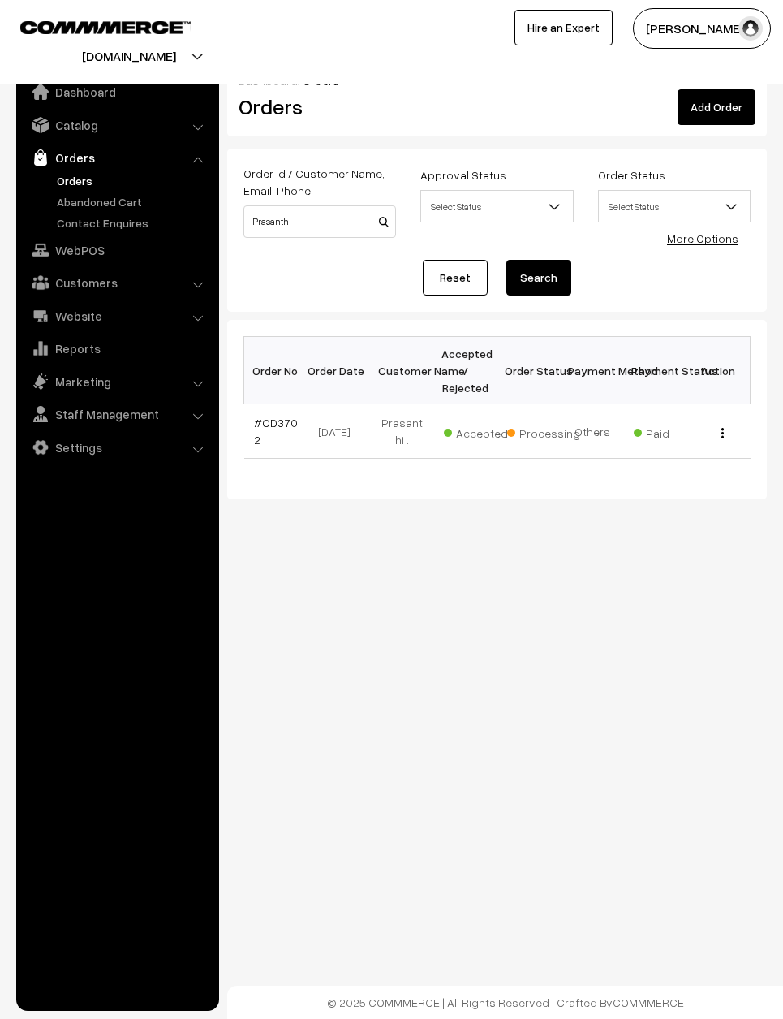
click at [729, 429] on div "View" at bounding box center [719, 431] width 44 height 17
click at [729, 424] on div "View" at bounding box center [719, 431] width 44 height 17
click at [717, 427] on div "View" at bounding box center [719, 431] width 44 height 17
click at [727, 426] on div "View" at bounding box center [719, 431] width 44 height 17
click at [715, 431] on div "View" at bounding box center [719, 431] width 44 height 17
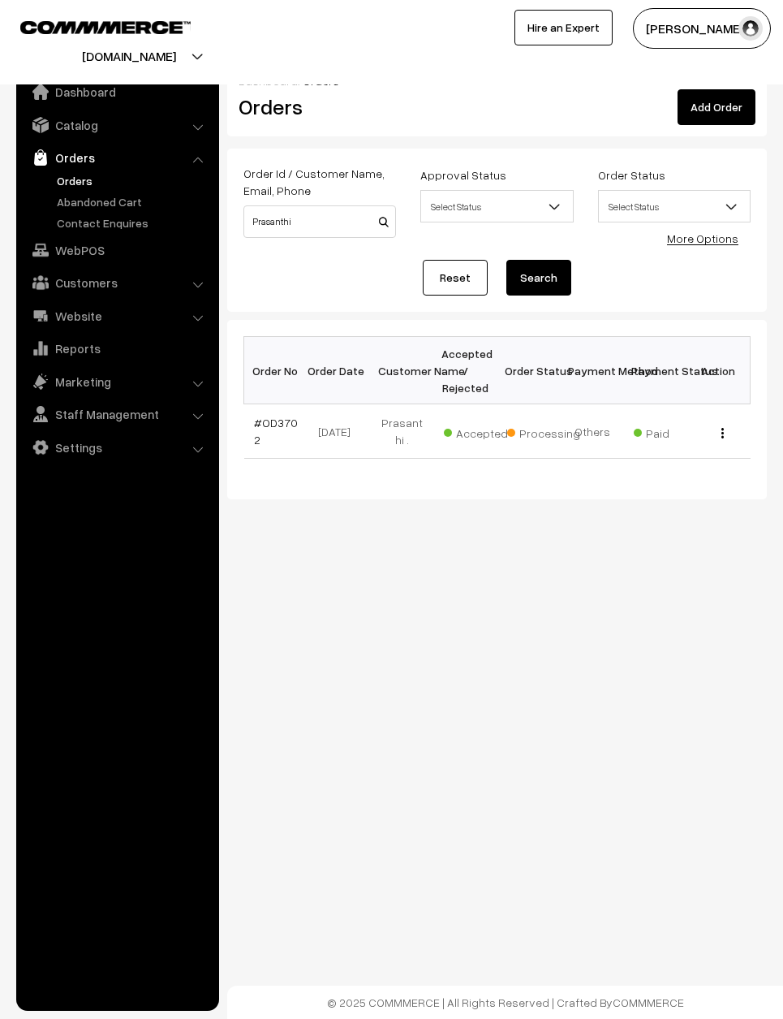
click at [716, 425] on div "View" at bounding box center [719, 431] width 44 height 17
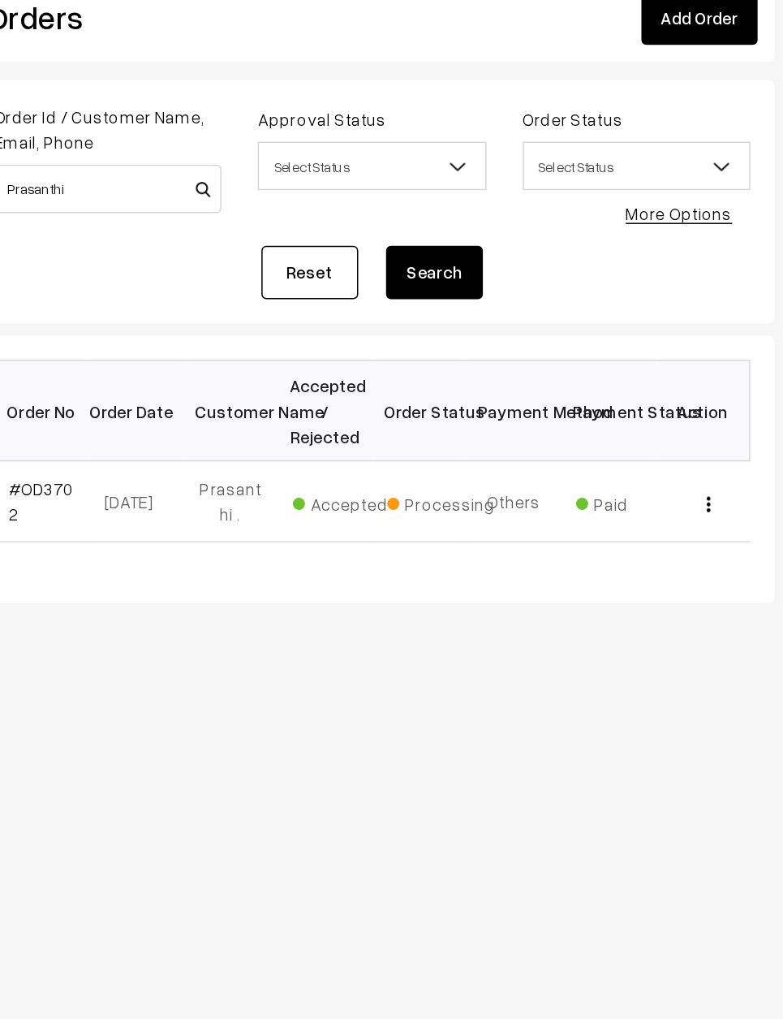
click at [697, 423] on div "View" at bounding box center [719, 431] width 44 height 17
click at [721, 426] on button "button" at bounding box center [723, 432] width 4 height 13
click at [697, 423] on div "View" at bounding box center [719, 431] width 44 height 17
click at [721, 426] on button "button" at bounding box center [723, 432] width 4 height 13
click at [582, 420] on link "View" at bounding box center [651, 438] width 138 height 36
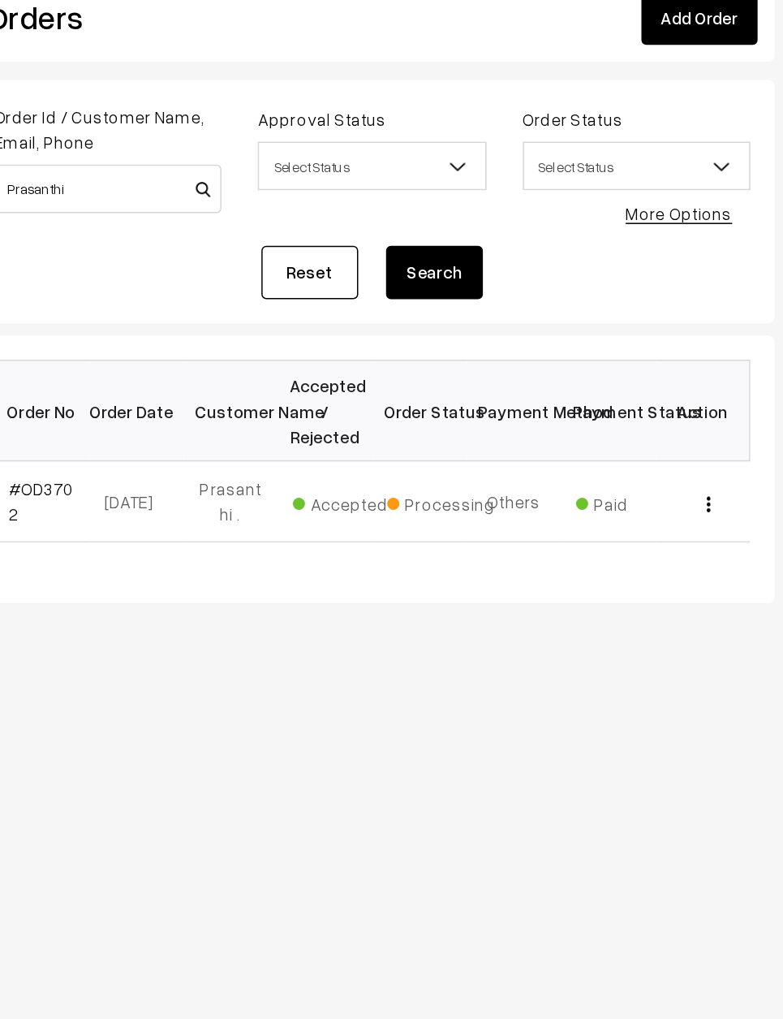
click at [697, 423] on div "View" at bounding box center [719, 431] width 44 height 17
click at [722, 428] on img "button" at bounding box center [723, 433] width 2 height 11
click at [721, 426] on button "button" at bounding box center [723, 432] width 4 height 13
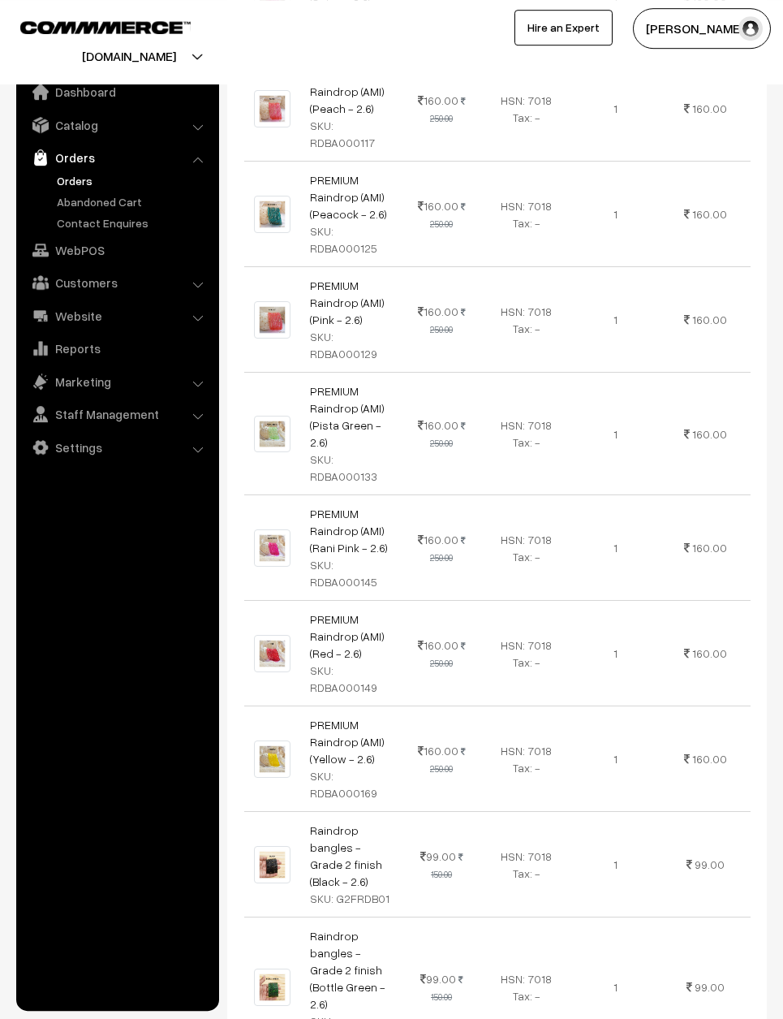
scroll to position [2035, 0]
